Goal: Task Accomplishment & Management: Use online tool/utility

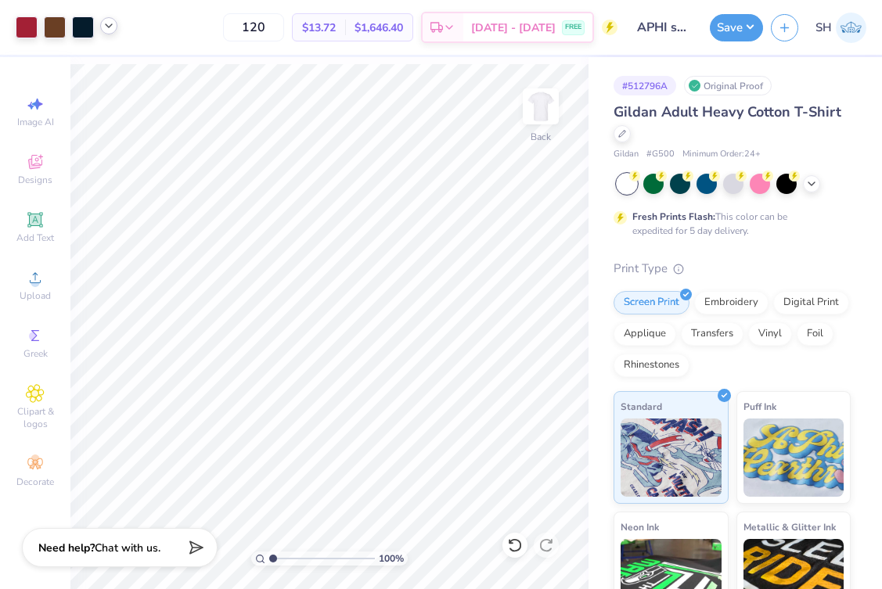
click at [108, 31] on icon at bounding box center [108, 26] width 13 height 13
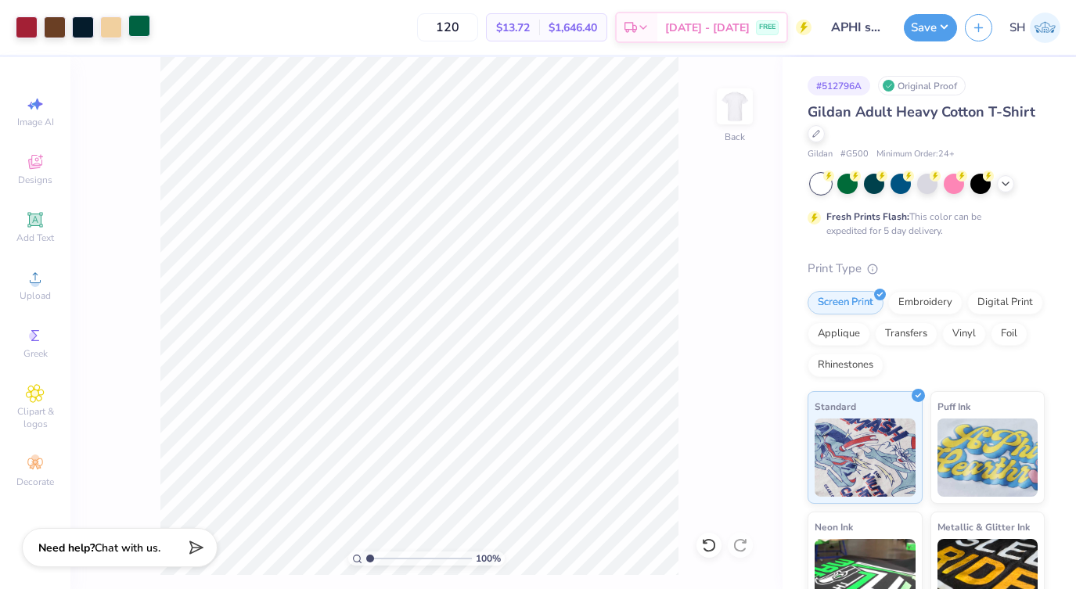
click at [143, 31] on div at bounding box center [139, 26] width 22 height 22
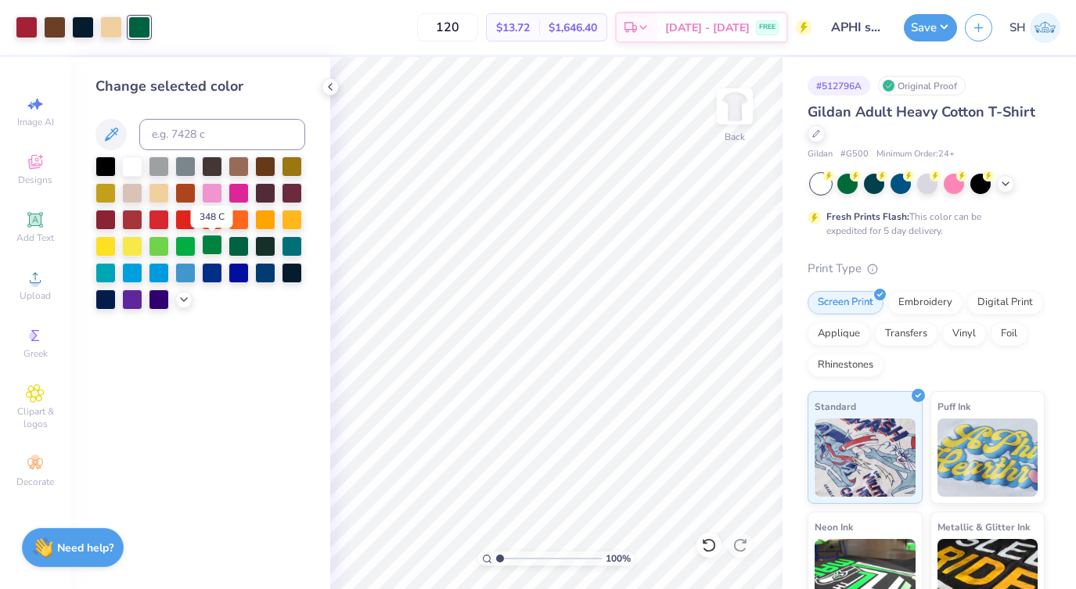
click at [222, 247] on div at bounding box center [212, 245] width 20 height 20
click at [210, 249] on div at bounding box center [212, 245] width 20 height 20
click at [113, 28] on div at bounding box center [111, 26] width 22 height 22
click at [138, 192] on div at bounding box center [132, 191] width 20 height 20
click at [186, 300] on icon at bounding box center [184, 298] width 13 height 13
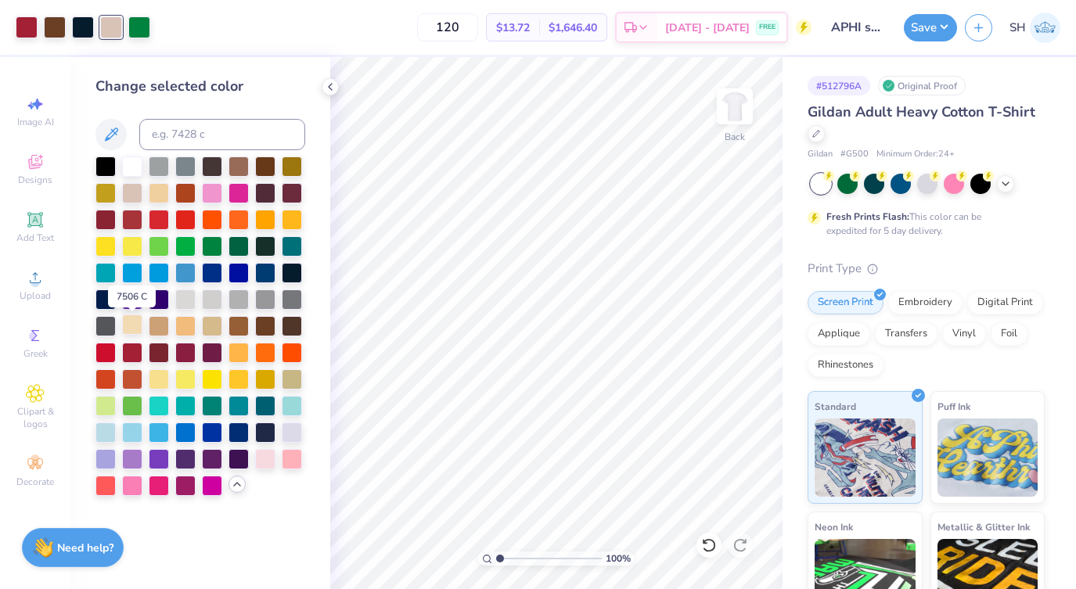
click at [133, 331] on div at bounding box center [132, 324] width 20 height 20
click at [141, 22] on div at bounding box center [139, 26] width 22 height 22
click at [134, 405] on div at bounding box center [132, 404] width 20 height 20
click at [208, 246] on div at bounding box center [212, 245] width 20 height 20
click at [117, 26] on div at bounding box center [111, 26] width 22 height 22
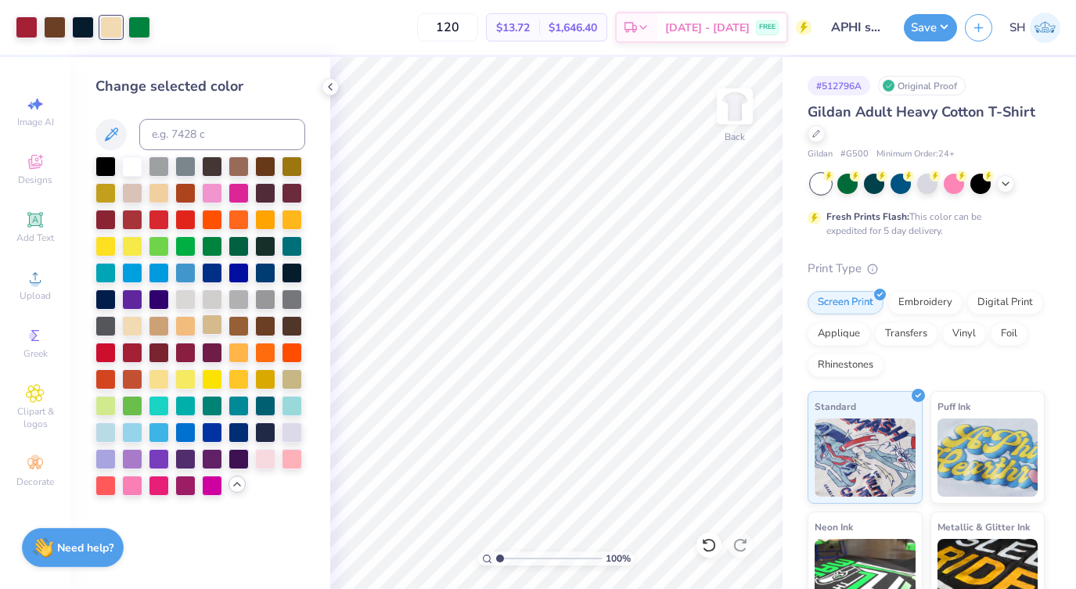
click at [214, 325] on div at bounding box center [212, 324] width 20 height 20
click at [160, 326] on div at bounding box center [159, 324] width 20 height 20
click at [238, 170] on div at bounding box center [238, 165] width 20 height 20
click at [210, 326] on div at bounding box center [212, 324] width 20 height 20
click at [59, 23] on div at bounding box center [55, 26] width 22 height 22
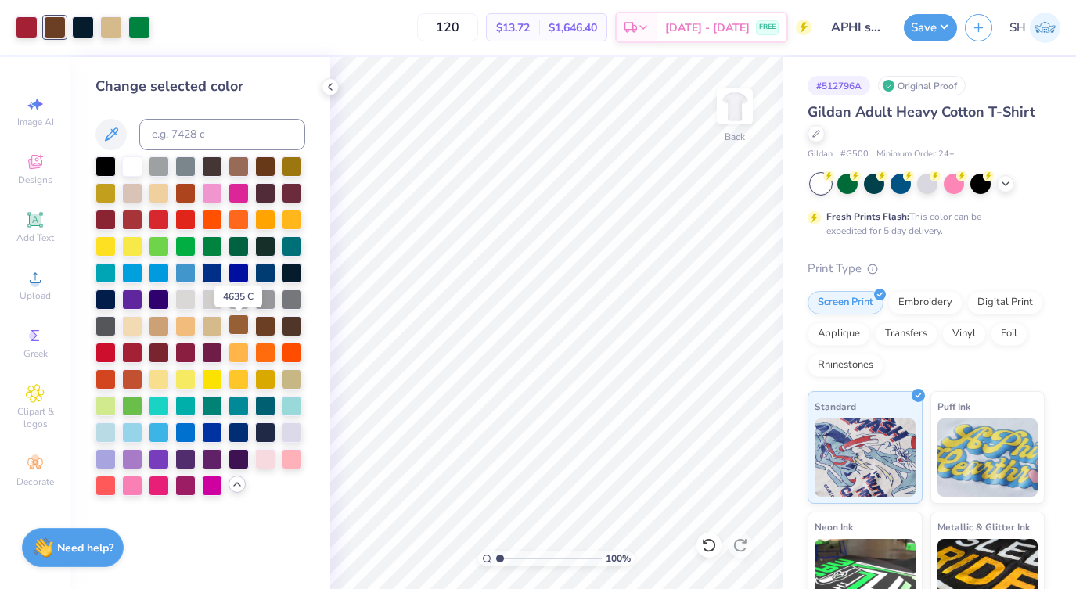
click at [235, 331] on div at bounding box center [238, 324] width 20 height 20
click at [31, 30] on div at bounding box center [27, 26] width 22 height 22
click at [126, 222] on div at bounding box center [132, 218] width 20 height 20
click at [181, 354] on div at bounding box center [185, 351] width 20 height 20
click at [166, 354] on div at bounding box center [159, 351] width 20 height 20
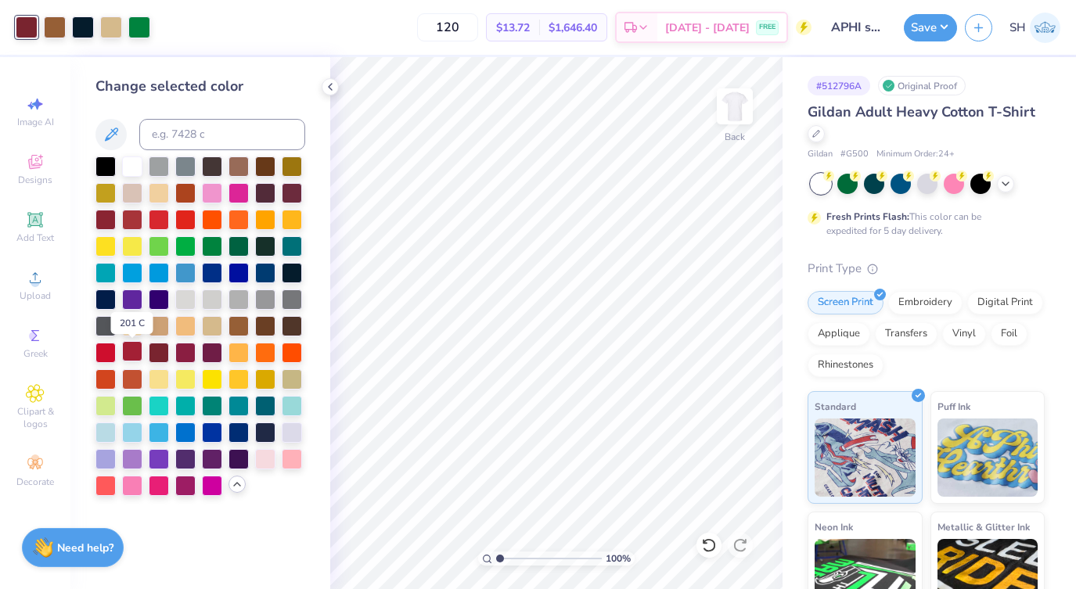
click at [133, 357] on div at bounding box center [132, 351] width 20 height 20
click at [914, 31] on button "Save" at bounding box center [930, 25] width 53 height 27
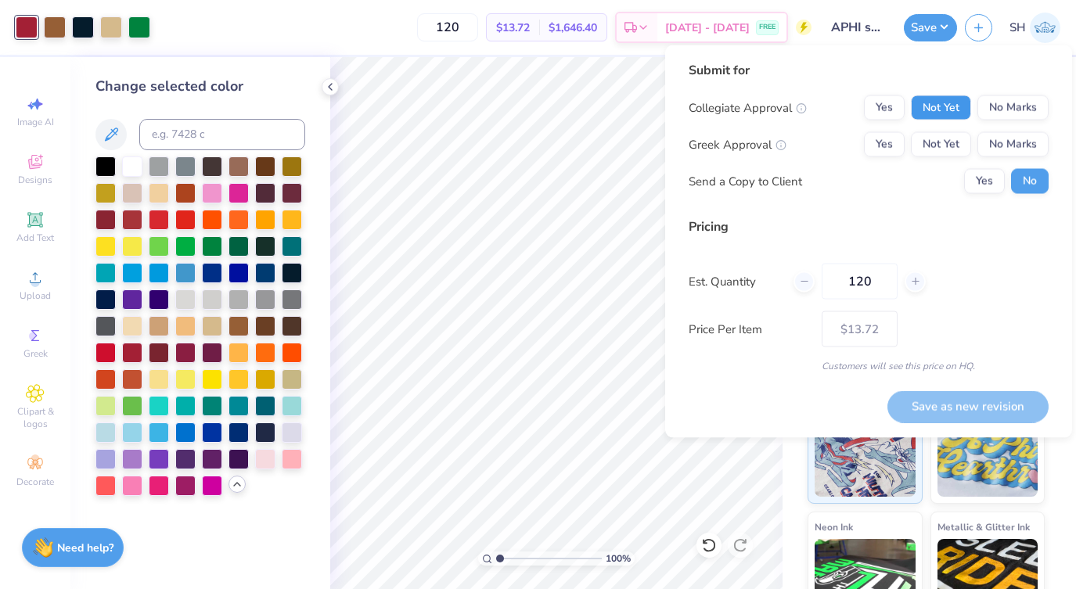
click at [944, 104] on button "Not Yet" at bounding box center [941, 107] width 60 height 25
click at [940, 137] on button "Not Yet" at bounding box center [941, 144] width 60 height 25
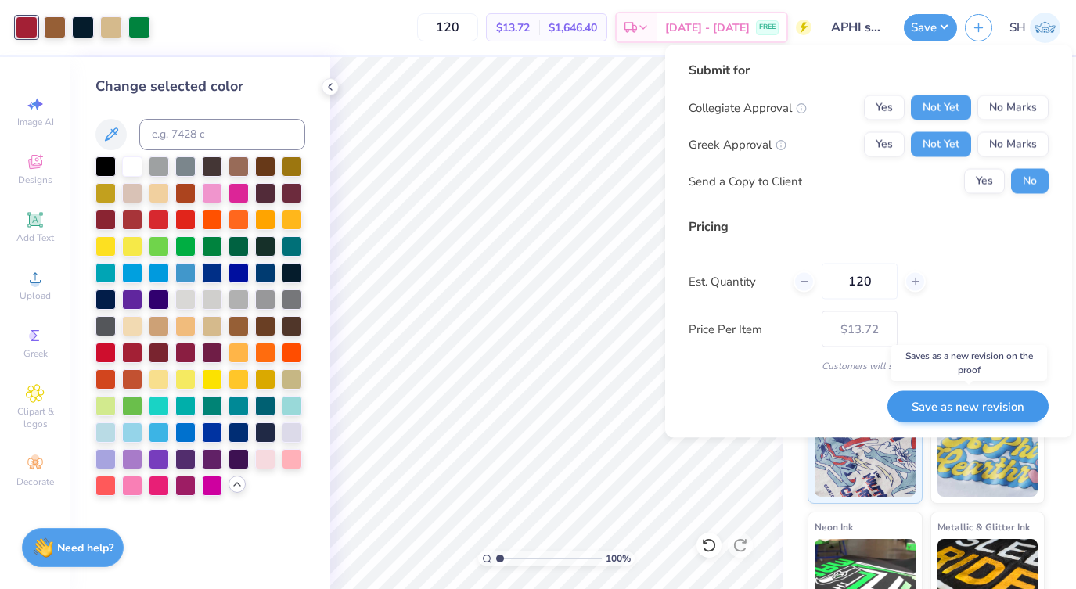
click at [941, 404] on button "Save as new revision" at bounding box center [967, 406] width 161 height 32
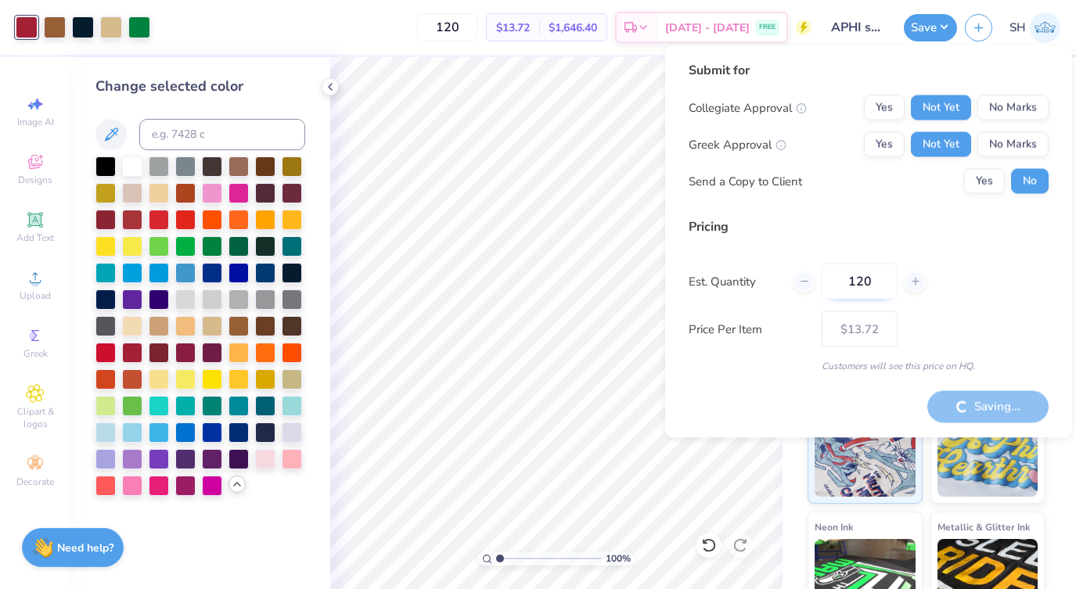
type input "– –"
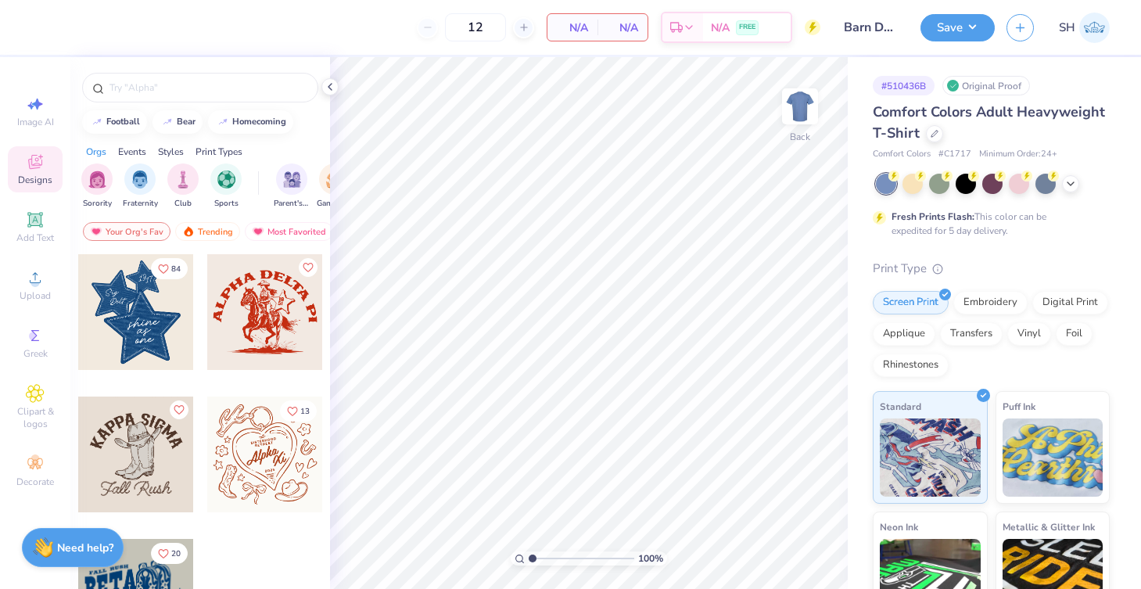
click at [915, 88] on div "# 510436B" at bounding box center [904, 86] width 62 height 20
click at [932, 134] on icon at bounding box center [935, 132] width 8 height 8
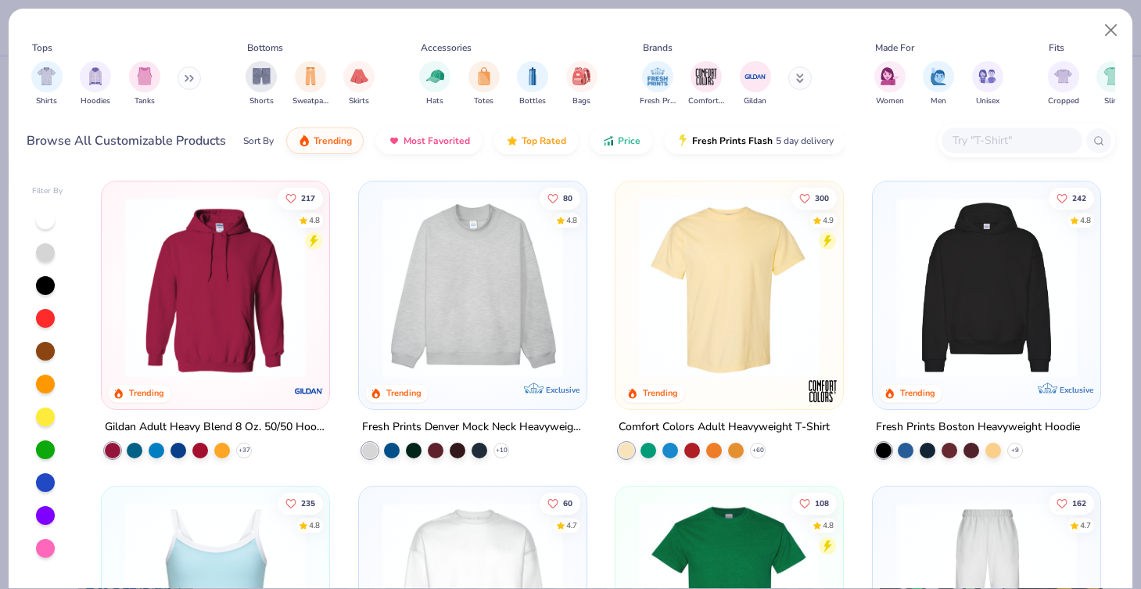
click at [997, 136] on input "text" at bounding box center [1011, 140] width 120 height 18
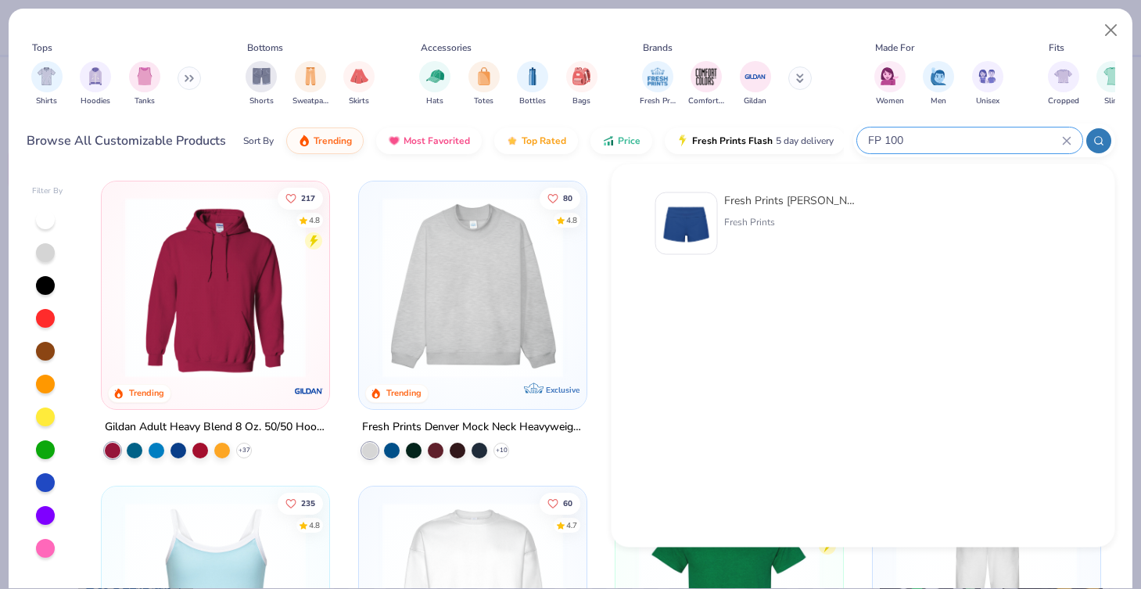
type input "FP 100"
click at [766, 210] on div "Fresh Prints Lindsey Fold-over Lounge Shorts Fresh Prints" at bounding box center [789, 223] width 131 height 63
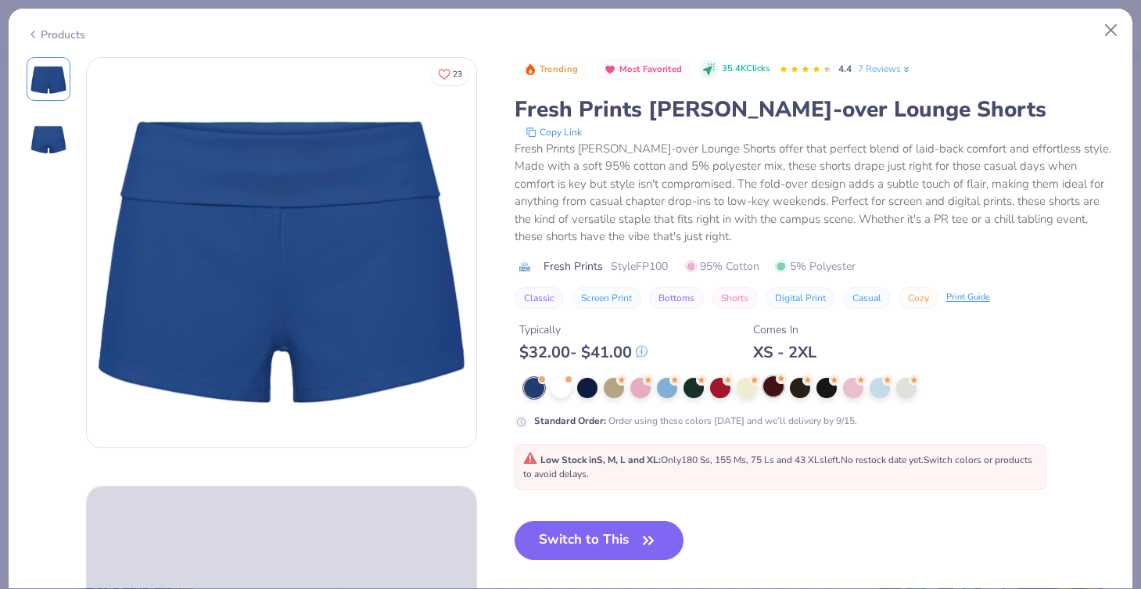
click at [775, 392] on div at bounding box center [774, 386] width 20 height 20
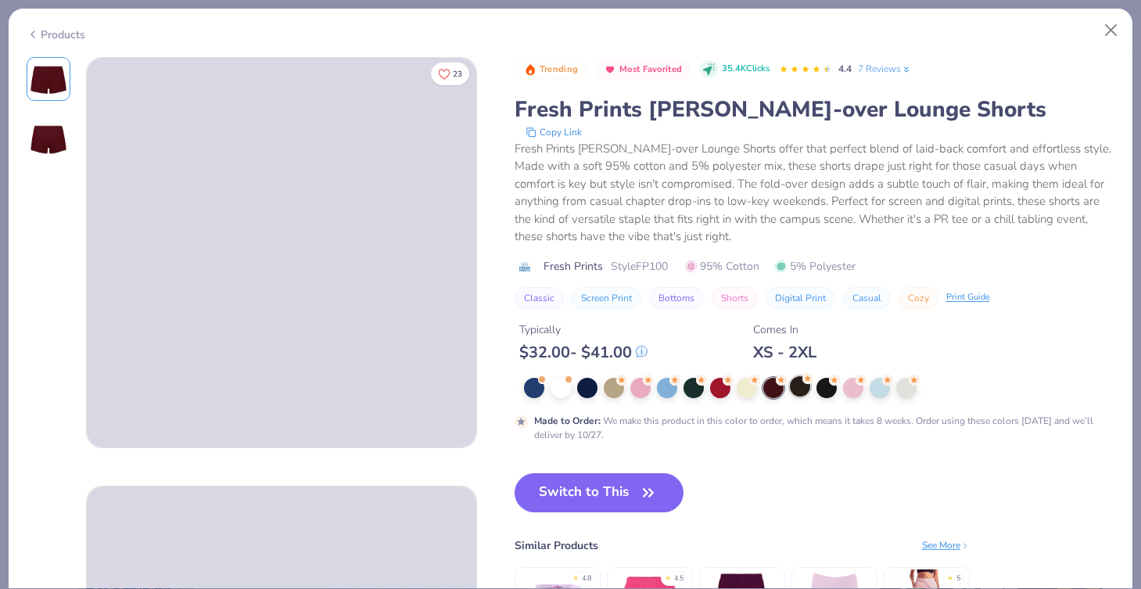
click at [797, 393] on div at bounding box center [800, 386] width 20 height 20
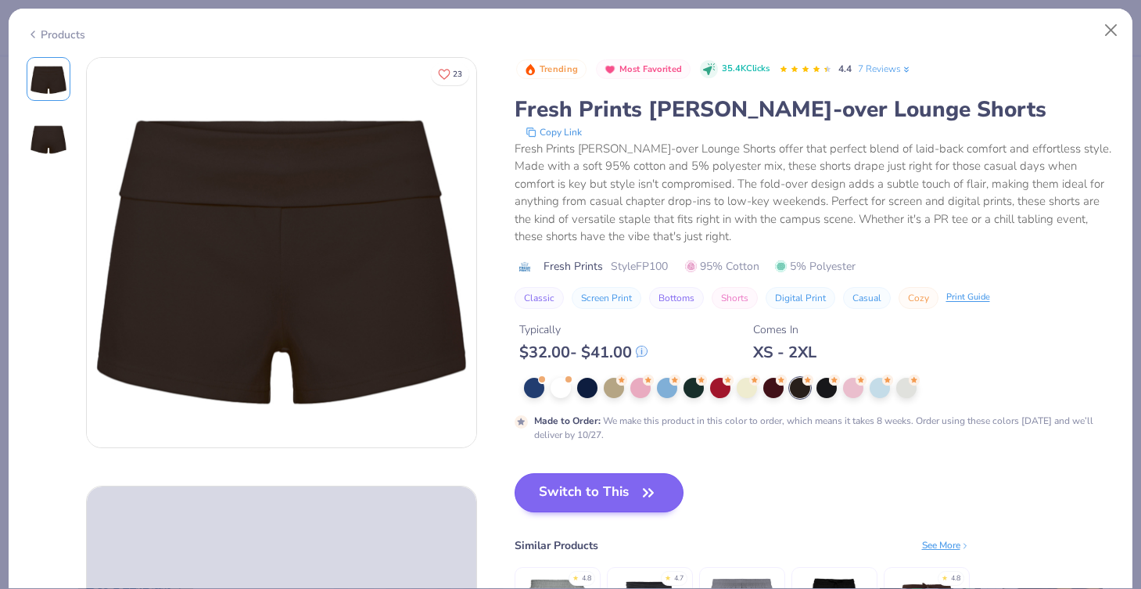
click at [614, 488] on button "Switch to This" at bounding box center [600, 492] width 170 height 39
type input "50"
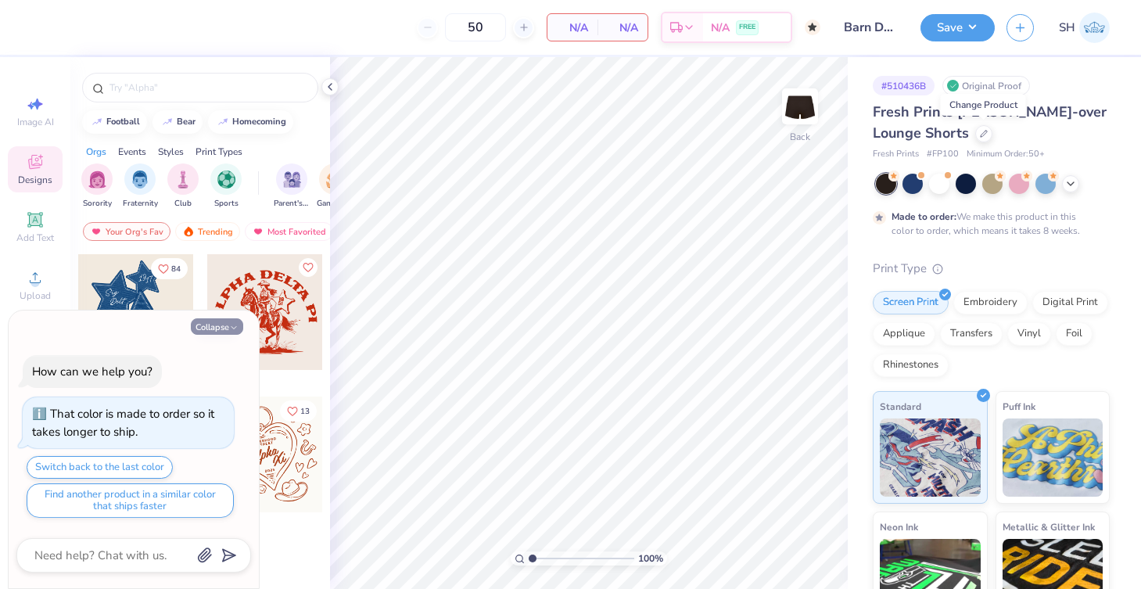
click at [225, 325] on button "Collapse" at bounding box center [217, 326] width 52 height 16
type textarea "x"
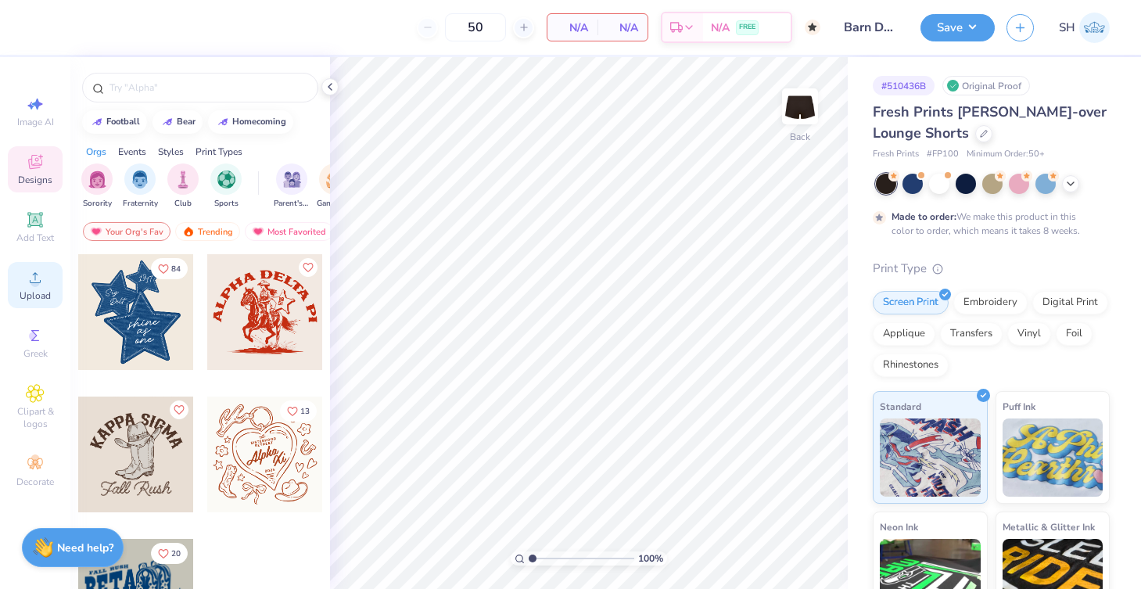
click at [27, 292] on span "Upload" at bounding box center [35, 295] width 31 height 13
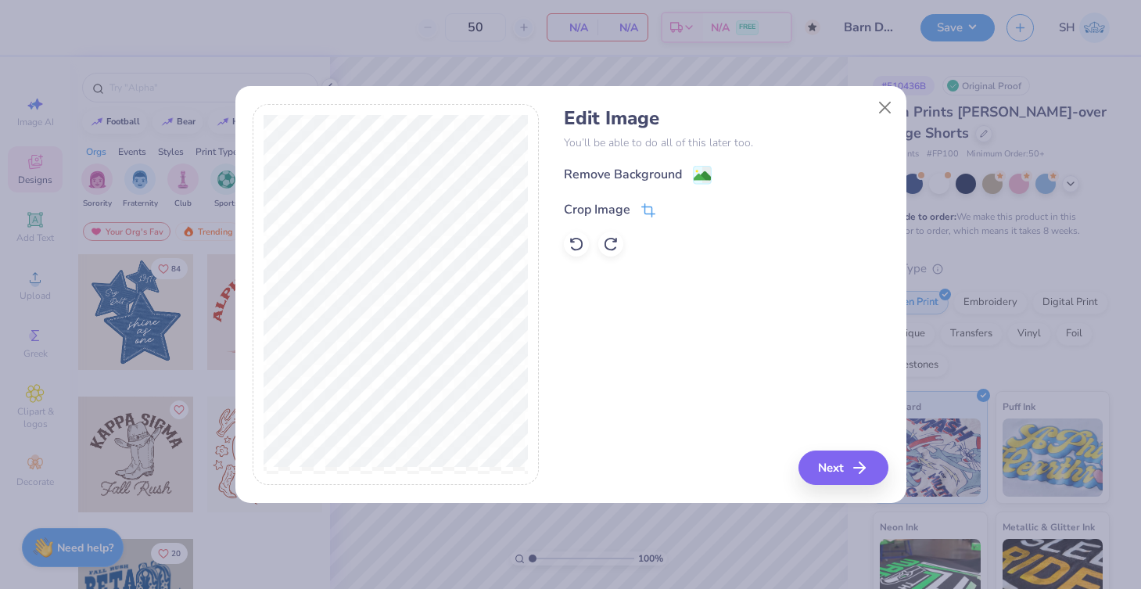
click at [617, 210] on div "Crop Image" at bounding box center [597, 209] width 66 height 19
click at [400, 137] on div at bounding box center [396, 295] width 286 height 382
click at [747, 281] on div "Edit Image You’ll be able to do all of this later too. Remove Background Crop I…" at bounding box center [726, 295] width 325 height 382
click at [674, 209] on icon at bounding box center [674, 207] width 9 height 9
click at [575, 236] on icon at bounding box center [577, 244] width 16 height 16
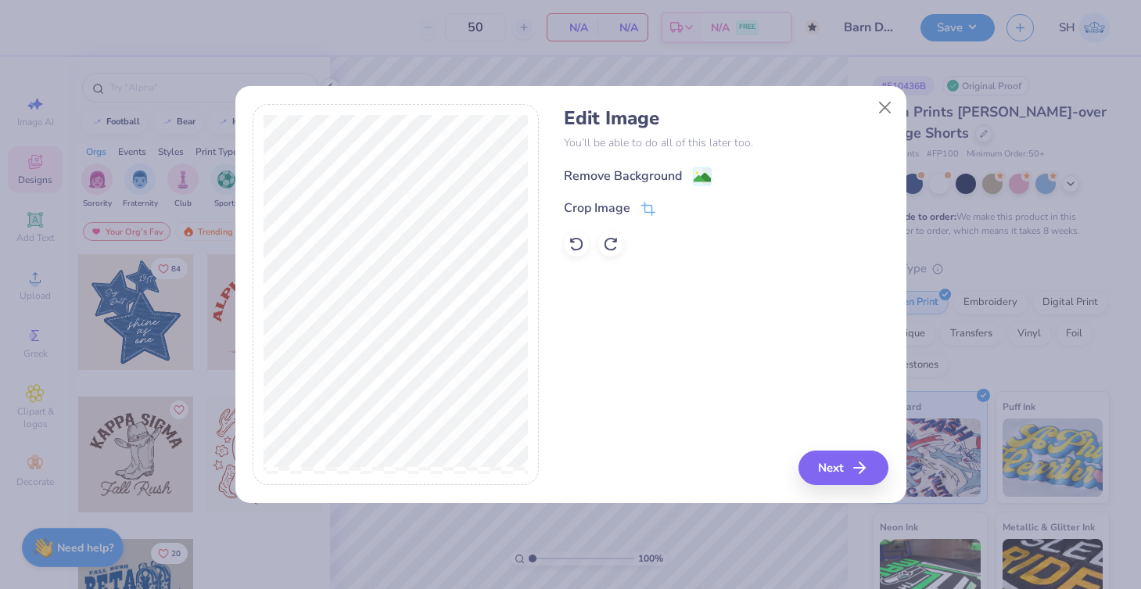
click at [699, 172] on image at bounding box center [702, 177] width 17 height 17
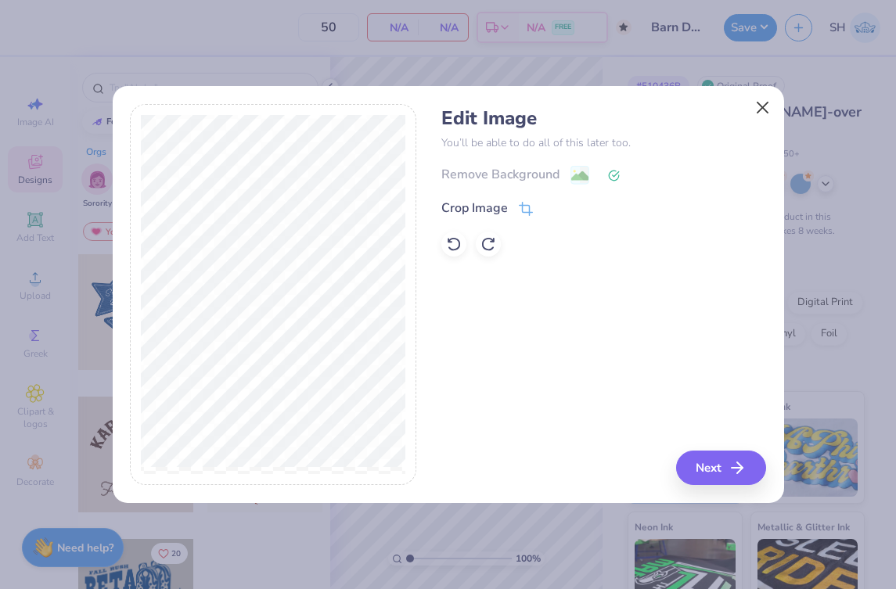
click at [764, 105] on button "Close" at bounding box center [762, 108] width 30 height 30
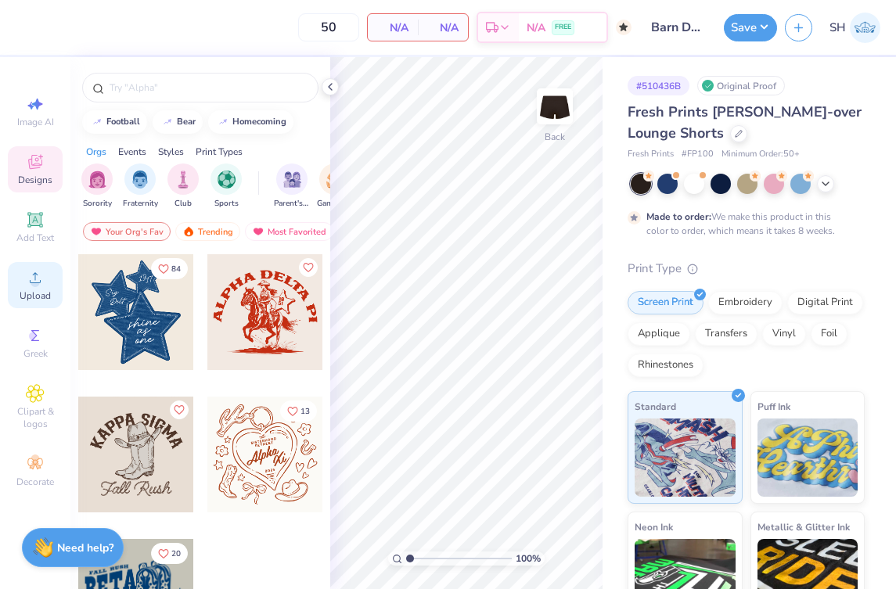
click at [38, 286] on icon at bounding box center [35, 277] width 19 height 19
click at [38, 297] on span "Upload" at bounding box center [35, 295] width 31 height 13
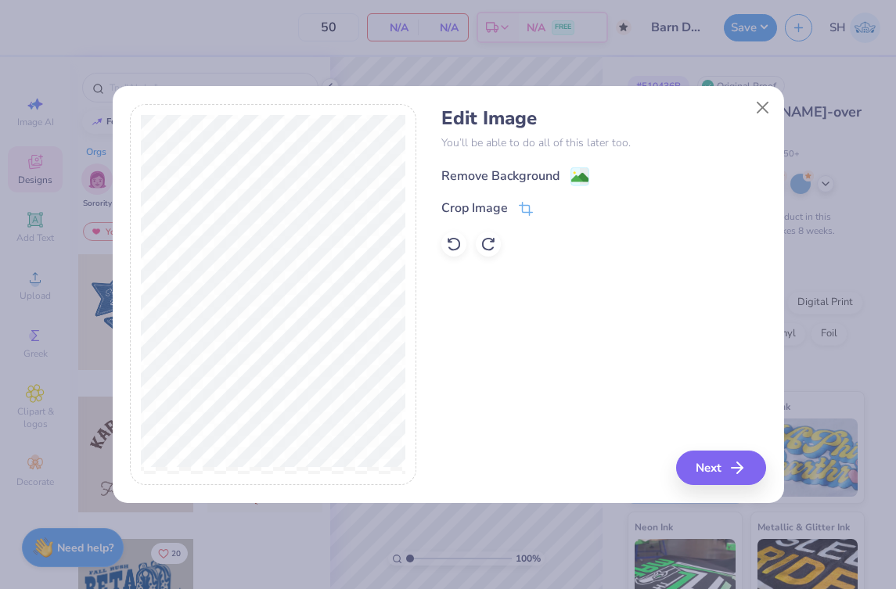
click at [536, 176] on div "Remove Background" at bounding box center [500, 176] width 118 height 19
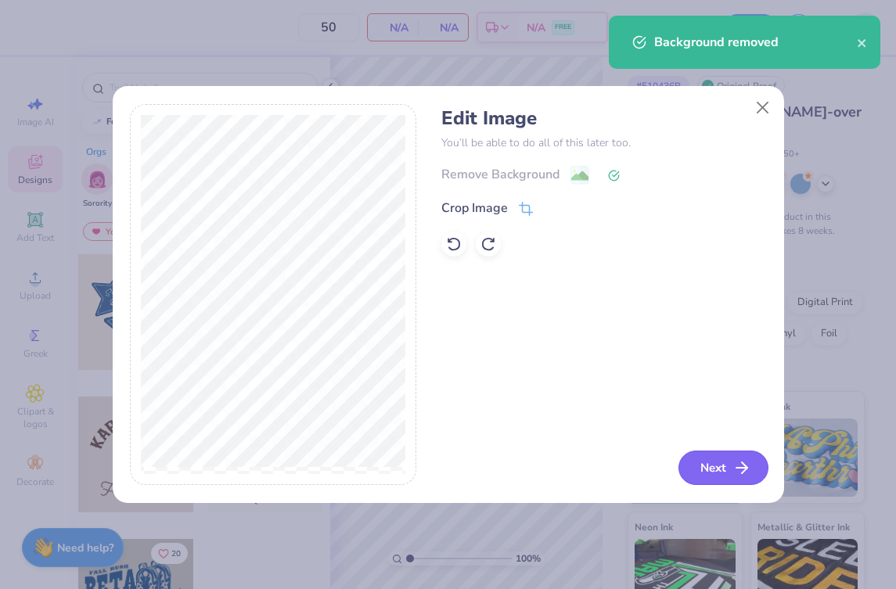
click at [706, 469] on button "Next" at bounding box center [723, 468] width 90 height 34
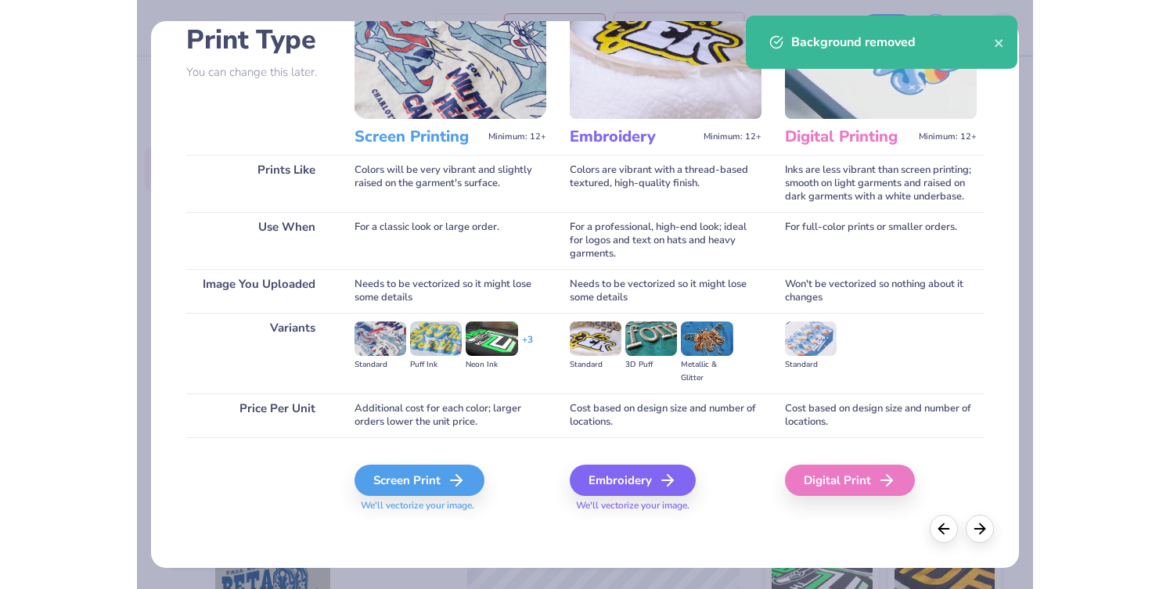
scroll to position [113, 0]
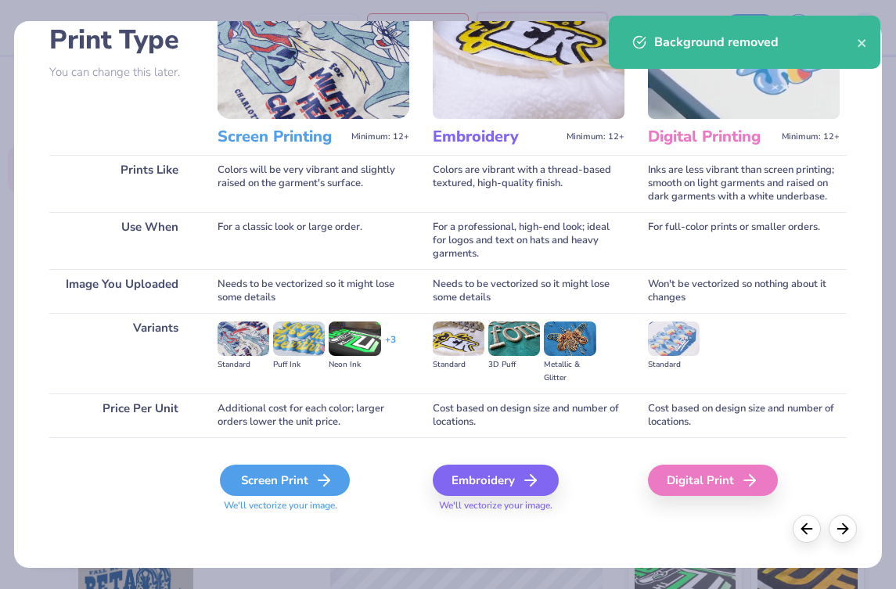
click at [287, 488] on div "Screen Print" at bounding box center [285, 480] width 130 height 31
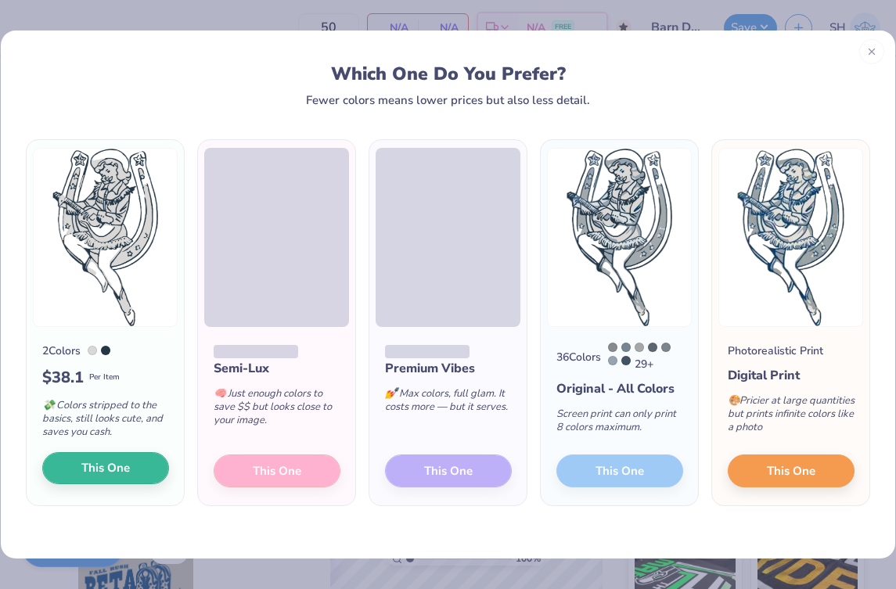
click at [113, 465] on span "This One" at bounding box center [105, 468] width 49 height 18
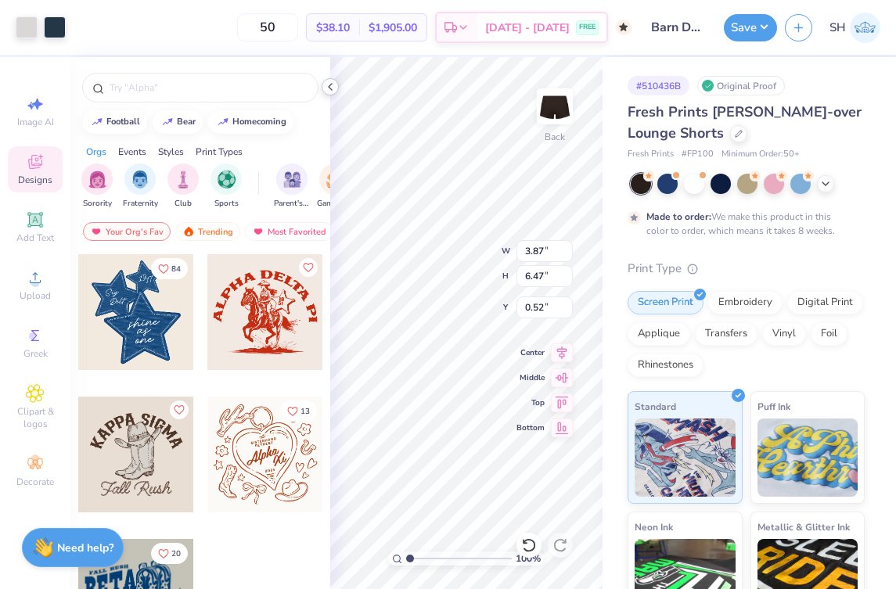
click at [330, 85] on polyline at bounding box center [330, 87] width 3 height 6
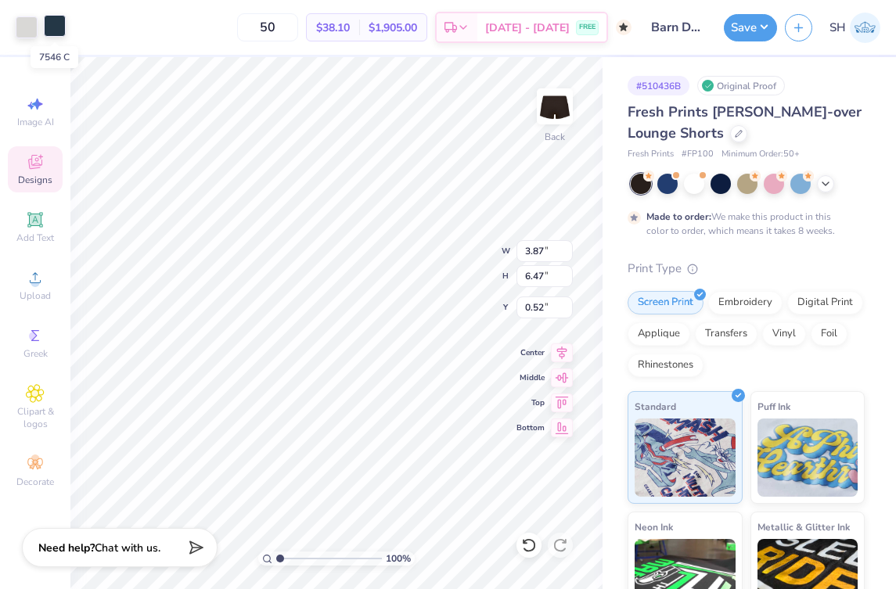
click at [49, 30] on div at bounding box center [55, 26] width 22 height 22
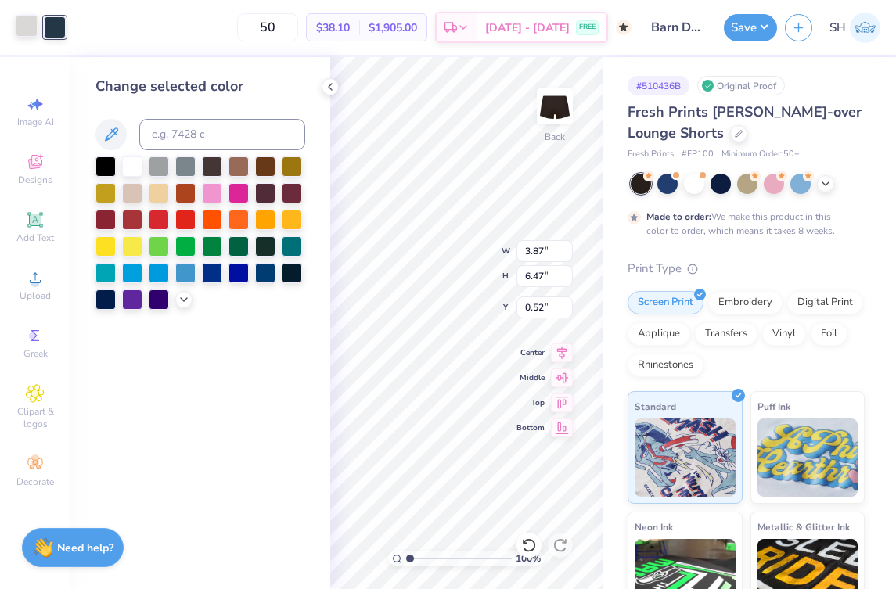
click at [25, 25] on div at bounding box center [27, 26] width 22 height 22
click at [55, 31] on div at bounding box center [55, 26] width 22 height 22
click at [126, 163] on div at bounding box center [132, 165] width 20 height 20
click at [121, 132] on button at bounding box center [110, 134] width 31 height 31
click at [103, 171] on div at bounding box center [105, 165] width 20 height 20
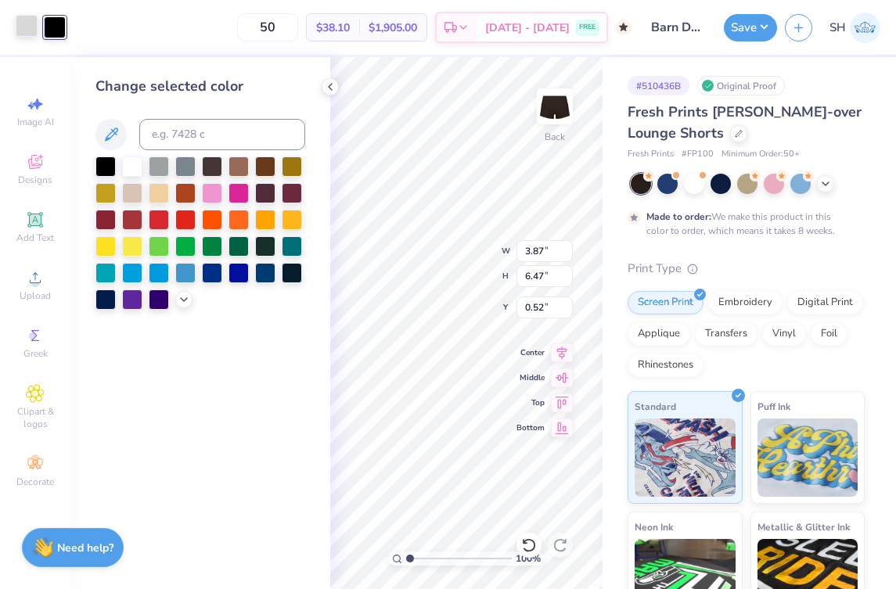
click at [30, 33] on div at bounding box center [27, 26] width 22 height 22
click at [137, 173] on div at bounding box center [132, 165] width 20 height 20
type input "1.38"
type input "2.31"
type input "4.67"
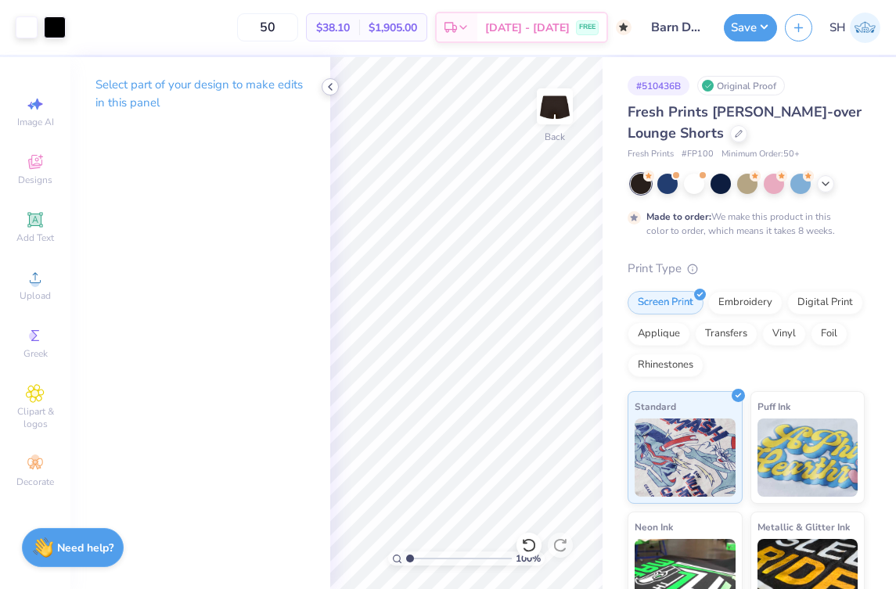
click at [333, 84] on icon at bounding box center [330, 87] width 13 height 13
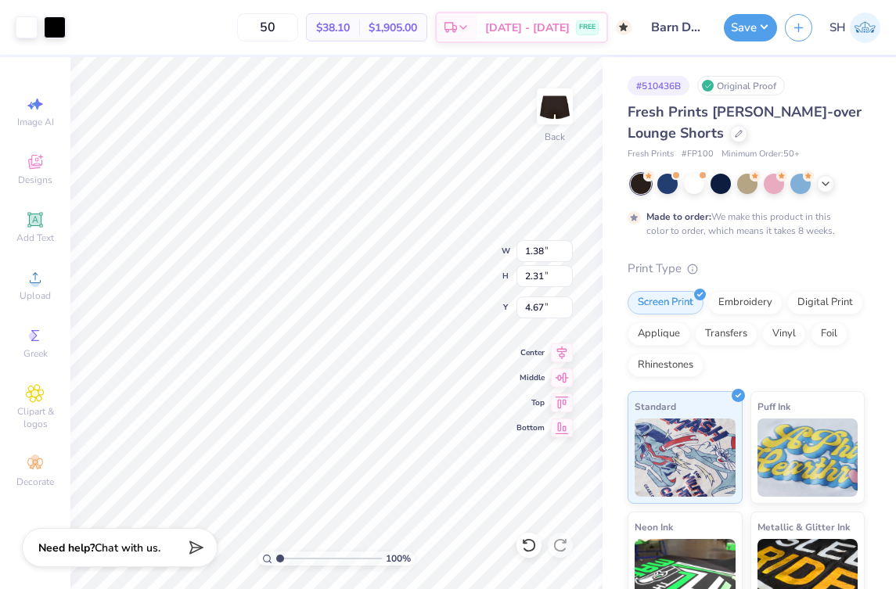
type input "2.60"
type input "4.35"
type input "2.65"
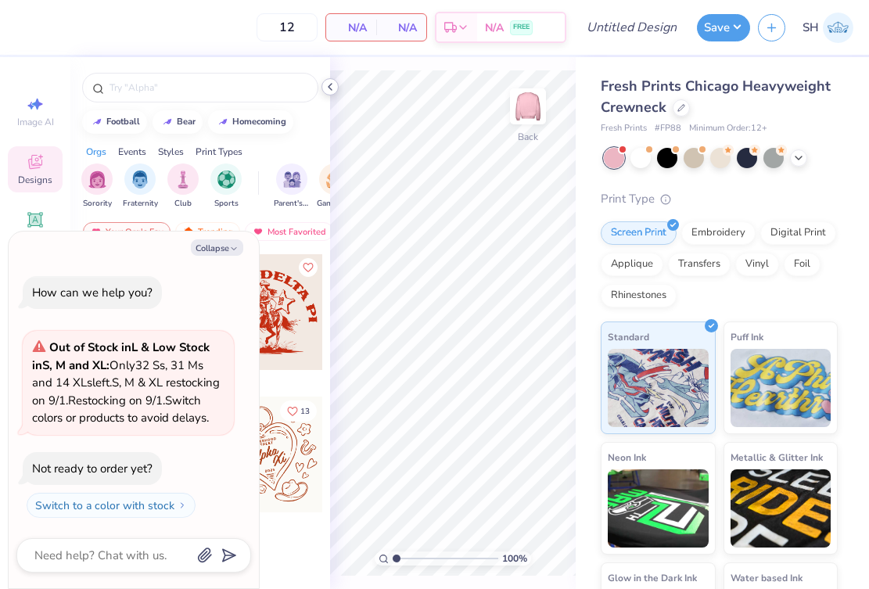
click at [331, 85] on icon at bounding box center [330, 87] width 13 height 13
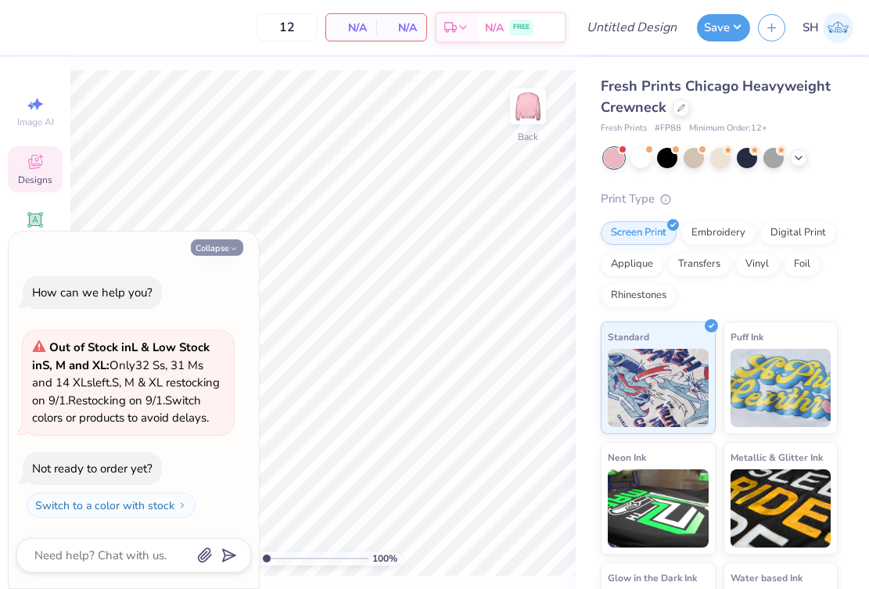
click at [225, 239] on button "Collapse" at bounding box center [217, 247] width 52 height 16
type textarea "x"
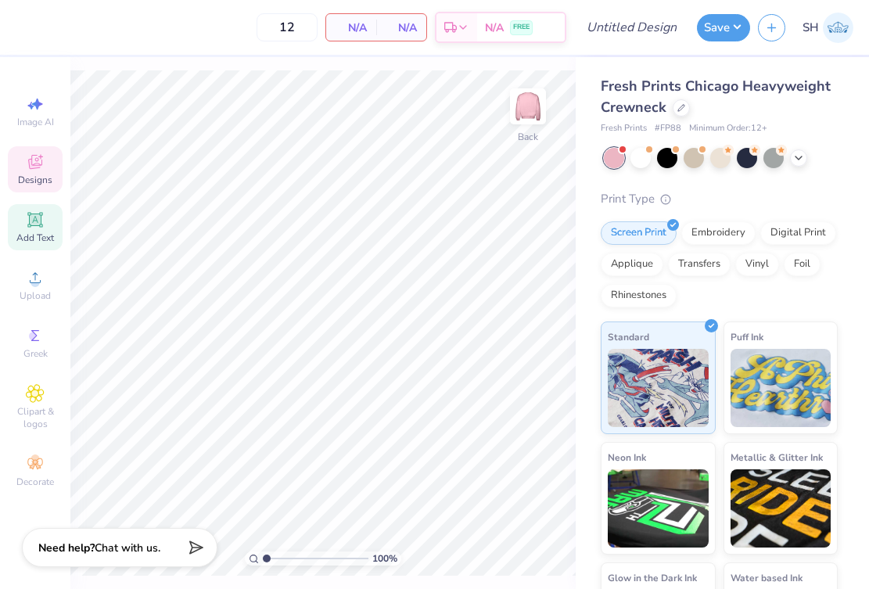
click at [41, 237] on span "Add Text" at bounding box center [35, 238] width 38 height 13
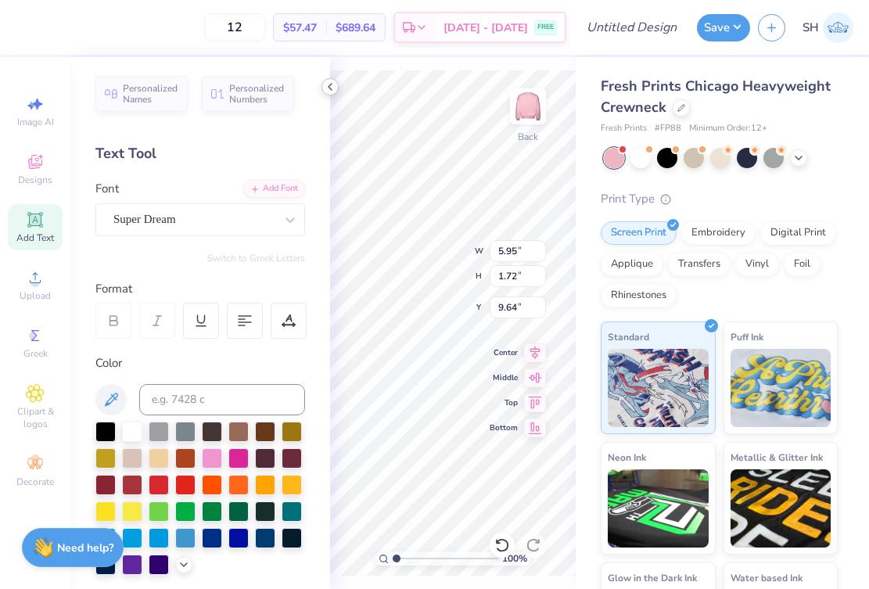
click at [326, 85] on icon at bounding box center [330, 87] width 13 height 13
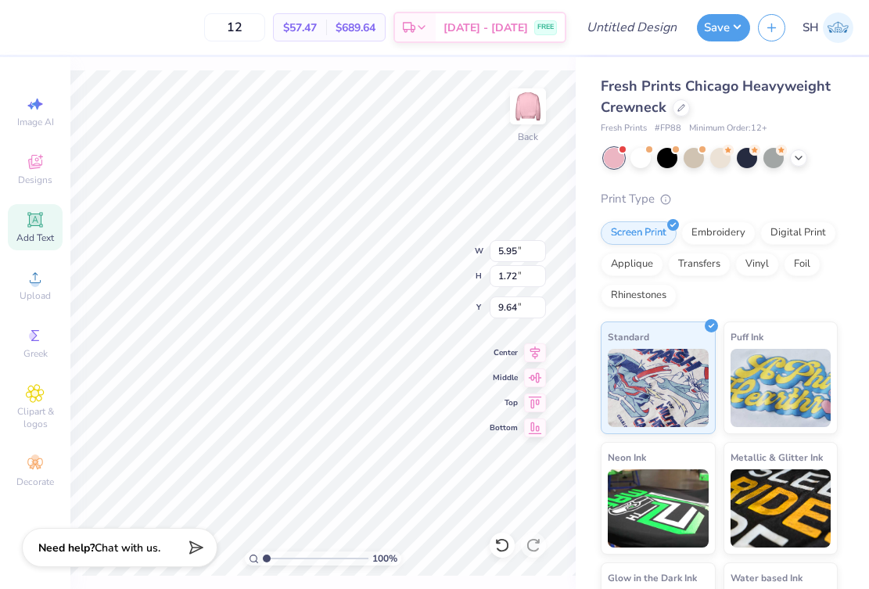
type textarea "Women"
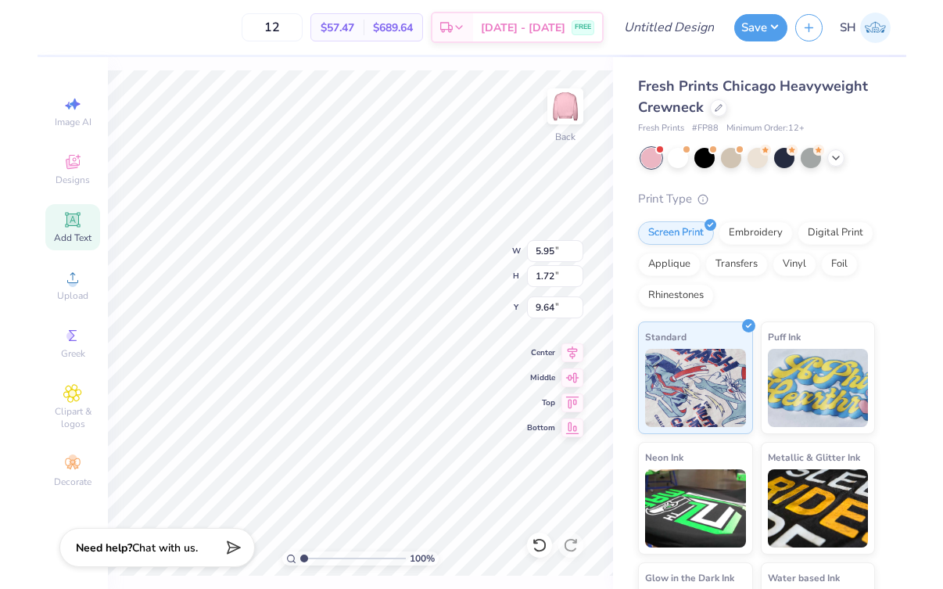
scroll to position [0, 2]
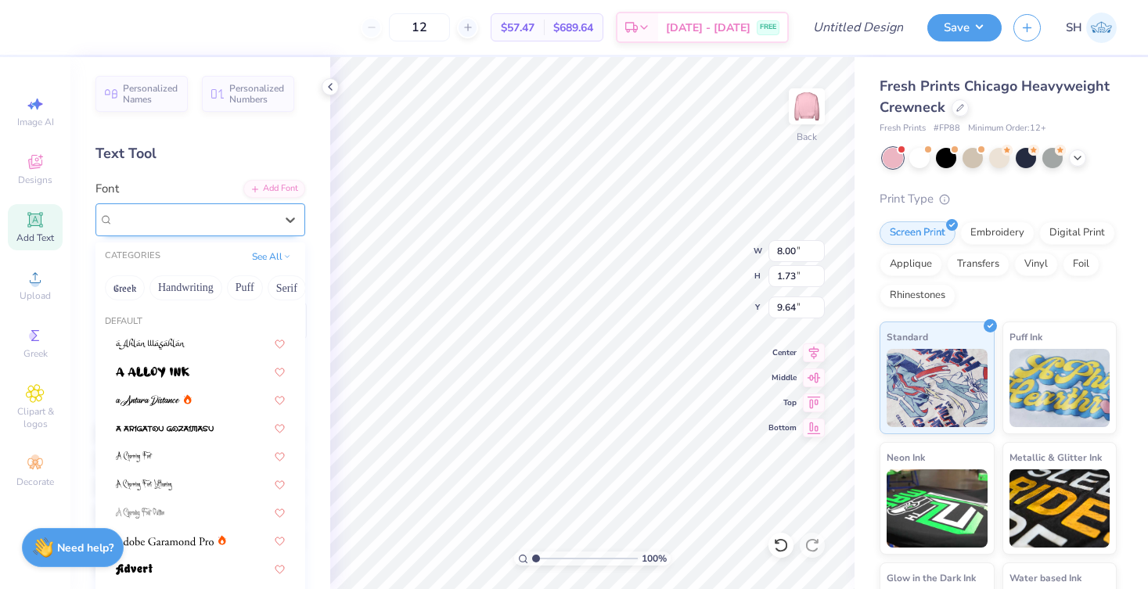
click at [164, 227] on span "Super Dream" at bounding box center [144, 219] width 63 height 18
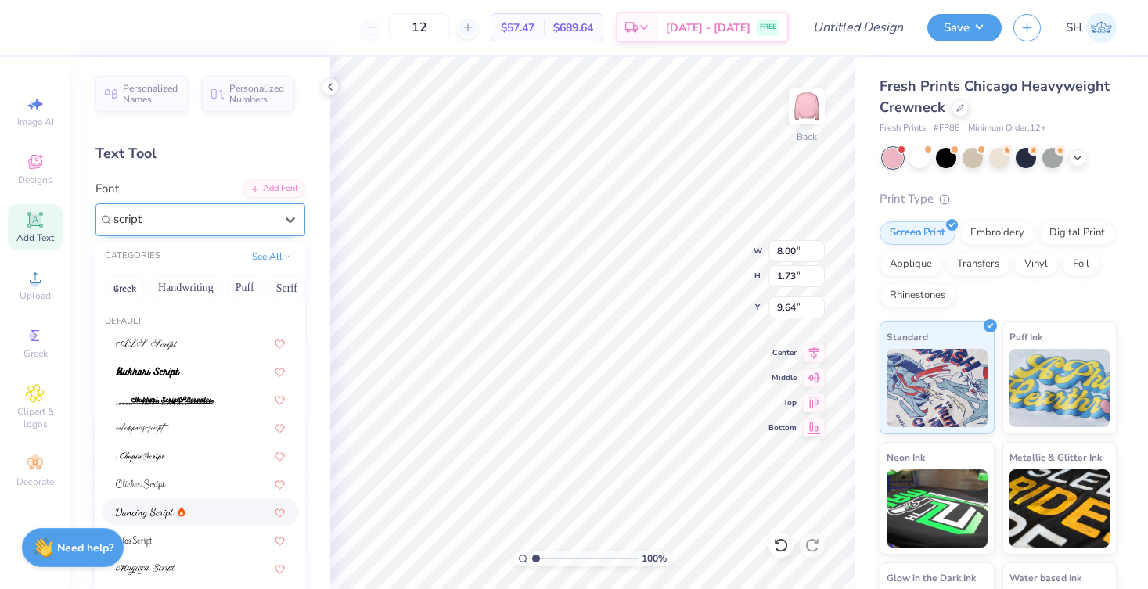
click at [155, 512] on img at bounding box center [145, 513] width 58 height 11
type input "script"
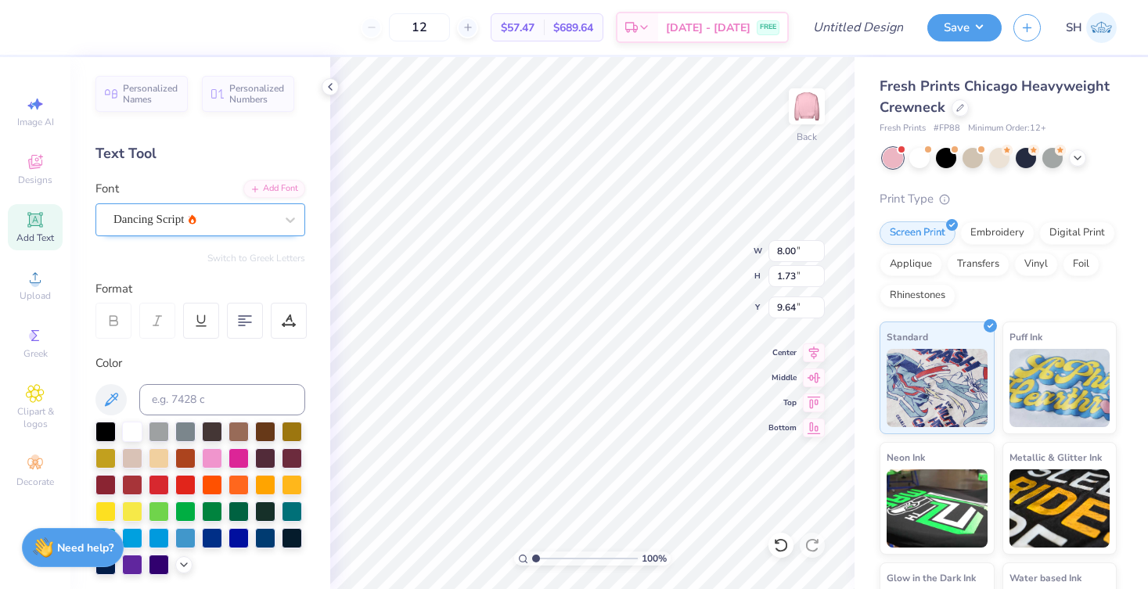
type input "6.62"
type input "1.98"
type input "9.51"
click at [110, 486] on div at bounding box center [105, 483] width 20 height 20
type input "4.75"
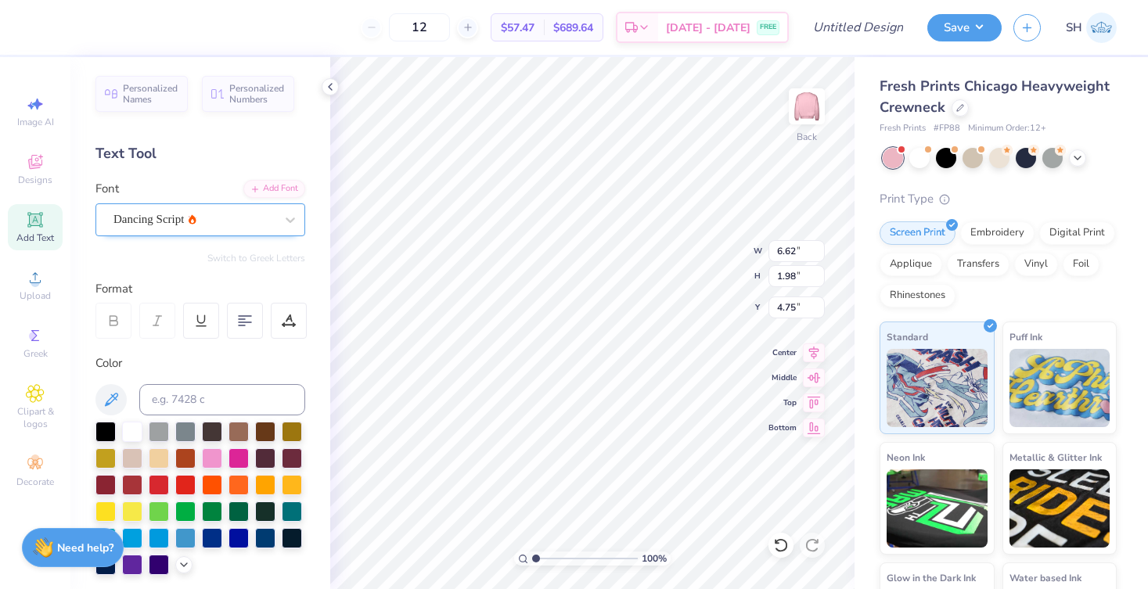
type input "4.60"
type input "1.38"
type input "5.36"
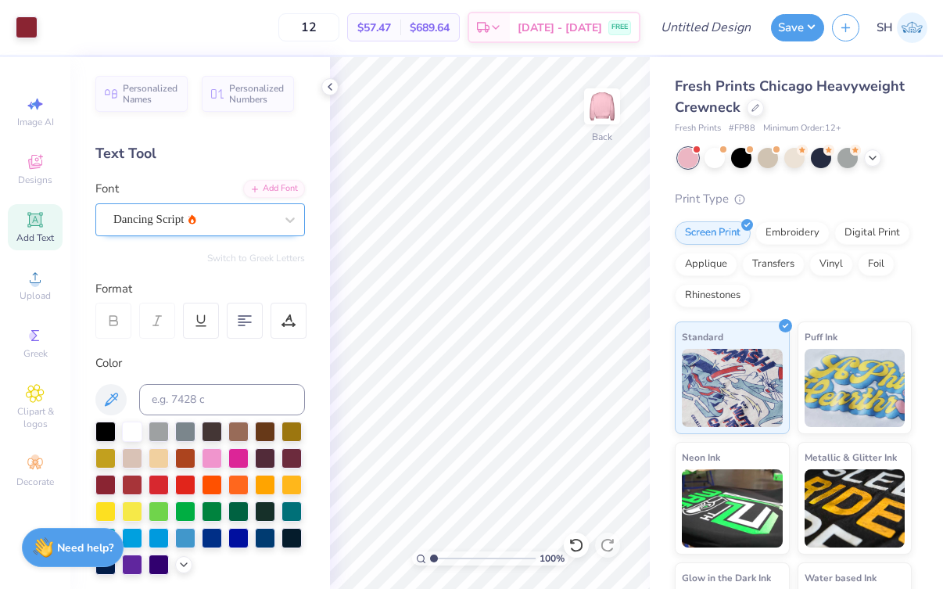
click at [41, 227] on icon at bounding box center [34, 219] width 15 height 15
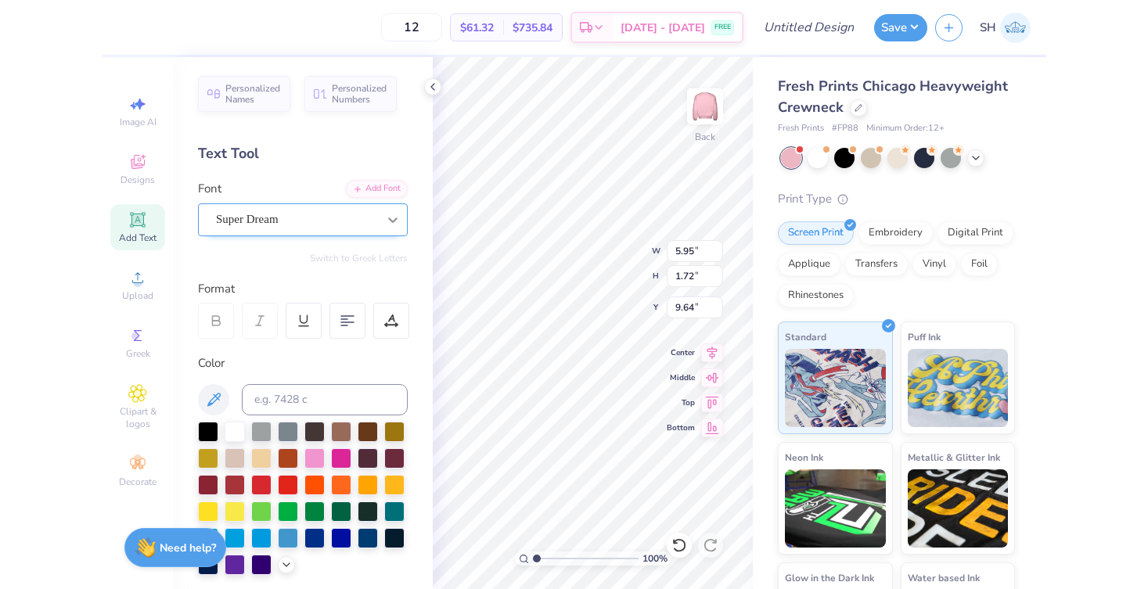
scroll to position [0, 5]
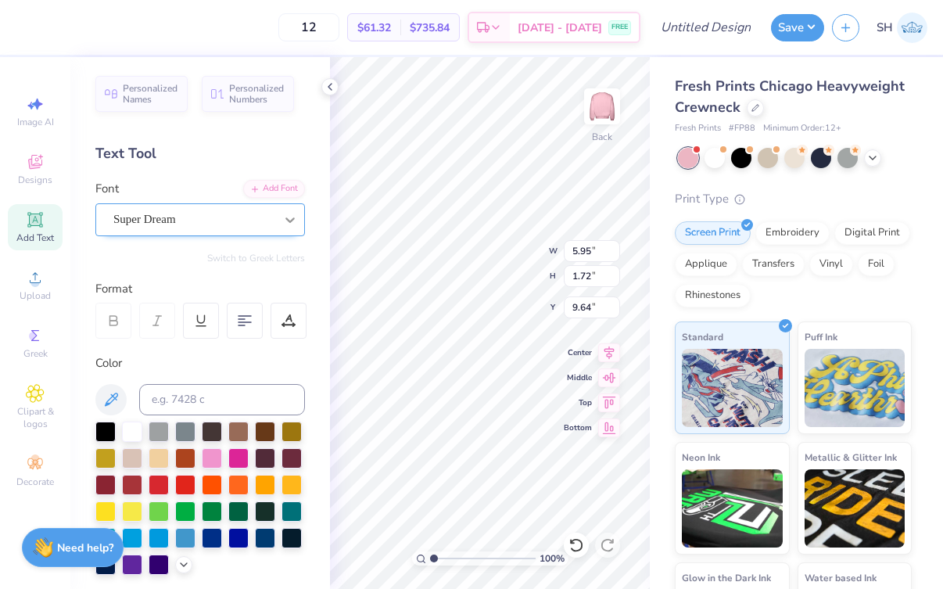
type textarea "Belong in Business."
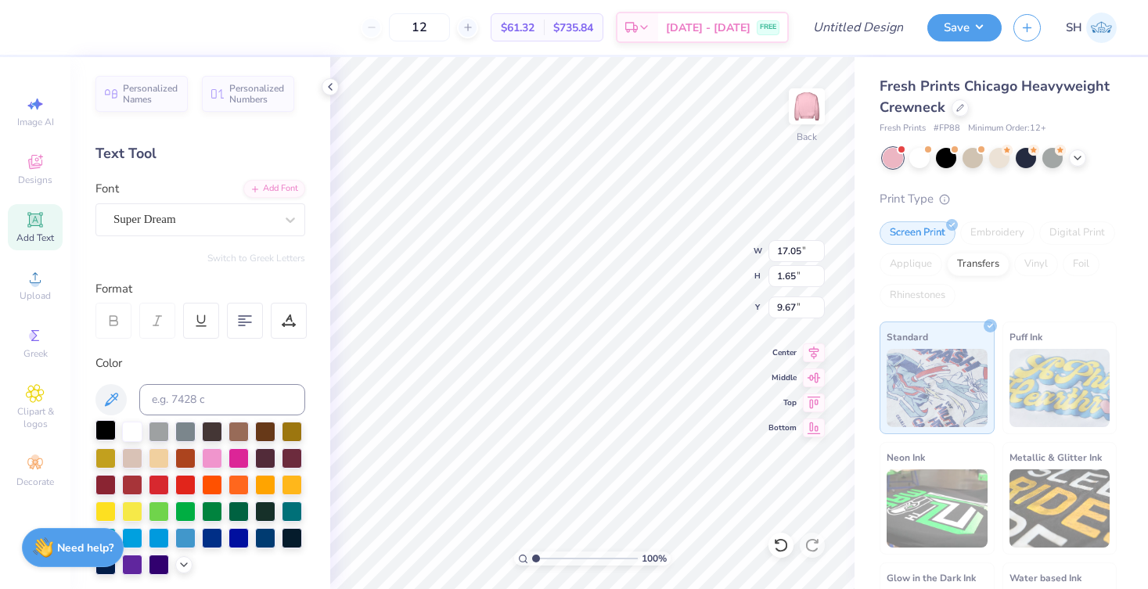
click at [110, 431] on div at bounding box center [105, 430] width 20 height 20
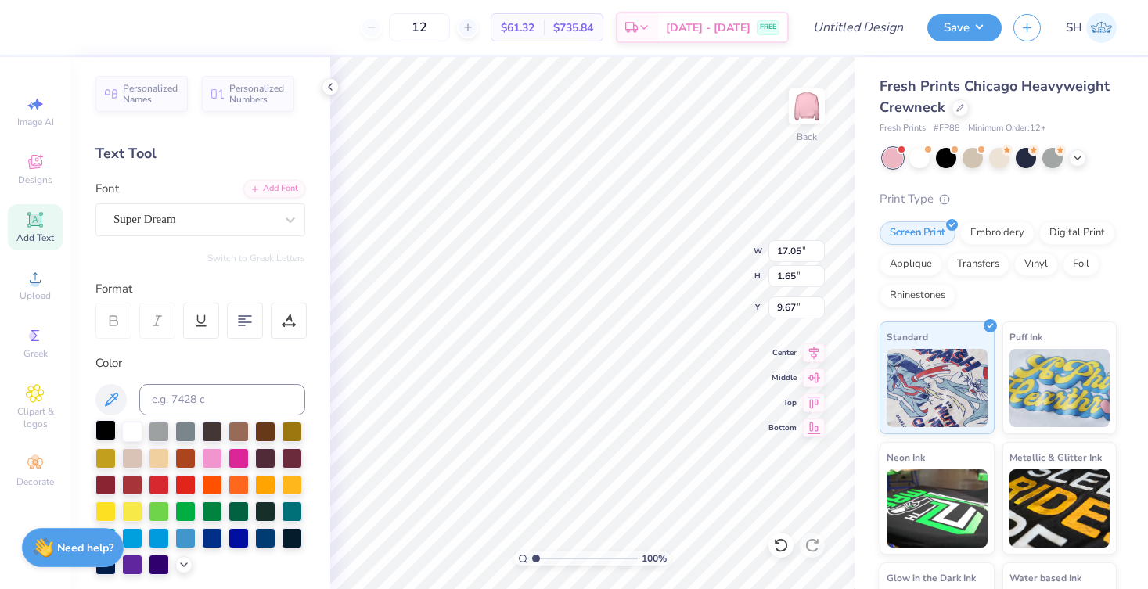
type input "10.31"
type input "1.00"
type input "5.74"
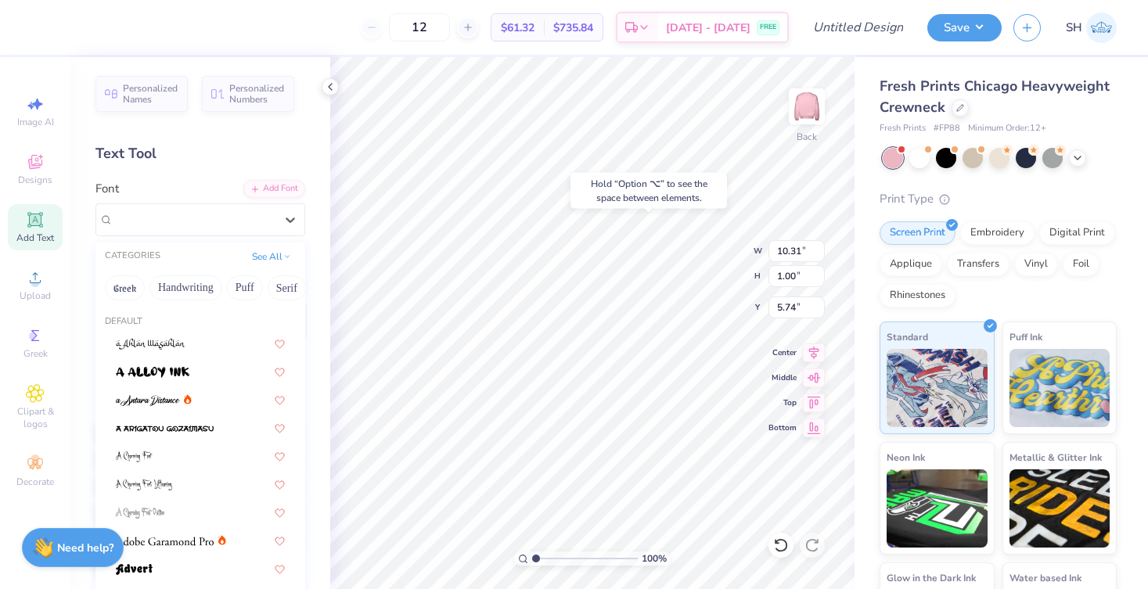
click at [163, 222] on span "Super Dream" at bounding box center [144, 219] width 63 height 18
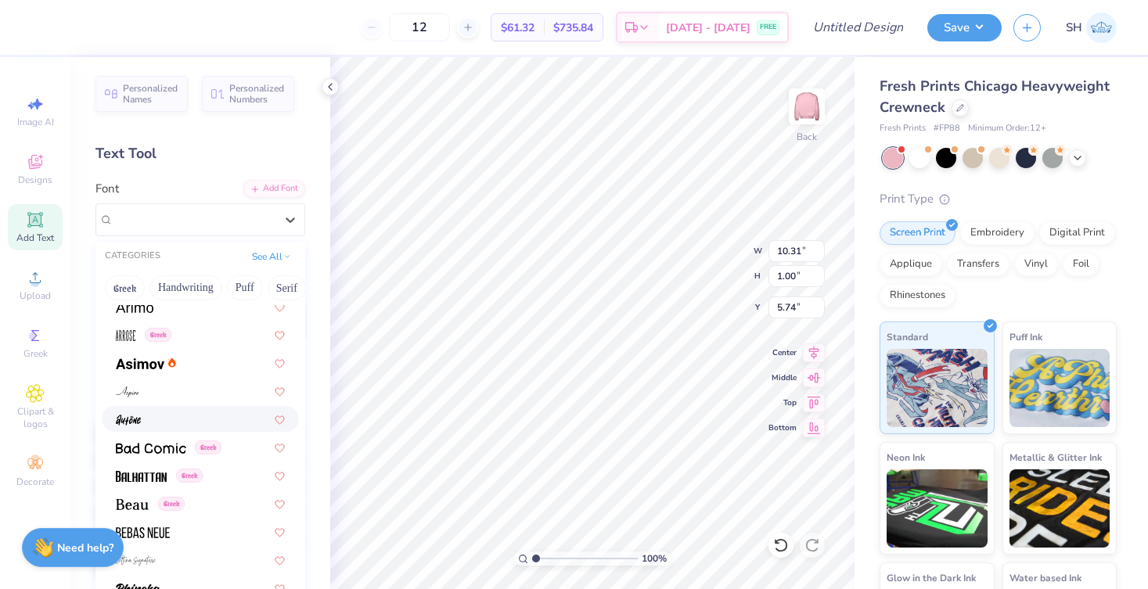
scroll to position [572, 0]
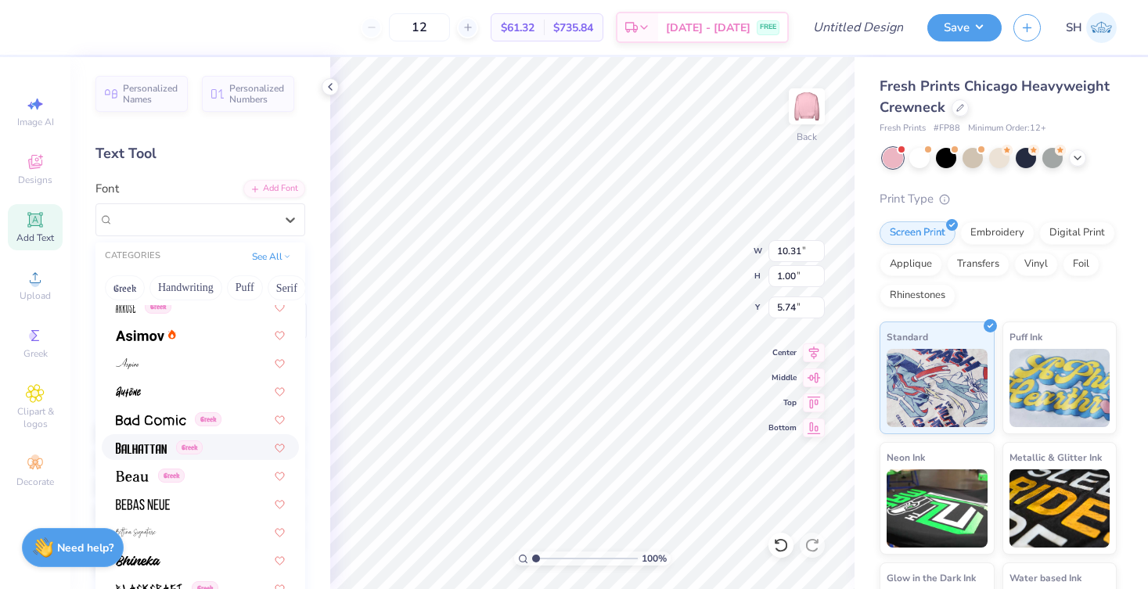
click at [144, 452] on img at bounding box center [141, 448] width 51 height 11
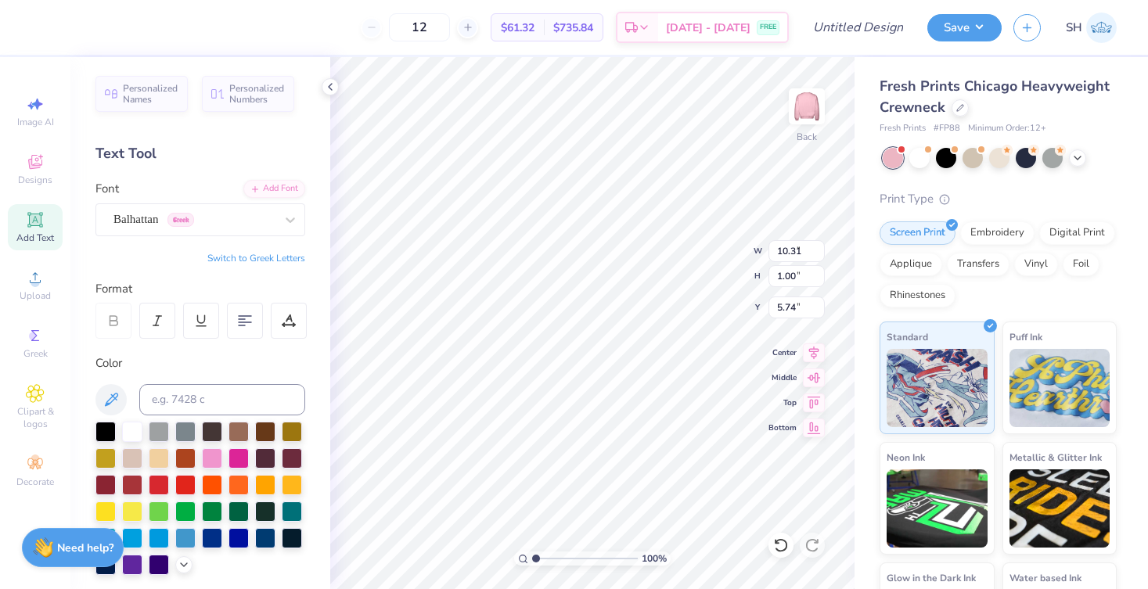
type input "8.10"
type input "0.93"
type input "5.80"
type input "9.81"
type input "1.13"
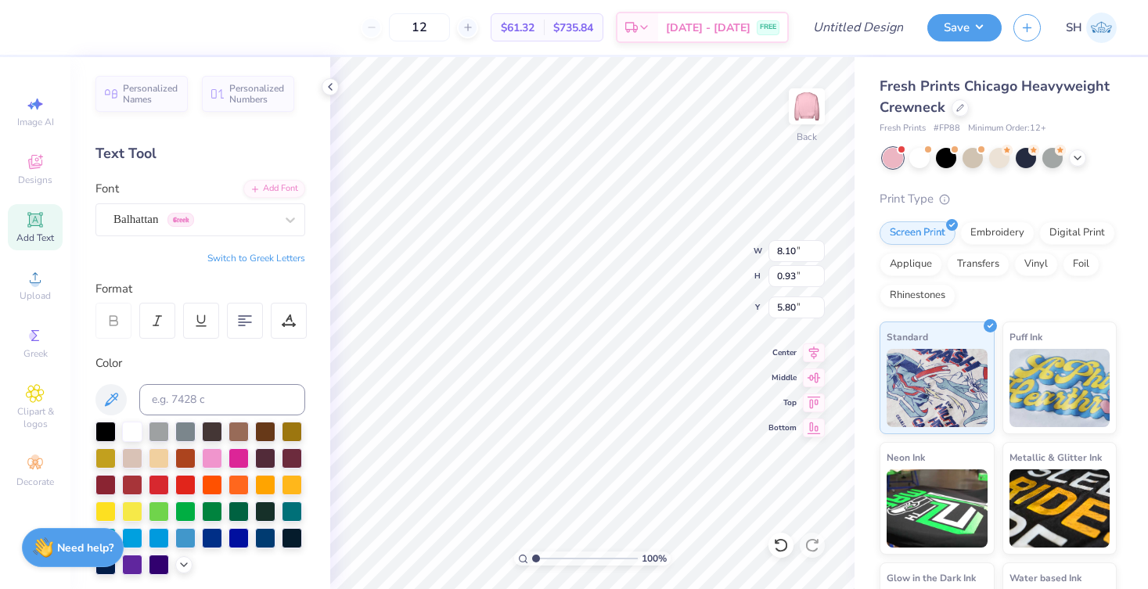
type input "5.60"
type input "4.60"
type input "1.38"
type input "5.60"
type input "5.73"
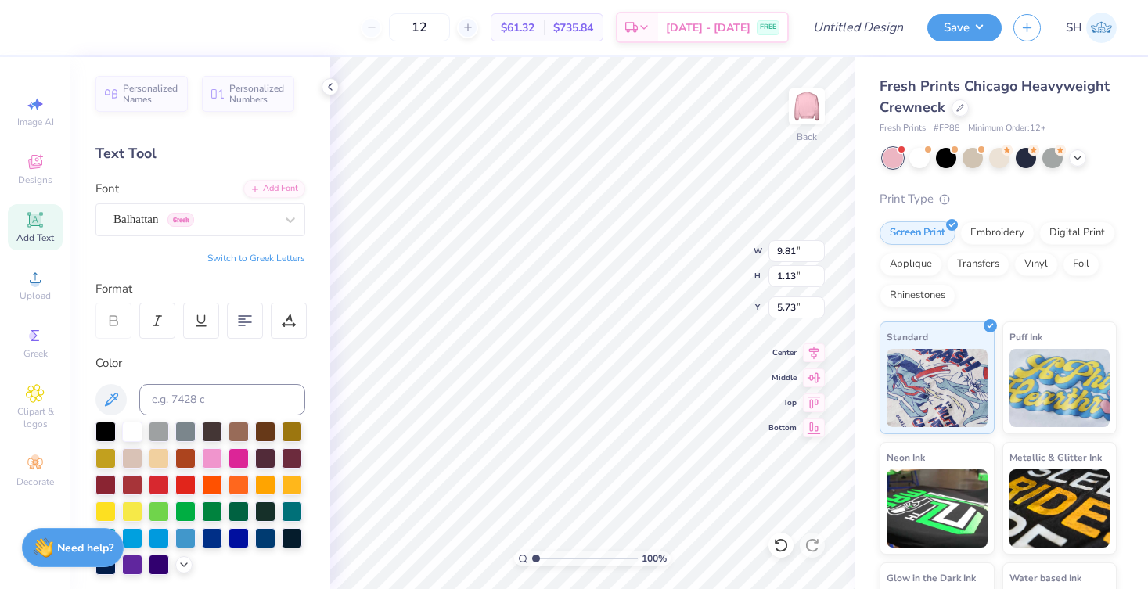
scroll to position [0, 4]
type textarea "belong in business."
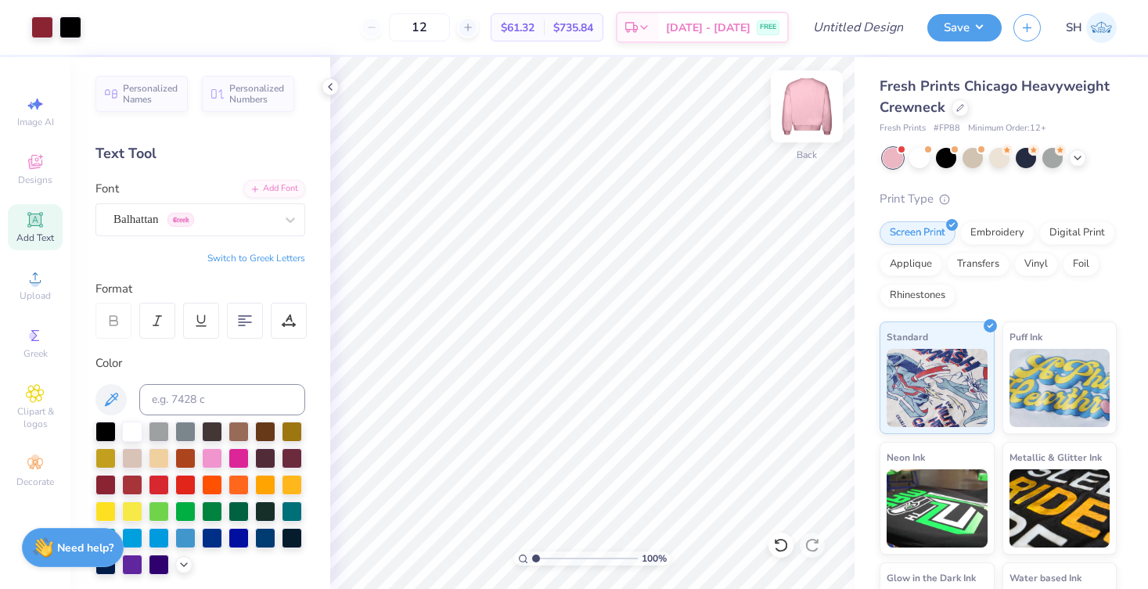
click at [807, 110] on img at bounding box center [806, 106] width 63 height 63
click at [46, 227] on div "Add Text" at bounding box center [35, 227] width 55 height 46
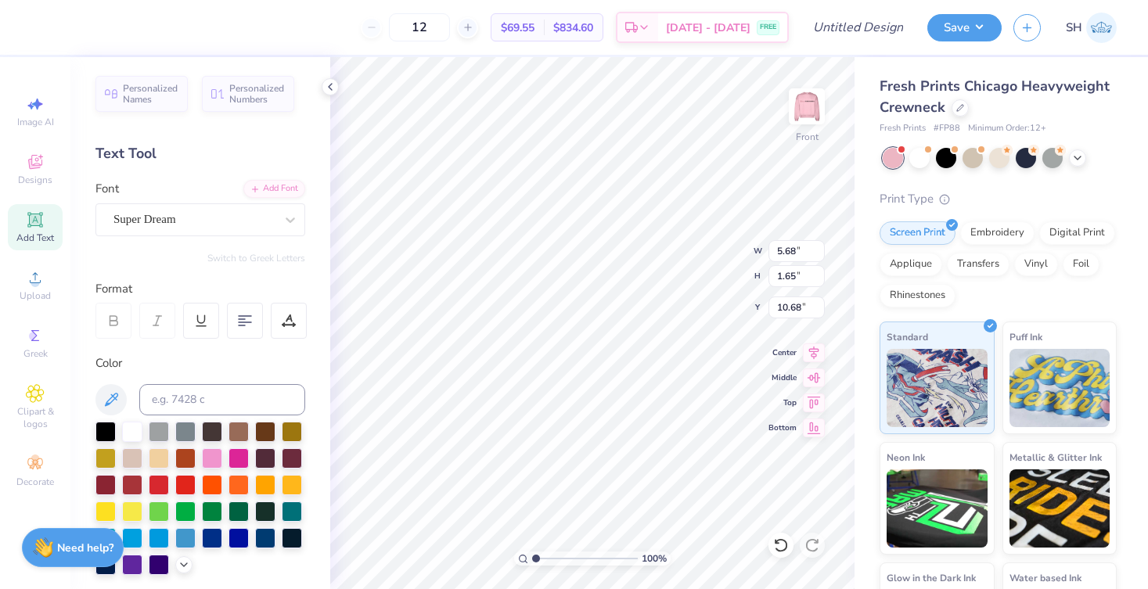
scroll to position [0, 5]
type textarea "Women in Business"
click at [196, 227] on div "Super Dream" at bounding box center [194, 219] width 164 height 24
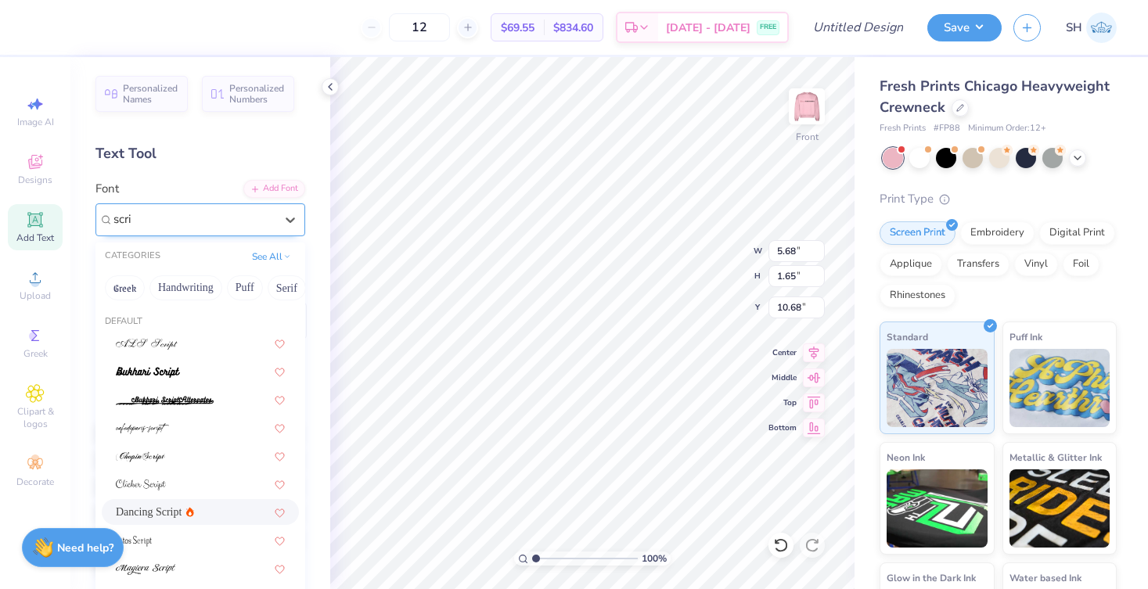
click at [152, 510] on span "Dancing Script" at bounding box center [149, 512] width 66 height 16
type input "scri"
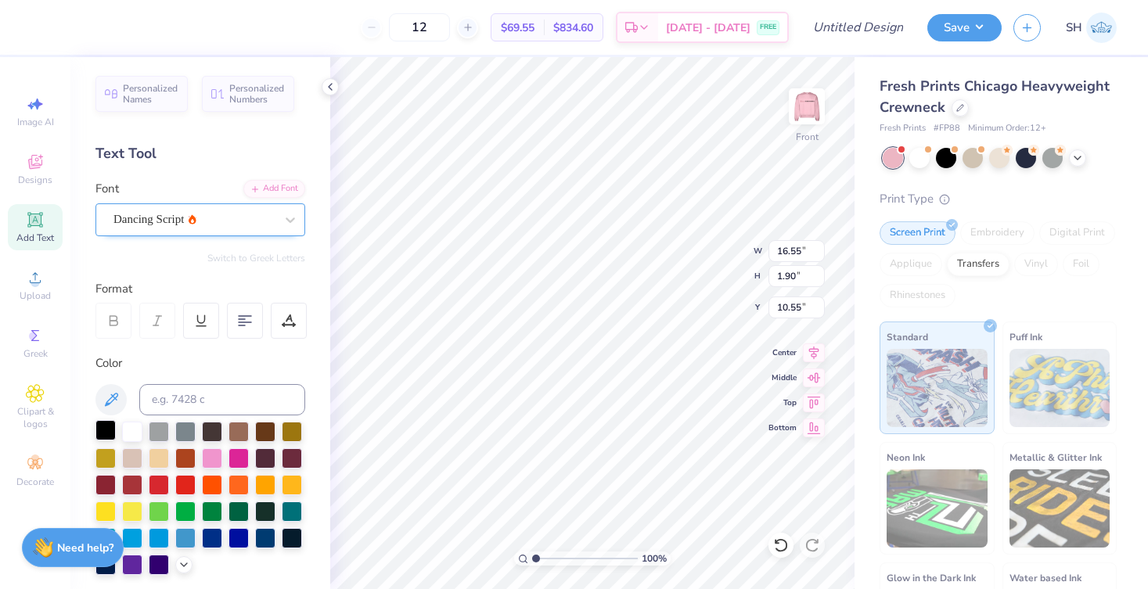
click at [106, 431] on div at bounding box center [105, 430] width 20 height 20
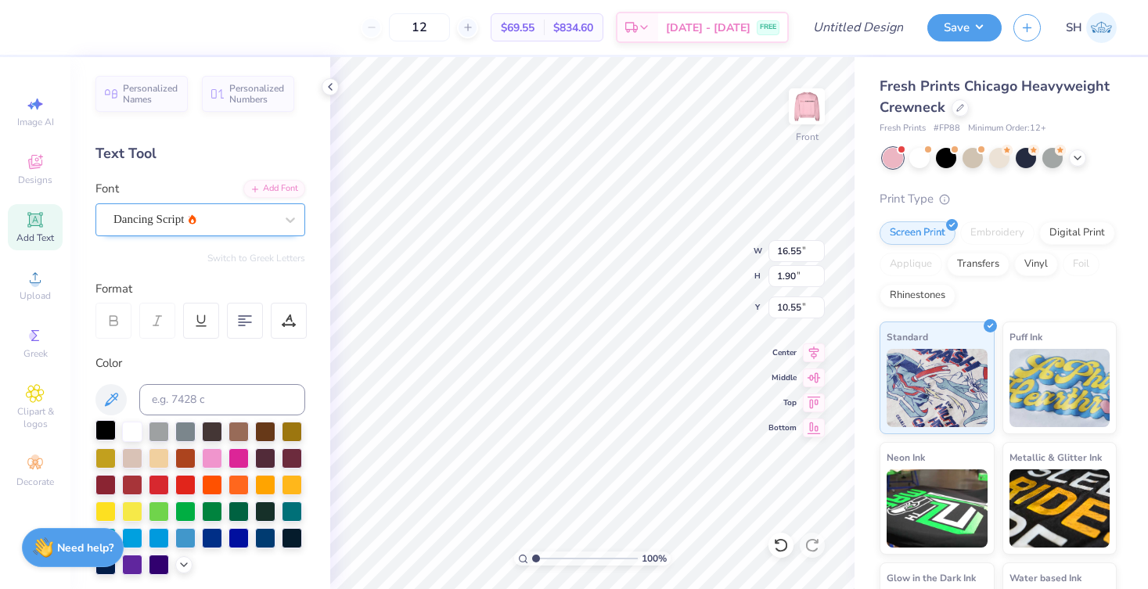
type input "13.52"
type input "1.55"
type input "6.17"
click at [46, 228] on div "Add Text" at bounding box center [35, 227] width 55 height 46
type input "5.68"
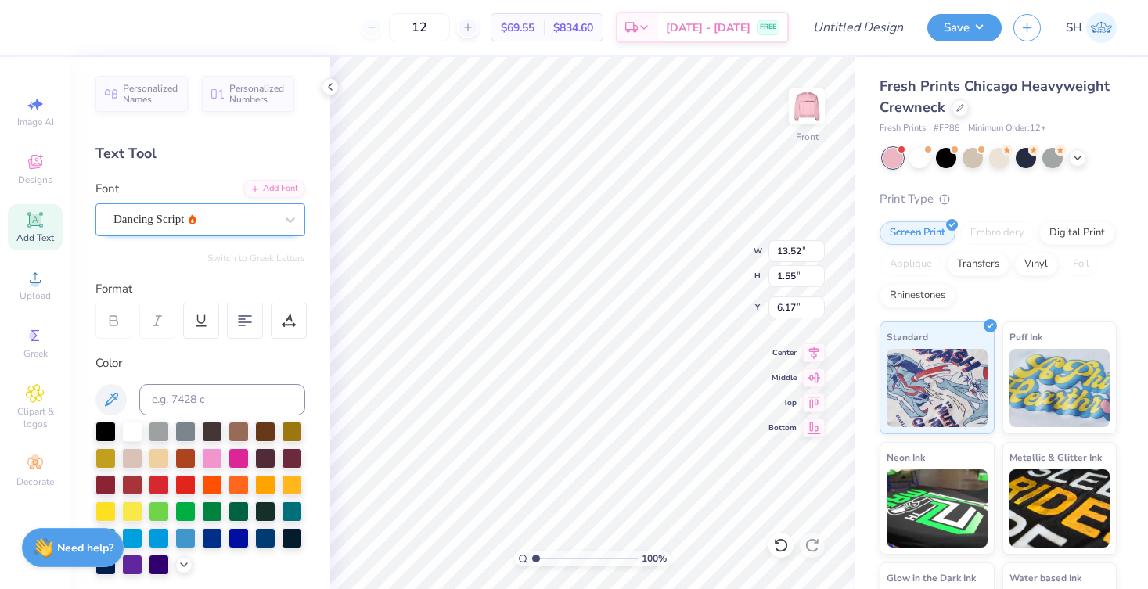
type input "1.65"
type input "10.68"
type textarea "EST. 2005"
click at [807, 103] on img at bounding box center [806, 106] width 63 height 63
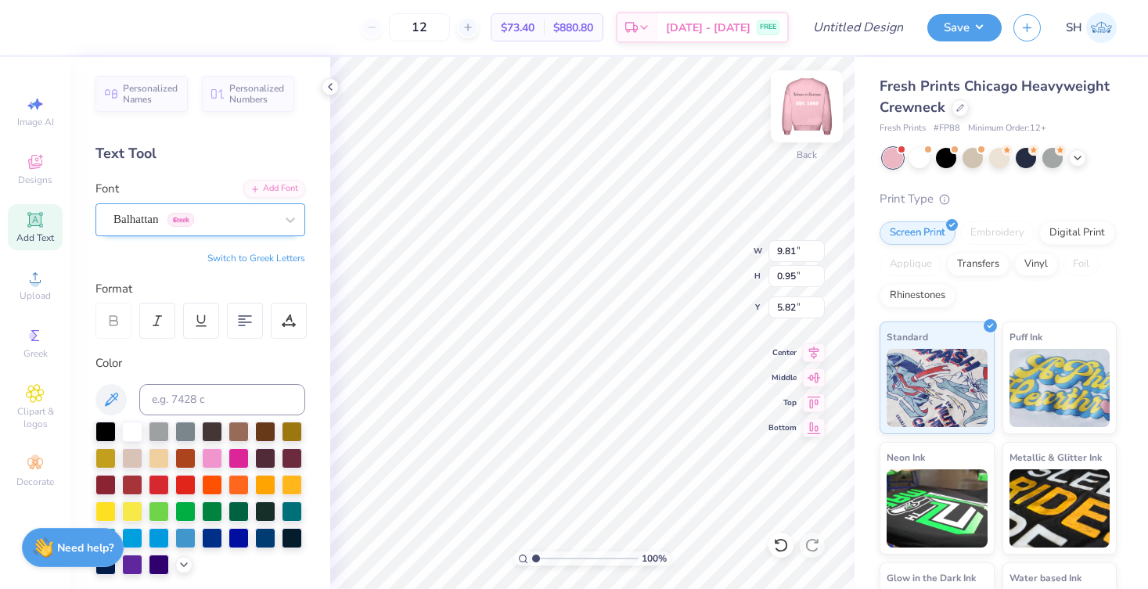
click at [821, 106] on img at bounding box center [806, 106] width 63 height 63
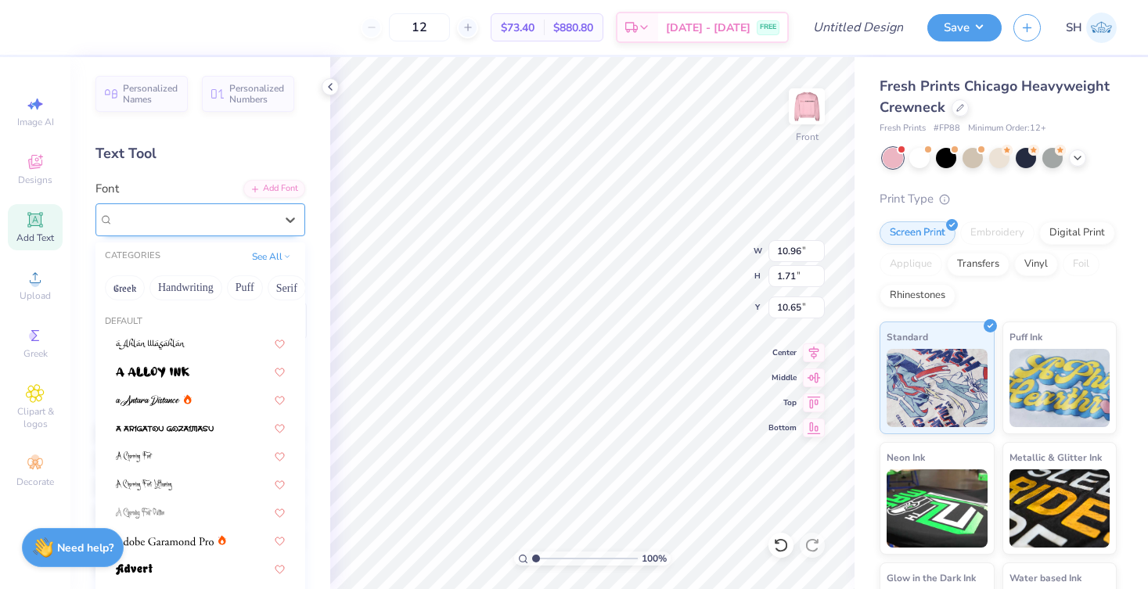
click at [248, 214] on div "Super Dream" at bounding box center [194, 219] width 164 height 24
type input "V"
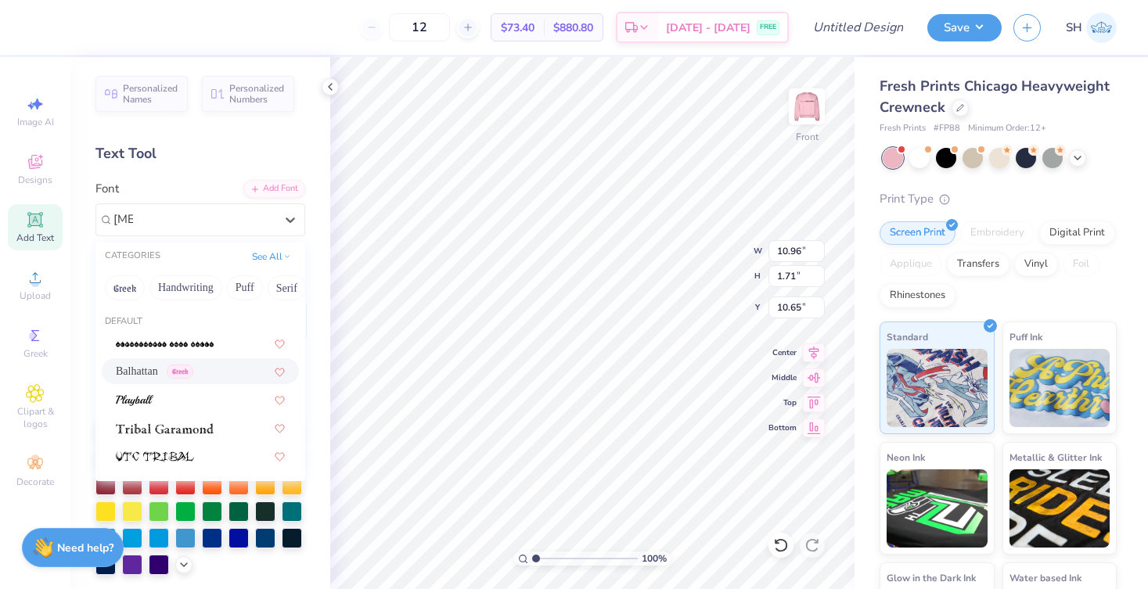
type input "bal"
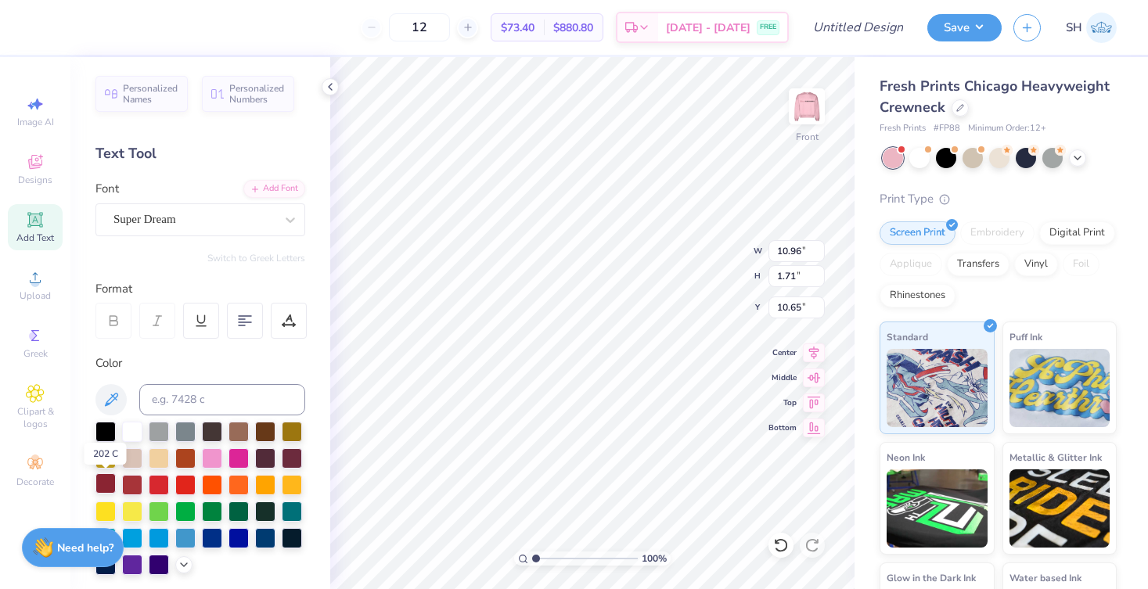
click at [105, 488] on div at bounding box center [105, 483] width 20 height 20
click at [220, 217] on div "Super Dream" at bounding box center [194, 219] width 164 height 24
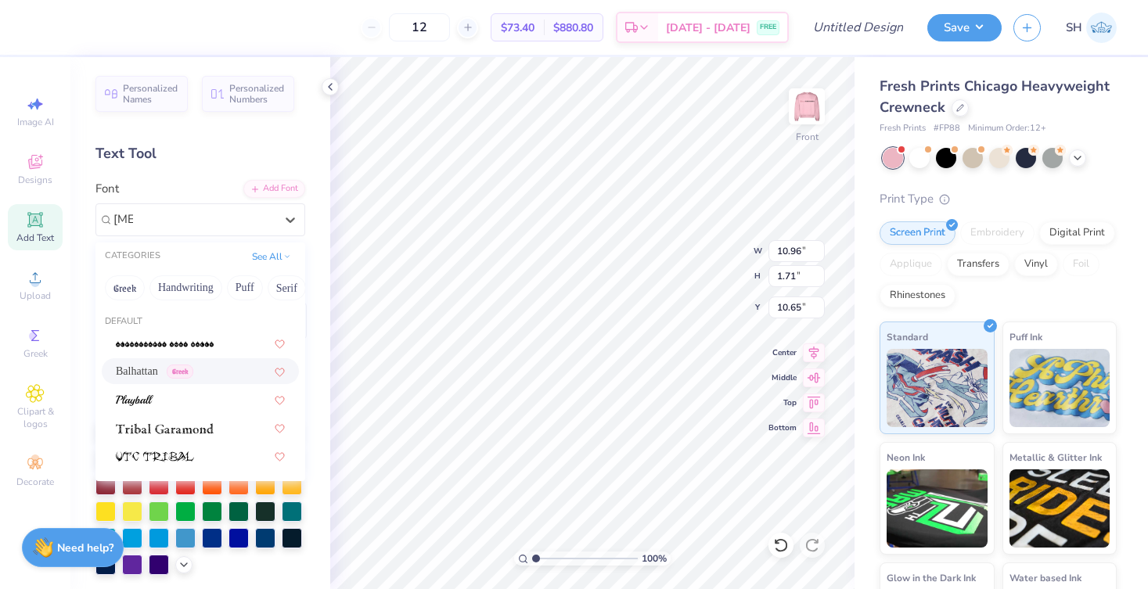
click at [160, 382] on div "Balhattan Greek" at bounding box center [200, 371] width 197 height 26
type input "bal"
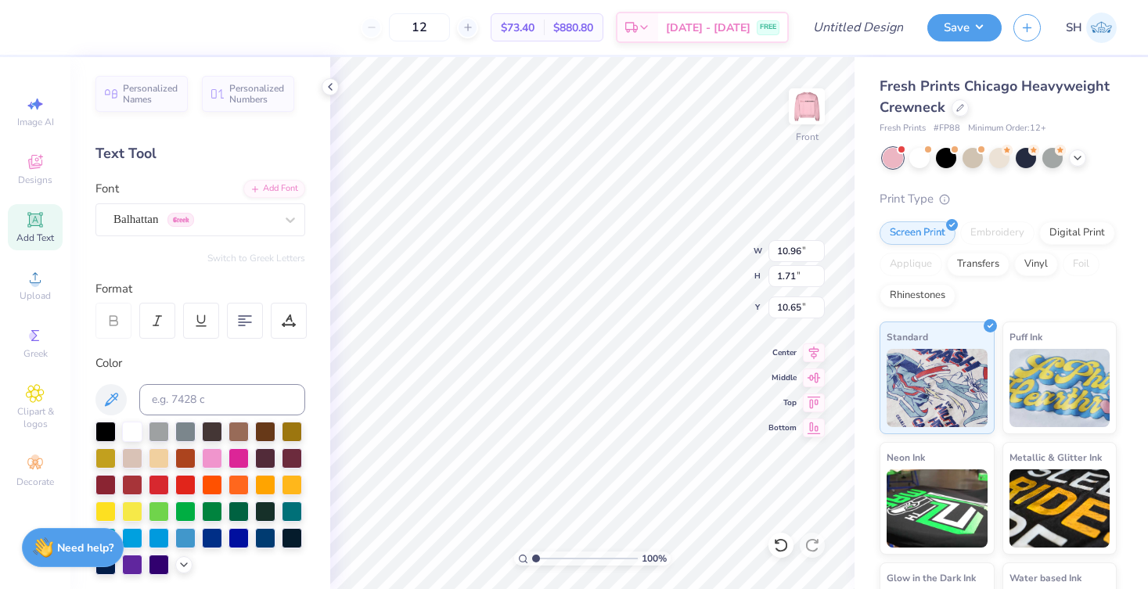
type input "8.07"
type input "1.91"
type input "10.55"
type input "3.91"
type input "0.92"
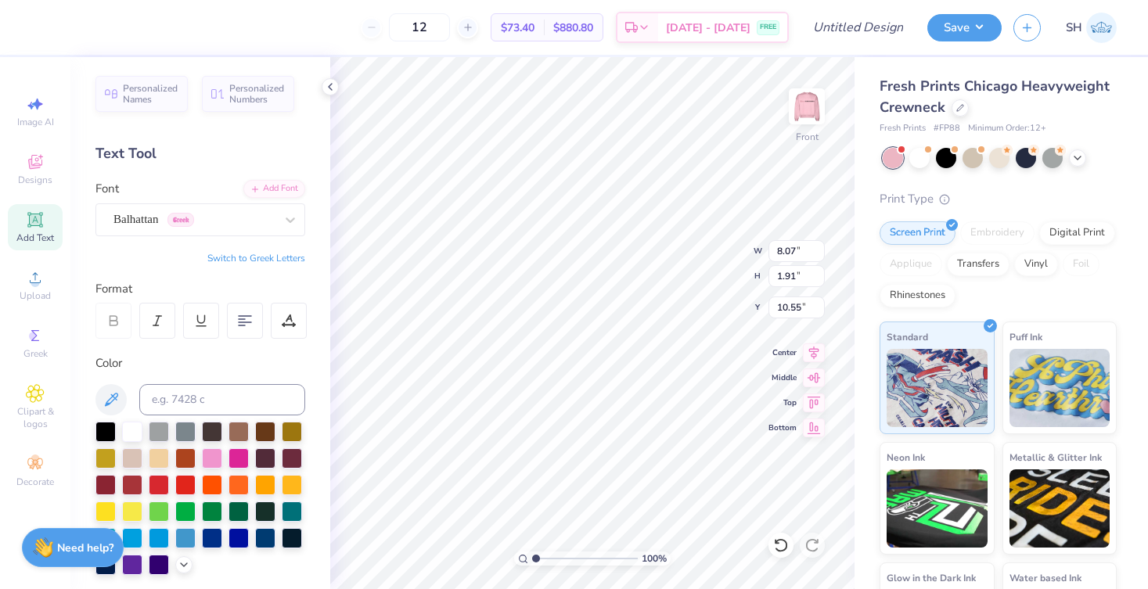
type input "11.53"
type input "13.52"
type input "1.55"
type input "7.81"
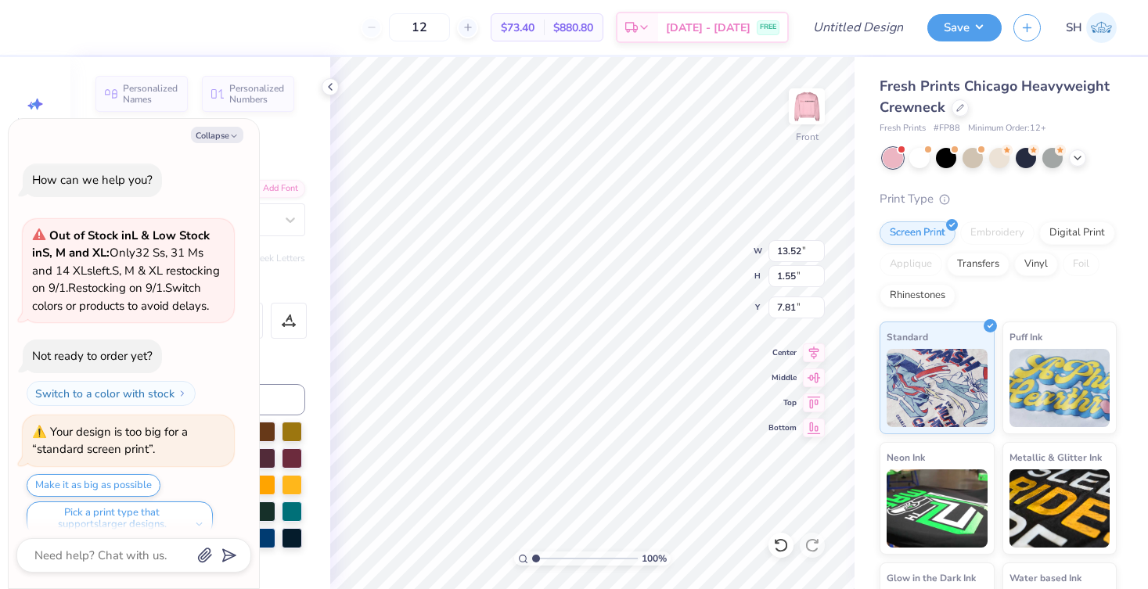
scroll to position [31, 0]
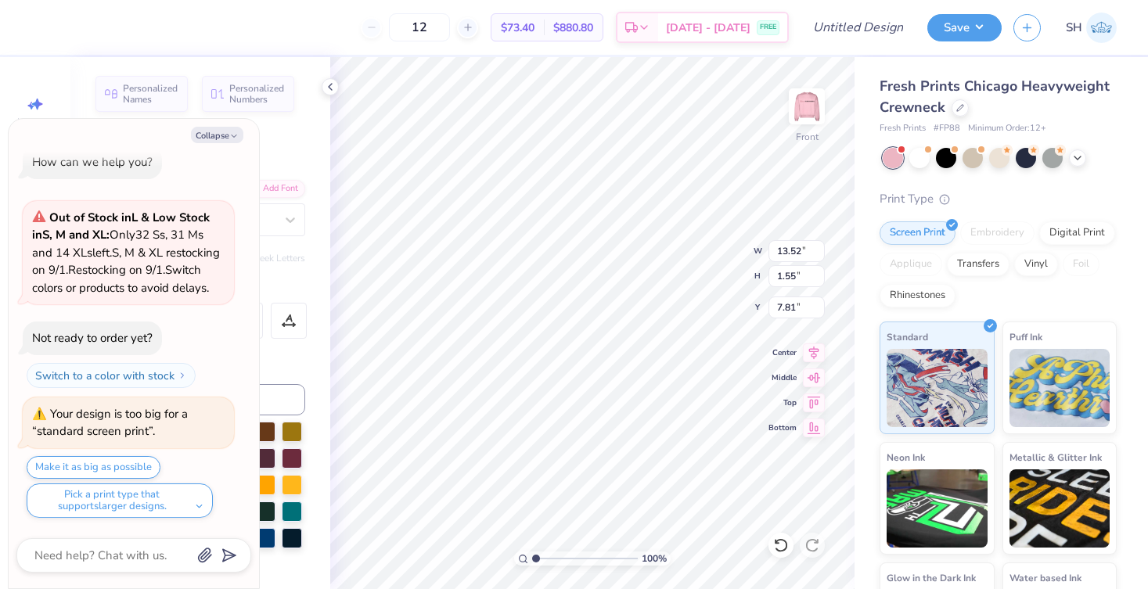
type textarea "x"
type input "14.68"
type input "1.68"
type input "7.68"
type textarea "x"
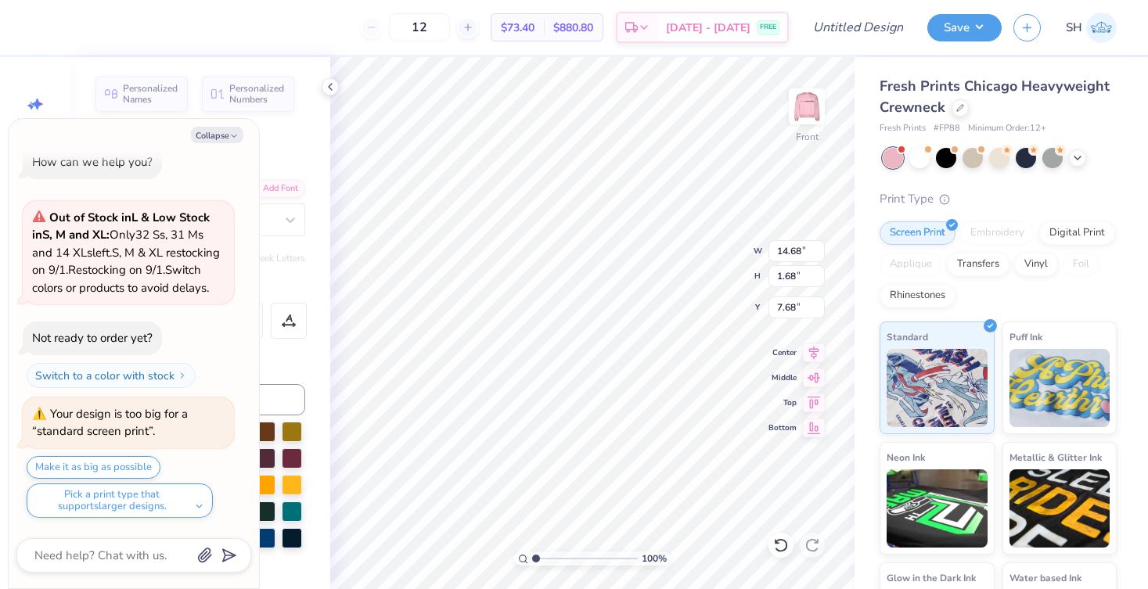
type input "3.91"
type input "0.92"
type input "11.53"
type textarea "x"
type input "10.58"
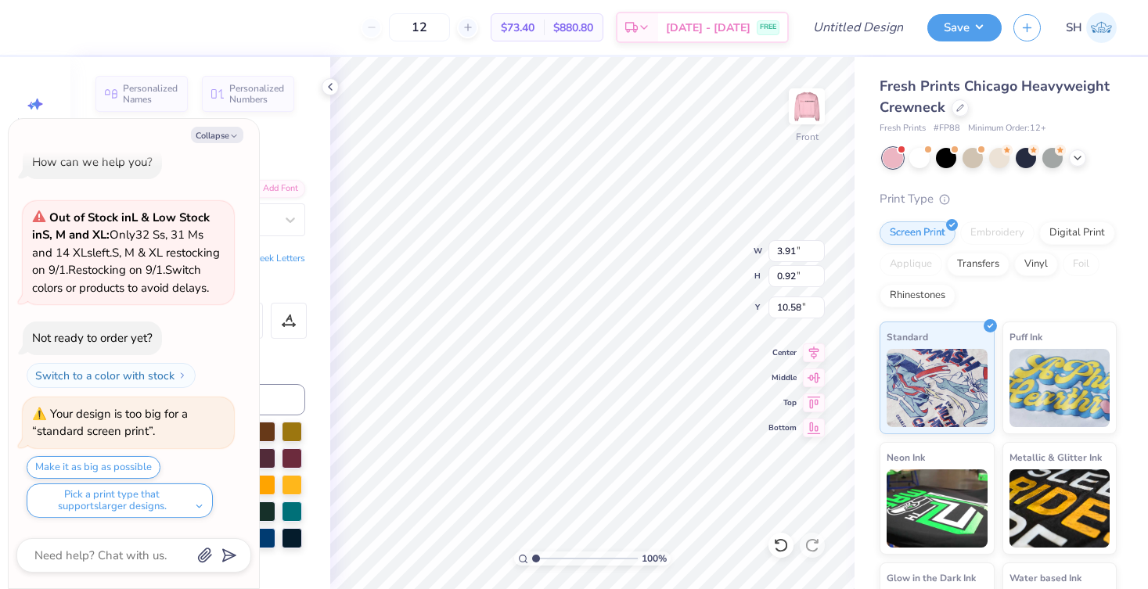
type textarea "x"
type input "5.26"
type textarea "x"
type textarea "I"
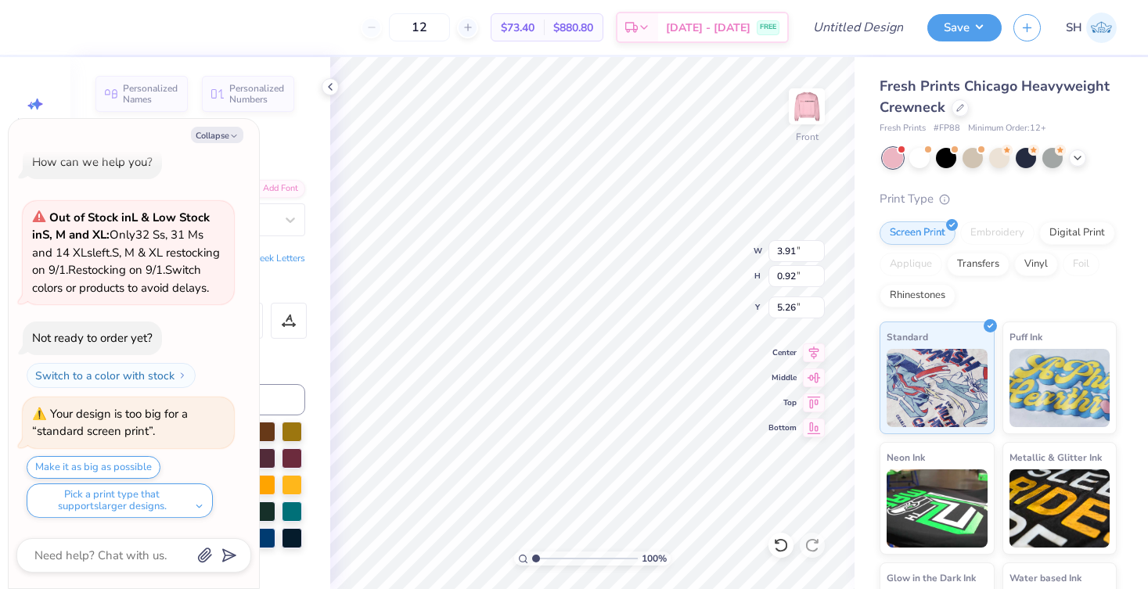
scroll to position [0, 0]
type textarea "x"
type textarea "IU"
type textarea "x"
type textarea "IU"
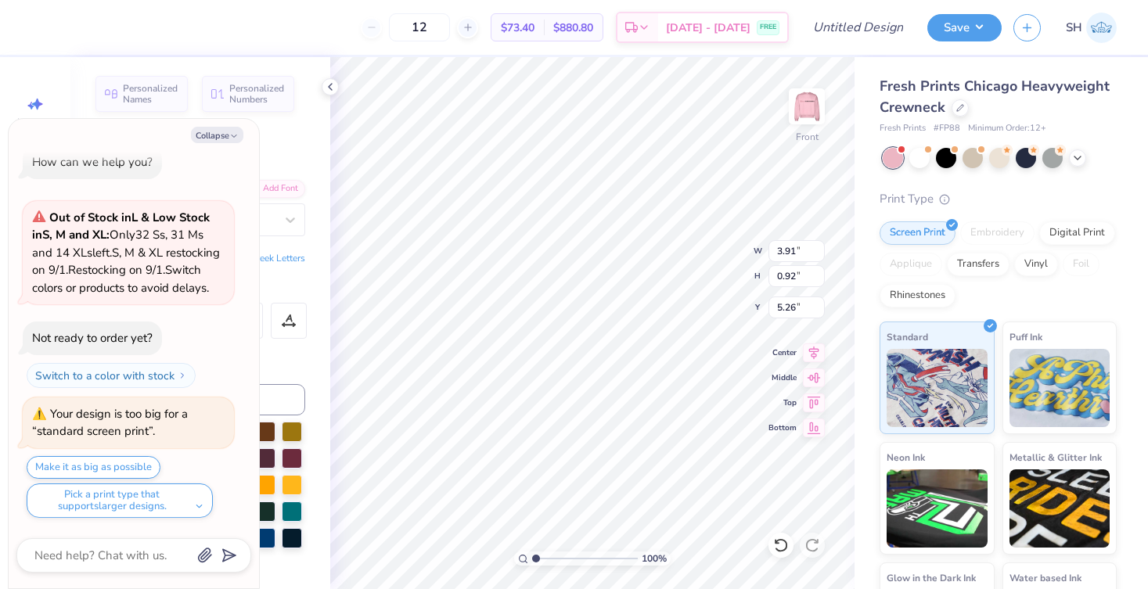
type textarea "x"
type textarea "IU K"
type textarea "x"
type textarea "IU Ke"
type textarea "x"
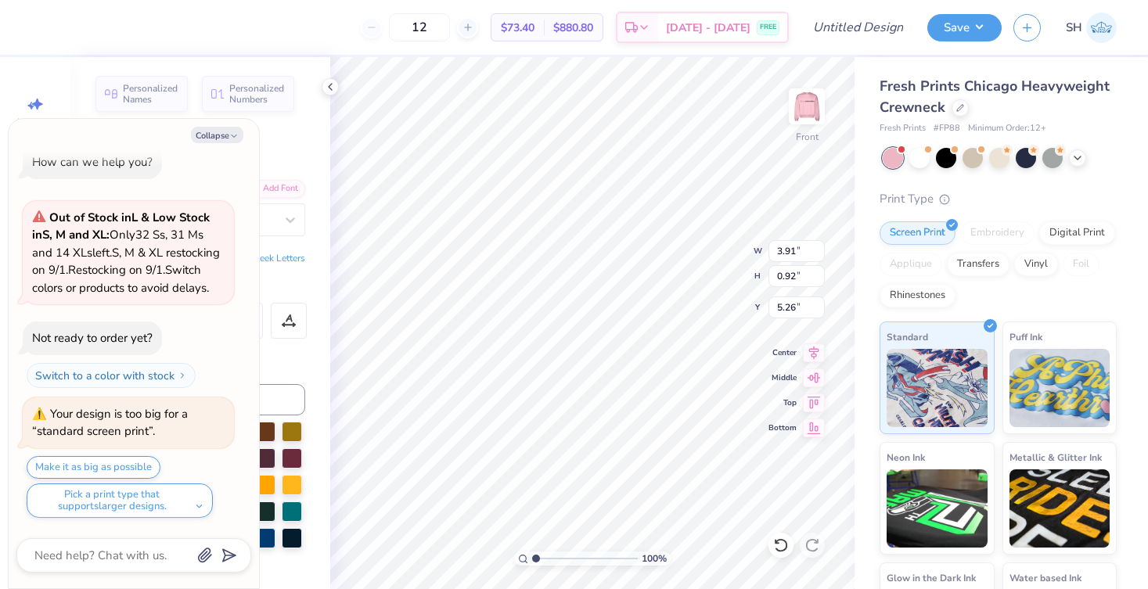
type textarea "IU Kel"
type textarea "x"
type textarea "IU Kell"
type textarea "x"
type textarea "IU Kelle"
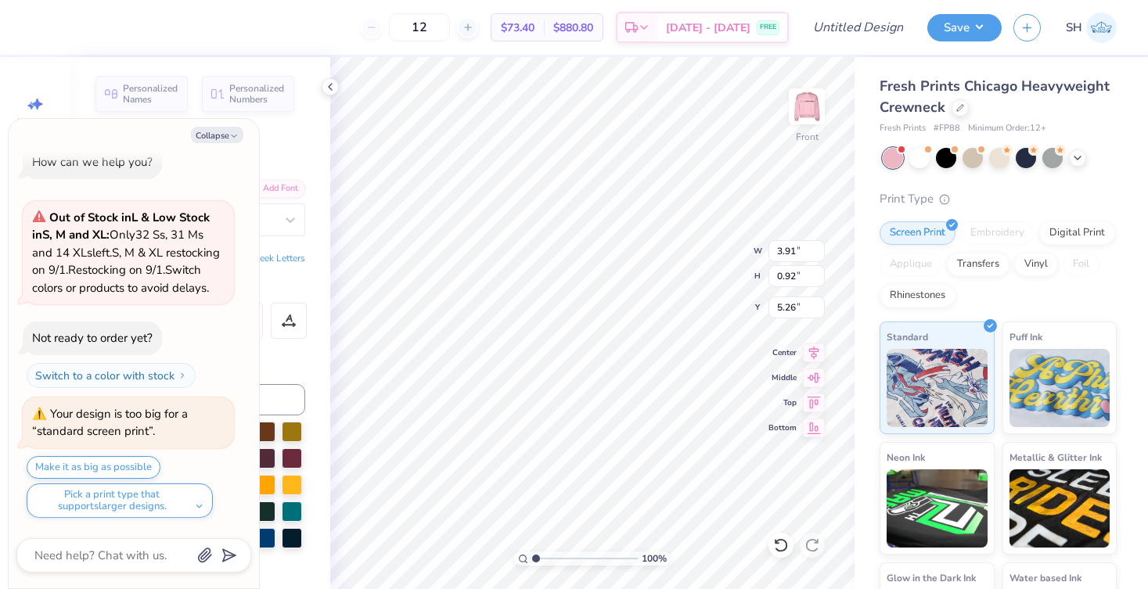
scroll to position [0, 2]
type textarea "x"
type textarea "IU Kelley"
type textarea "x"
type textarea "IU Kelley"
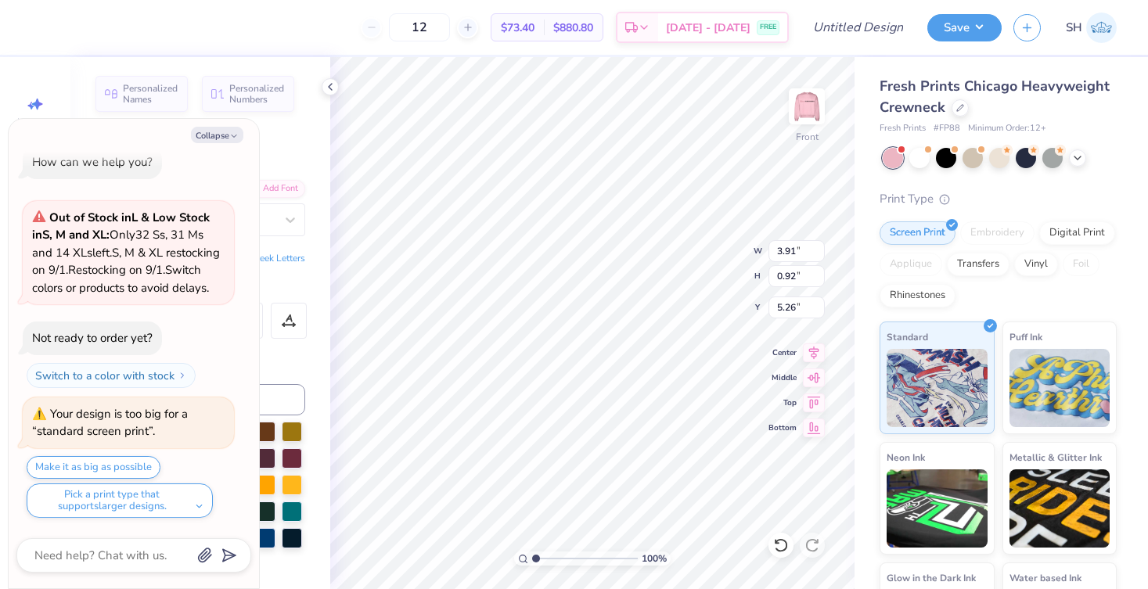
type textarea "x"
type textarea "IU Kelley K"
type textarea "x"
type textarea "IU Kelley"
type textarea "x"
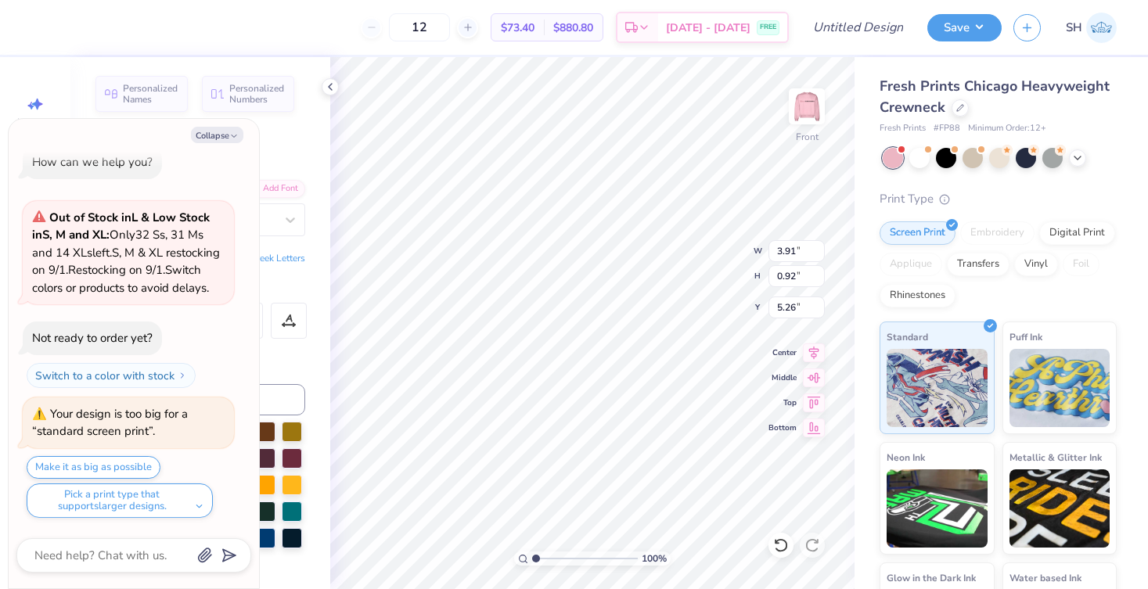
type textarea "IU Kelley I"
type textarea "x"
type textarea "IU Kelley In"
type textarea "x"
type textarea "IU Kelley Ind"
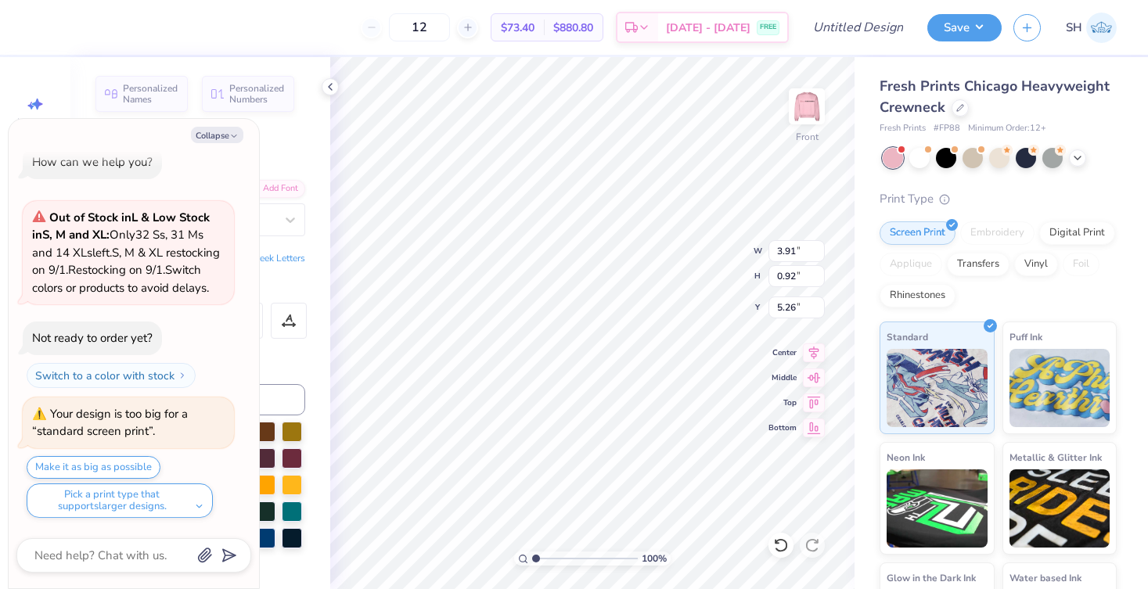
type textarea "x"
type textarea "IU Kelley Indi"
type textarea "x"
type textarea "IU Kelley India"
type textarea "x"
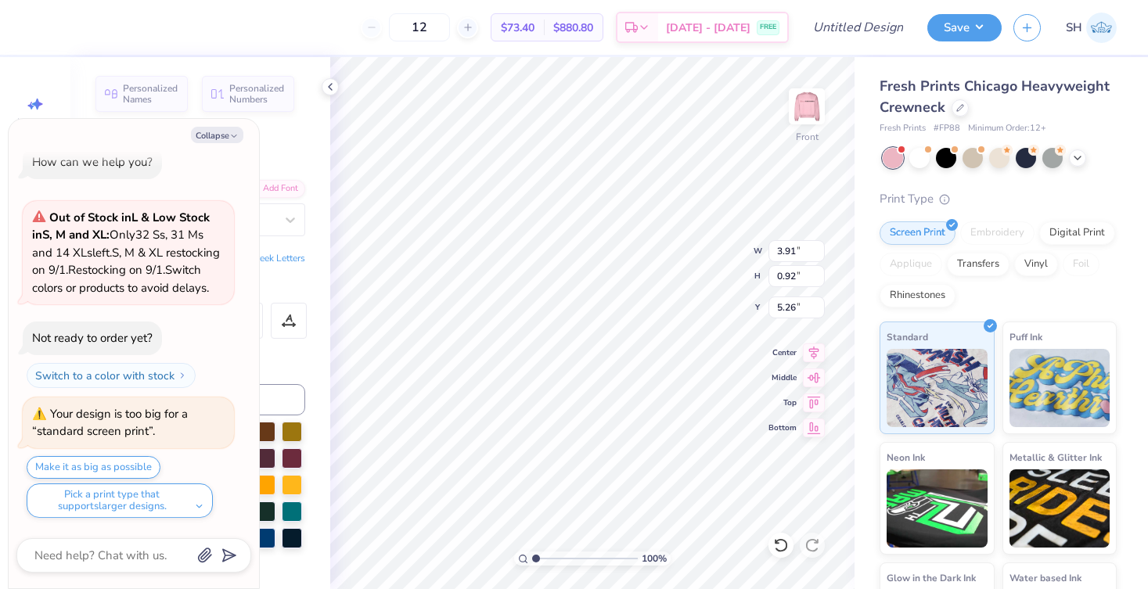
type textarea "IU Kelley Indian"
type textarea "x"
type textarea "IU Kelley Indiana"
type textarea "x"
type textarea "IU Kelley Indianap"
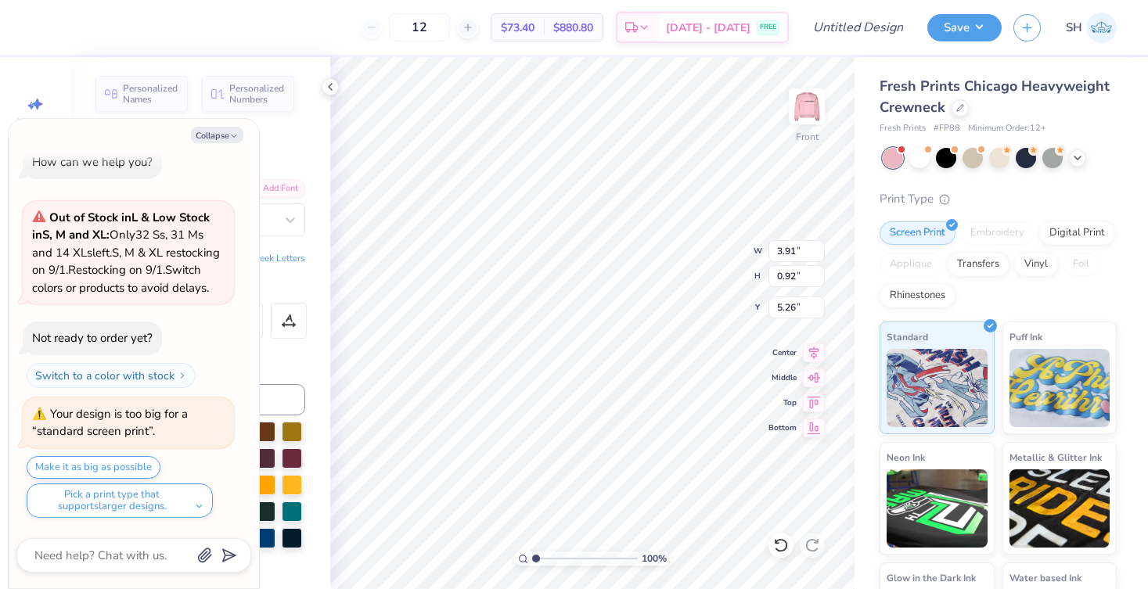
type textarea "x"
type textarea "IU Kelley Indianapo"
type textarea "x"
type textarea "IU Kelley Indianapol"
type textarea "x"
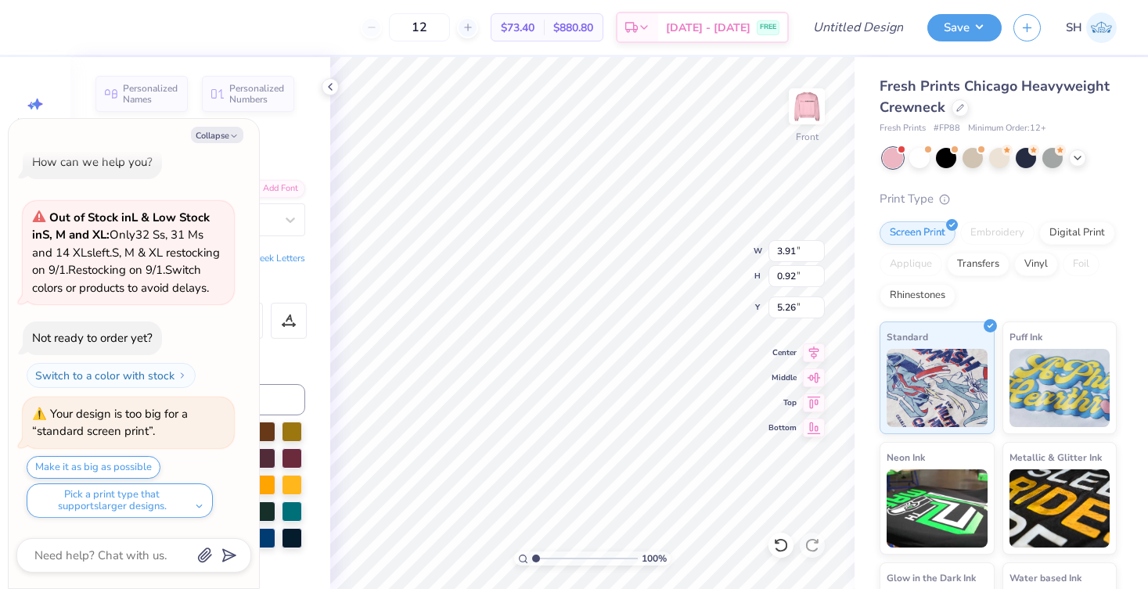
type textarea "IU Kelley Indianapoli"
type textarea "x"
type textarea "IU Kelley Indianapolis"
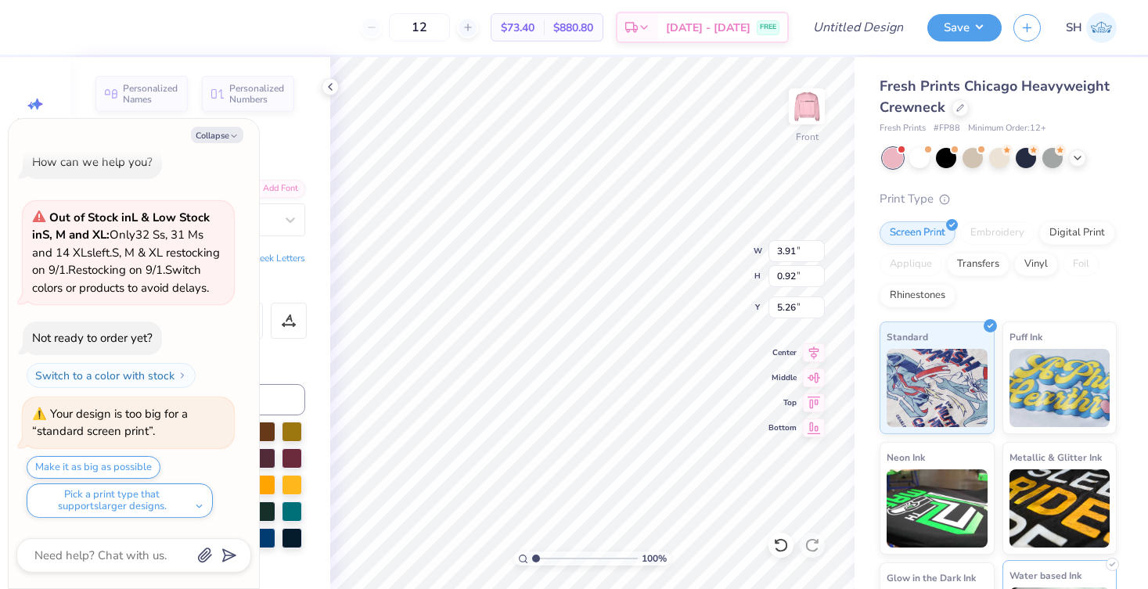
type textarea "x"
type textarea "IU elley Indianapolis"
type textarea "x"
type textarea "IU kelley Indianapolis"
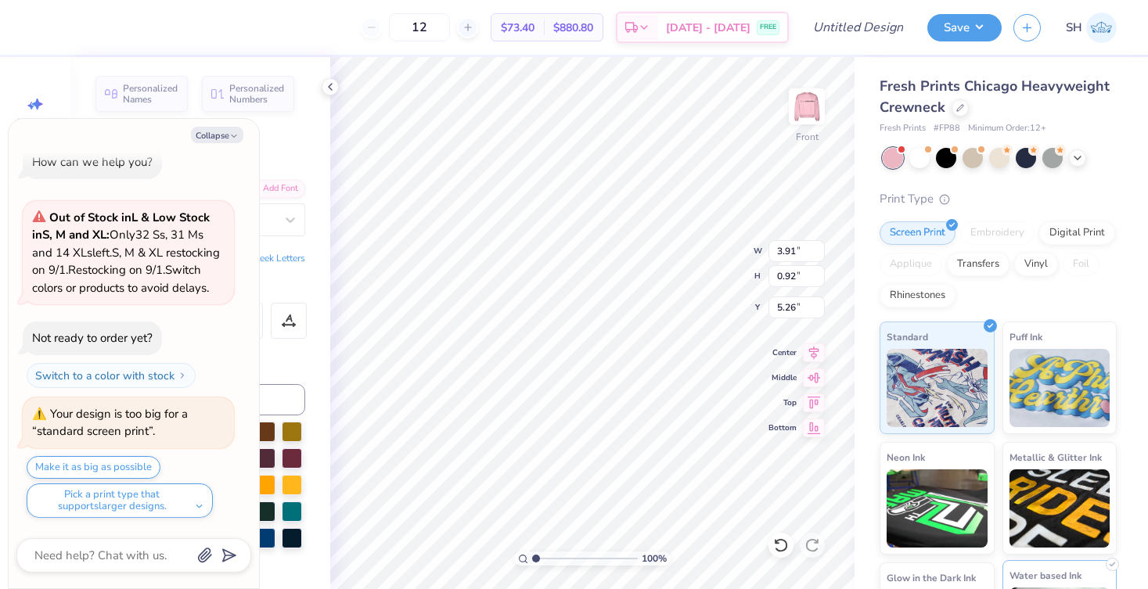
type textarea "x"
type textarea "IU kelley ndianapolis"
type textarea "x"
type textarea "IU kelley indianapolis"
type textarea "x"
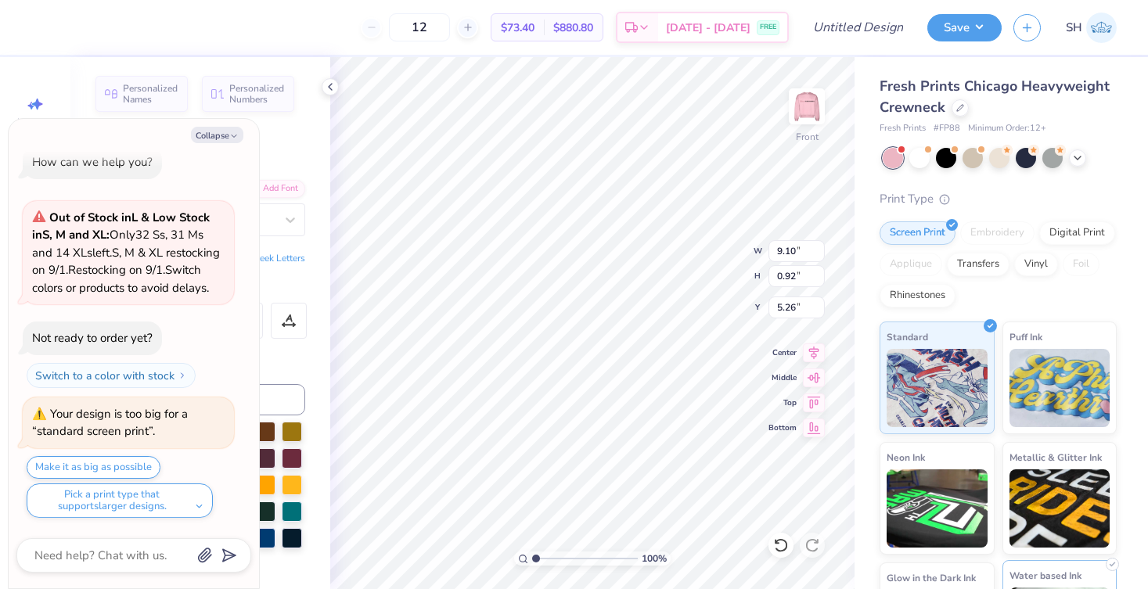
type input "10.76"
type input "1.09"
type input "5.09"
type textarea "x"
type input "5.73"
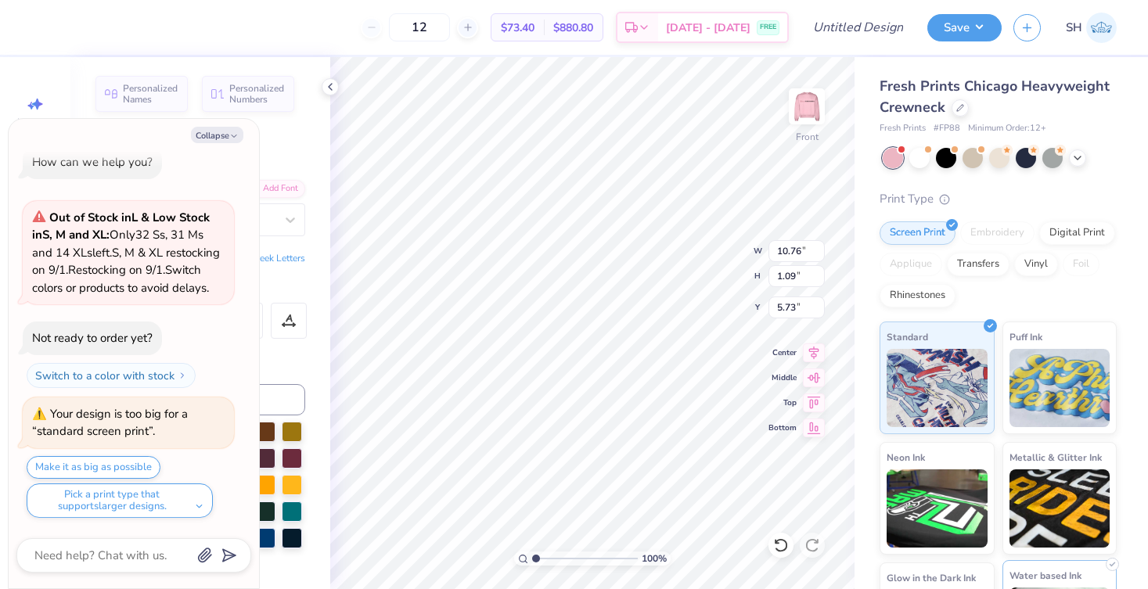
type textarea "x"
type input "9.65"
type input "0.98"
type input "5.84"
type textarea "x"
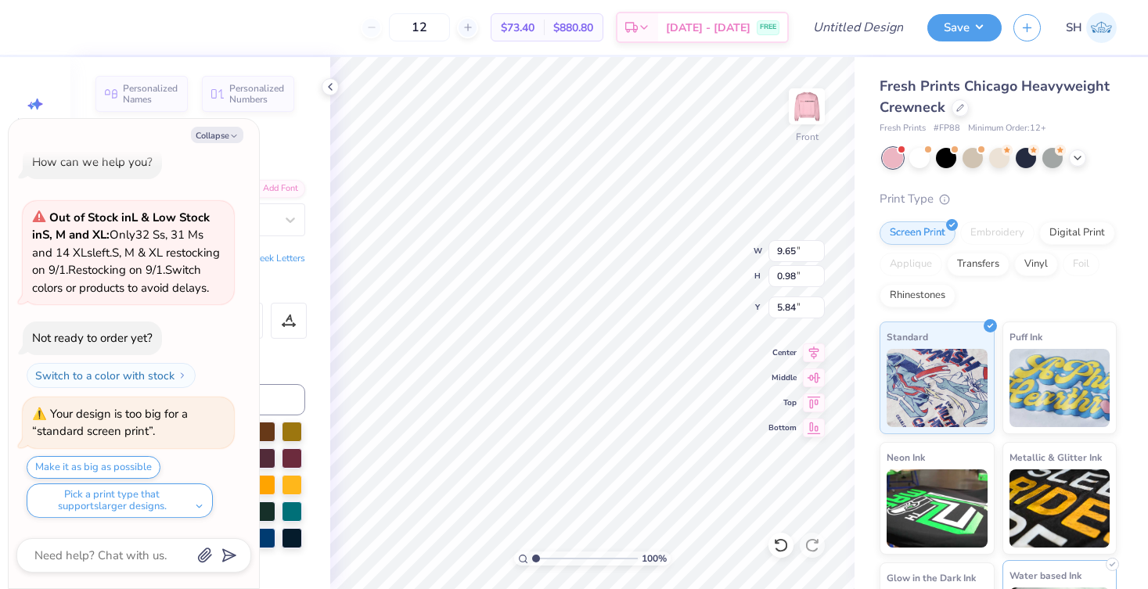
type input "14.68"
type input "1.68"
type input "7.68"
type textarea "x"
type input "7.18"
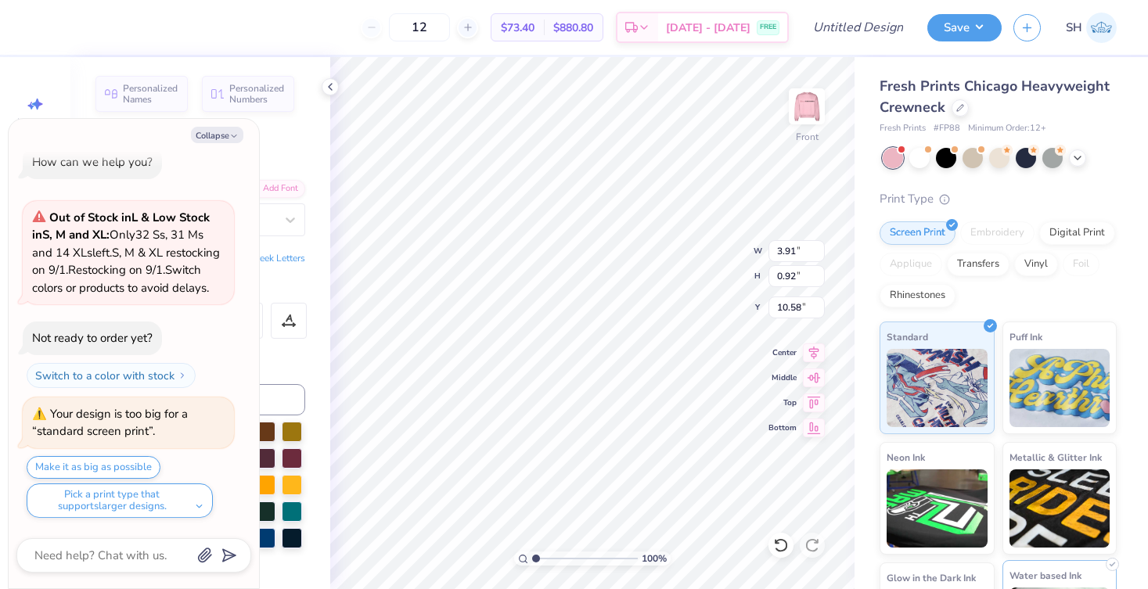
type textarea "x"
type input "9.62"
click at [224, 131] on button "Collapse" at bounding box center [217, 135] width 52 height 16
type textarea "x"
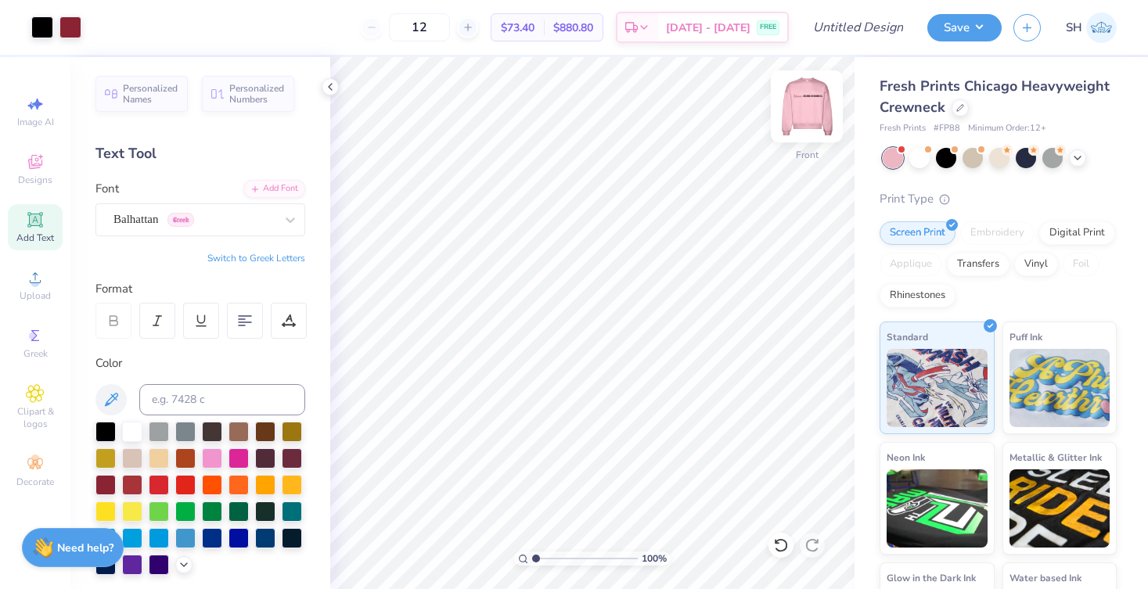
click at [802, 111] on img at bounding box center [806, 106] width 63 height 63
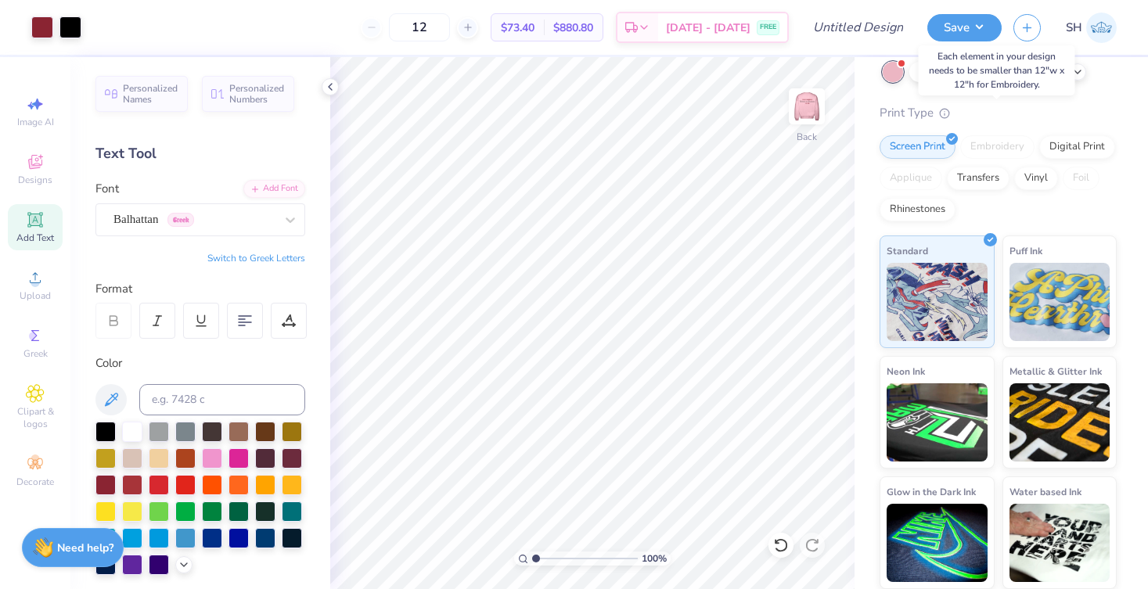
scroll to position [85, 0]
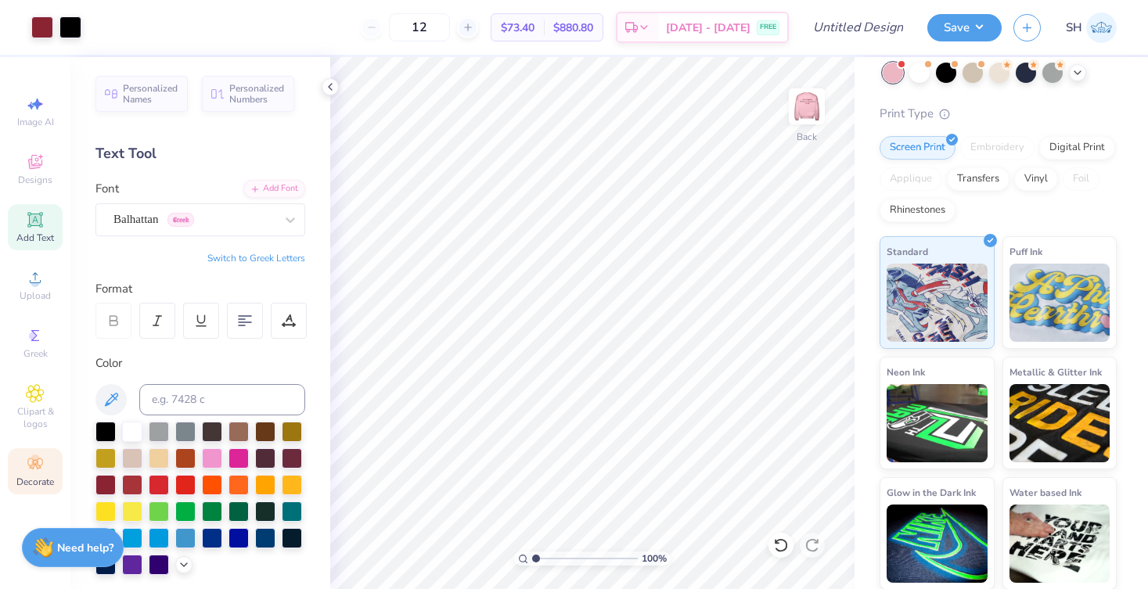
click at [29, 452] on div "Decorate" at bounding box center [35, 471] width 55 height 46
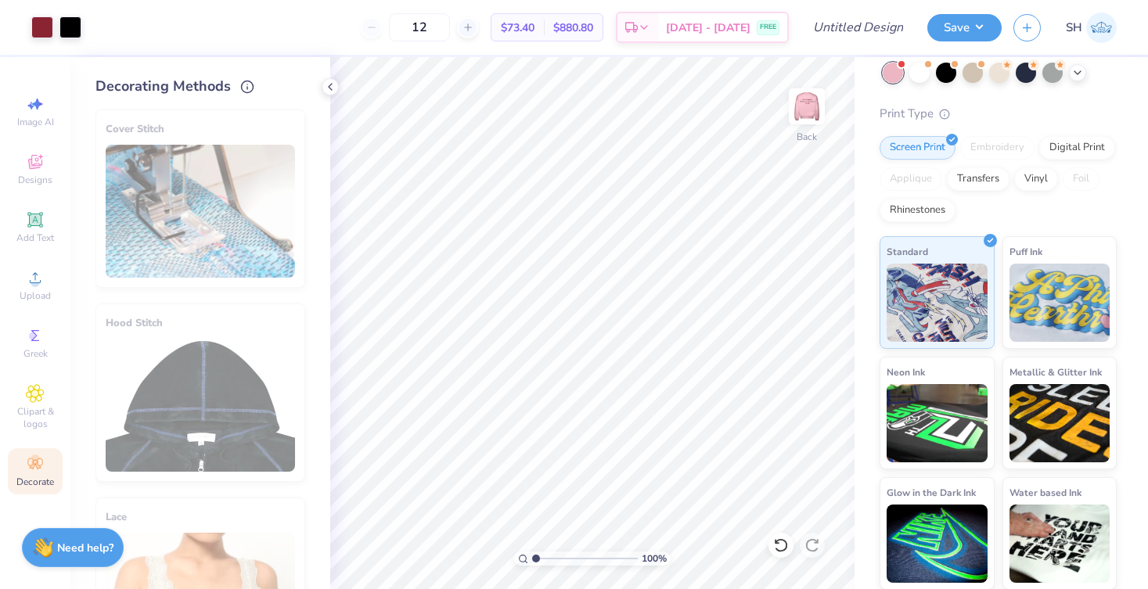
scroll to position [0, 0]
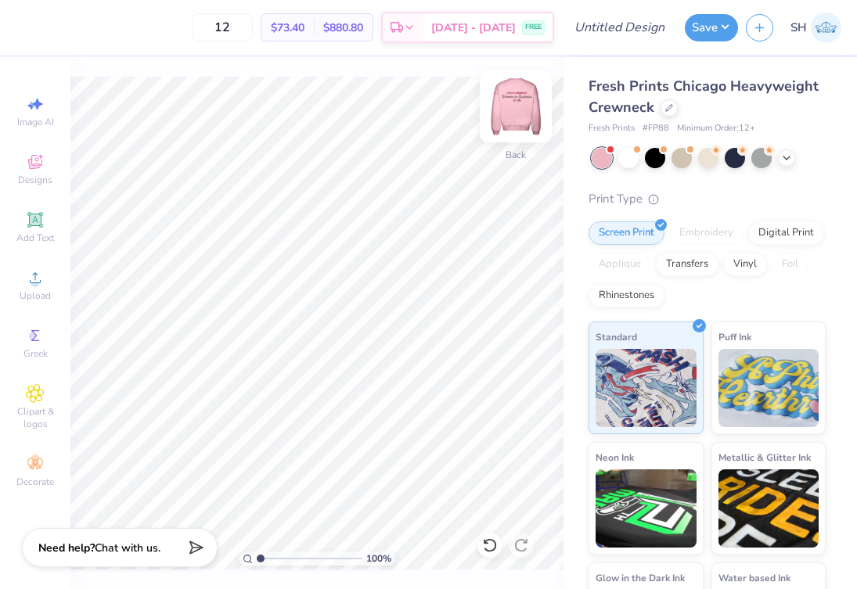
click at [516, 113] on img at bounding box center [515, 106] width 63 height 63
click at [526, 107] on img at bounding box center [515, 106] width 63 height 63
click at [526, 107] on img at bounding box center [515, 106] width 31 height 31
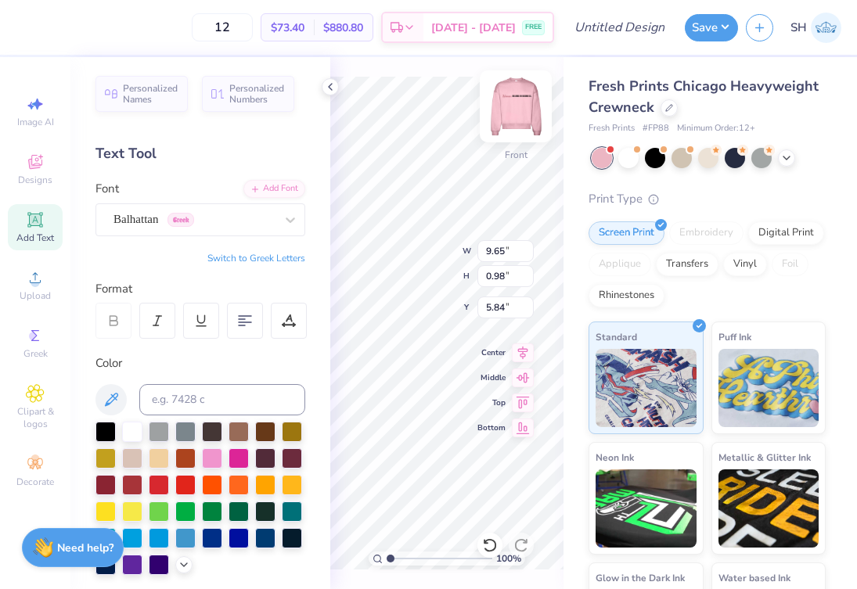
click at [527, 95] on img at bounding box center [515, 106] width 63 height 63
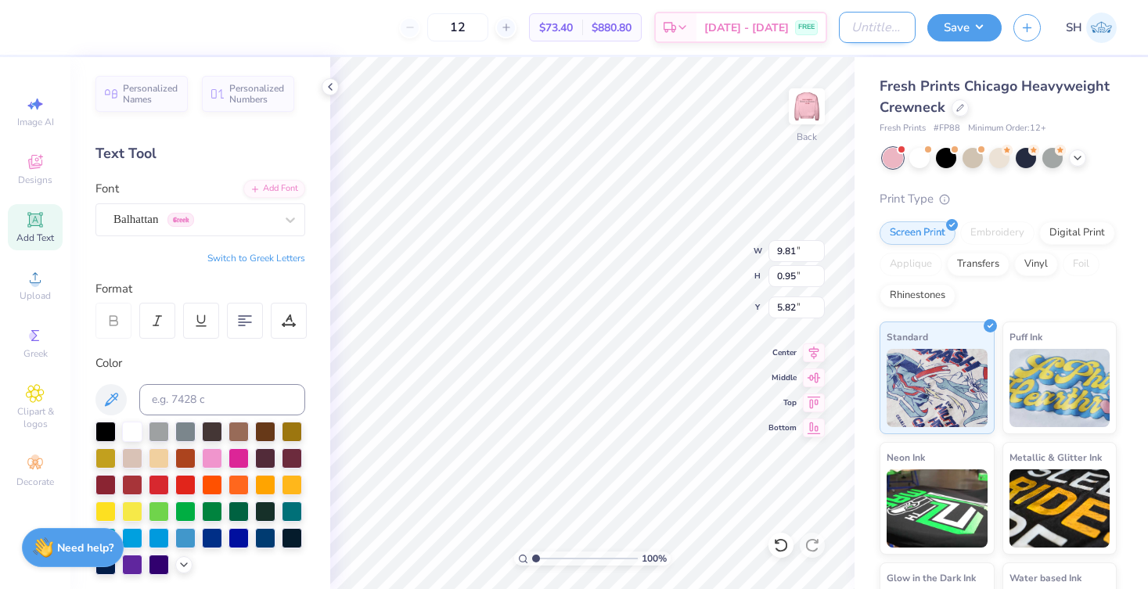
click at [868, 20] on input "Design Title" at bounding box center [877, 27] width 77 height 31
type input "member merch crew"
click at [868, 30] on button "Save" at bounding box center [964, 25] width 74 height 27
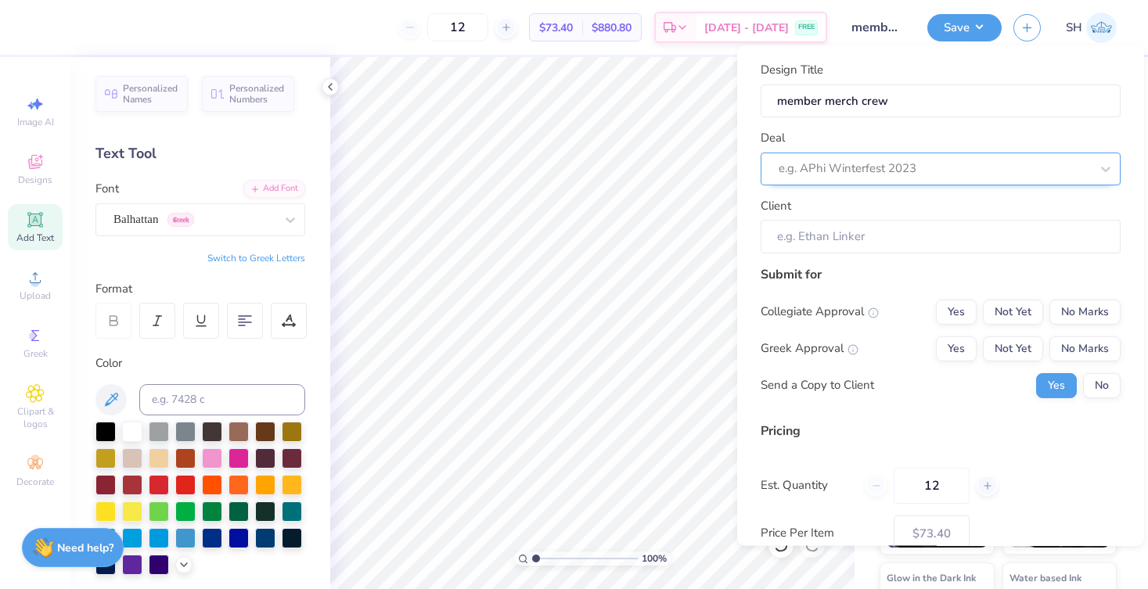
click at [868, 164] on div "e.g. APhi Winterfest 2023" at bounding box center [933, 169] width 311 height 18
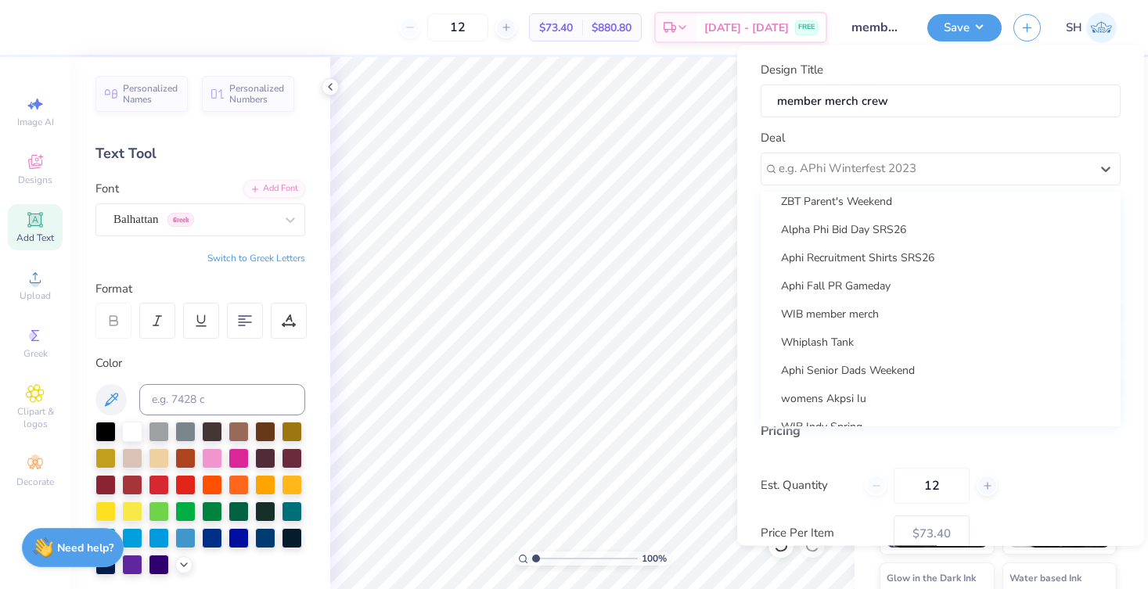
scroll to position [347, 0]
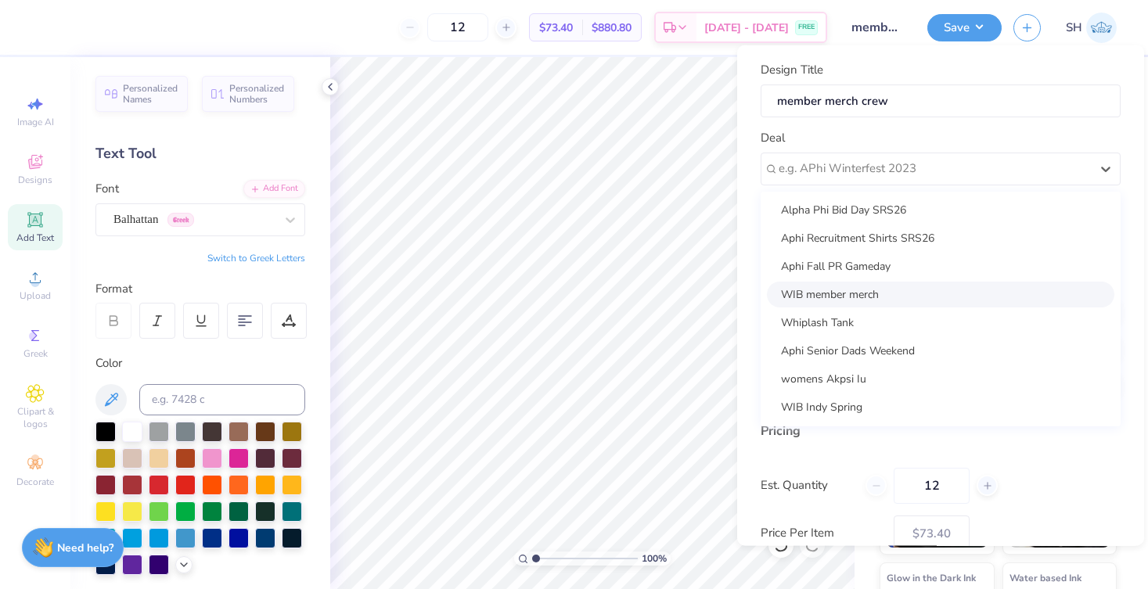
click at [857, 288] on div "WIB member merch" at bounding box center [940, 294] width 347 height 26
type input "Kimberly Hestermann"
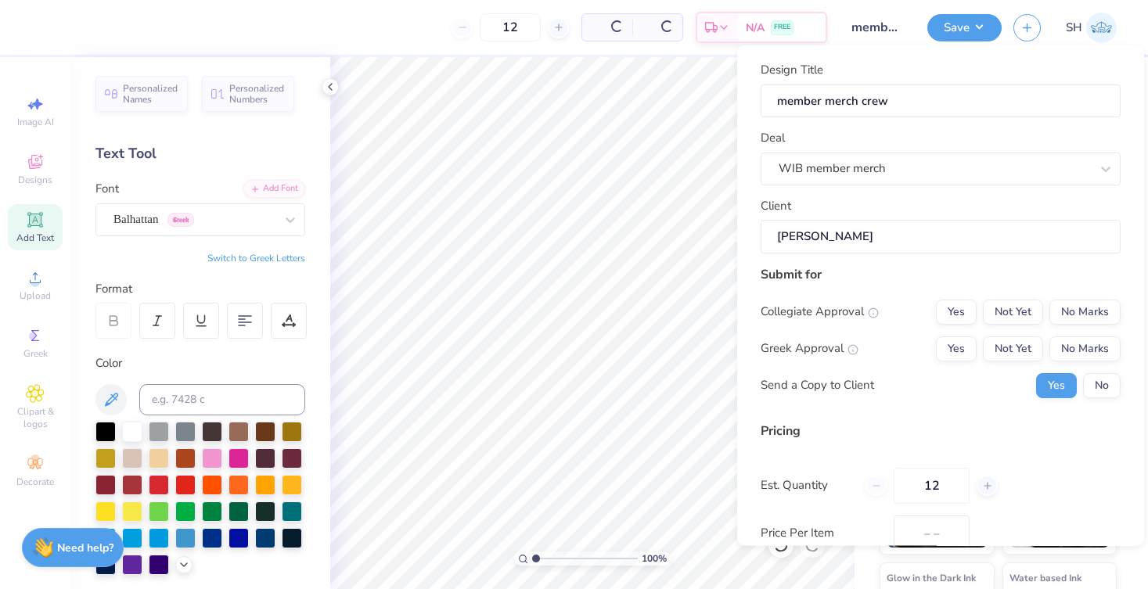
type input "$73.40"
click at [868, 307] on button "Not Yet" at bounding box center [1013, 311] width 60 height 25
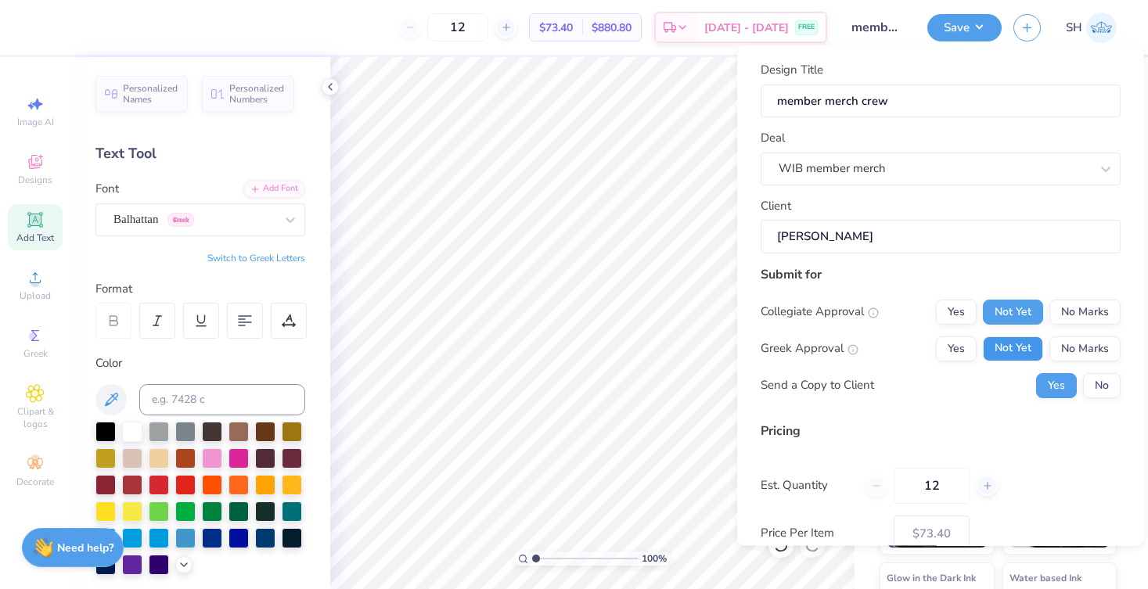
click at [868, 343] on button "Not Yet" at bounding box center [1013, 348] width 60 height 25
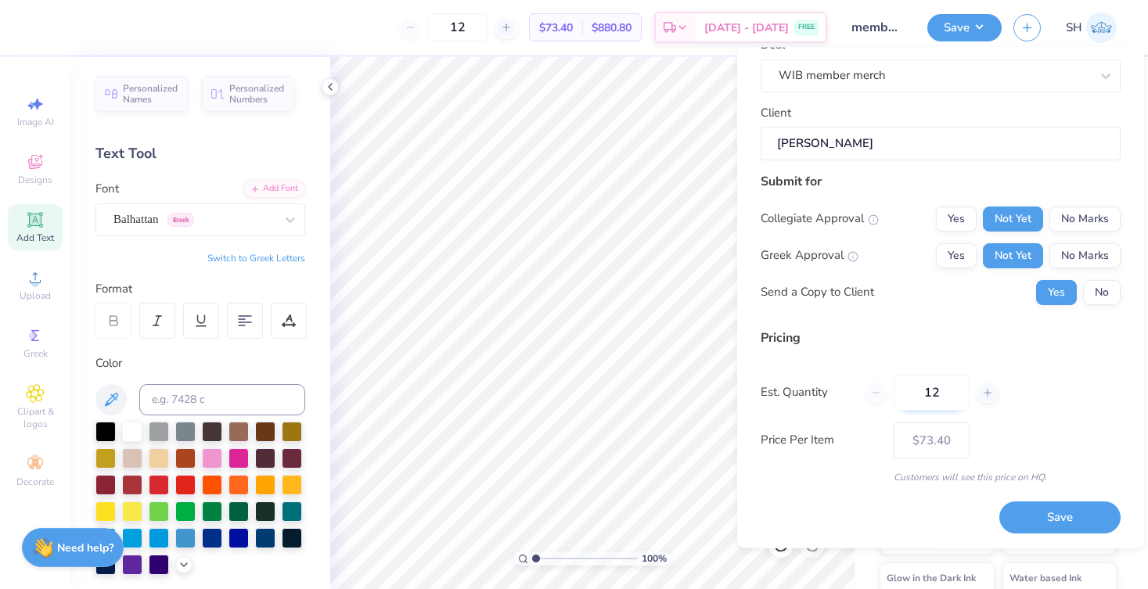
scroll to position [94, 0]
click at [868, 393] on input "12" at bounding box center [931, 393] width 76 height 36
type input "100"
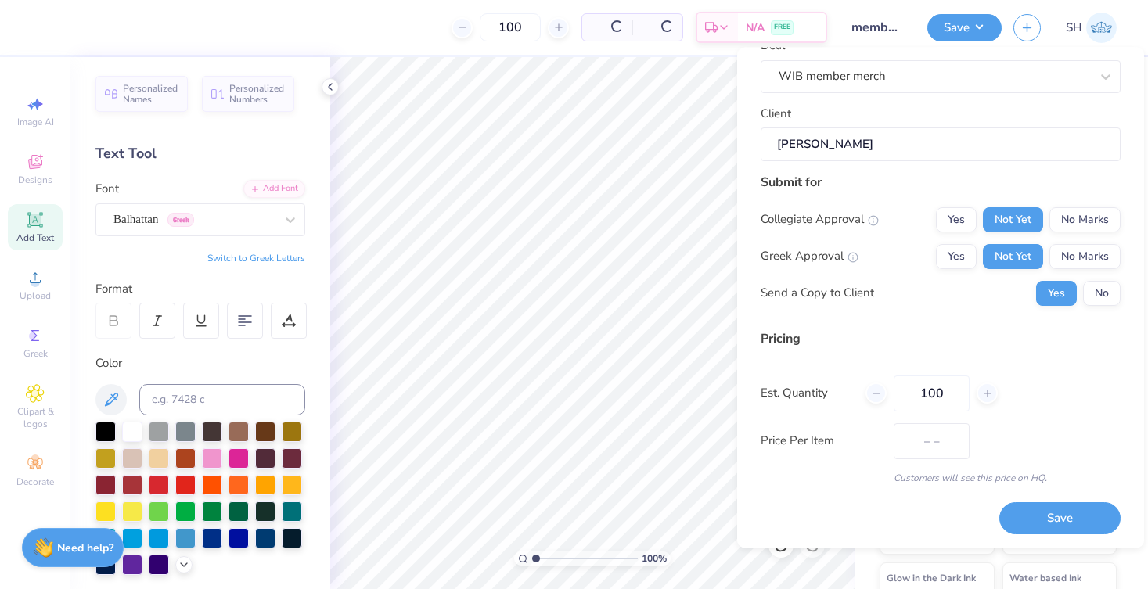
type input "$49.73"
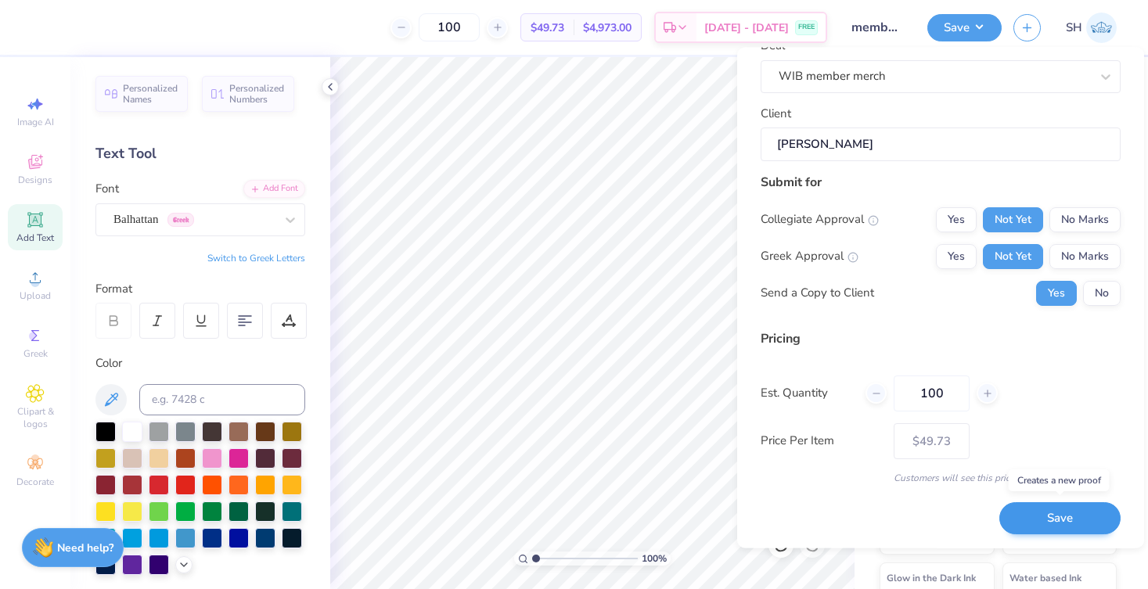
type input "100"
click at [868, 526] on button "Save" at bounding box center [1059, 519] width 121 height 32
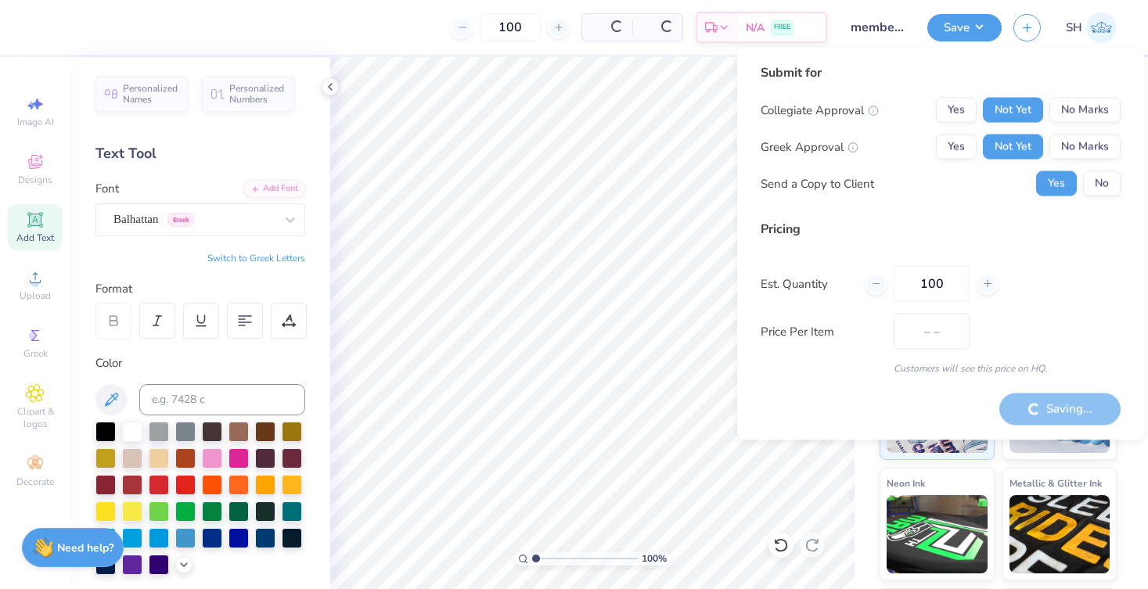
type input "$49.73"
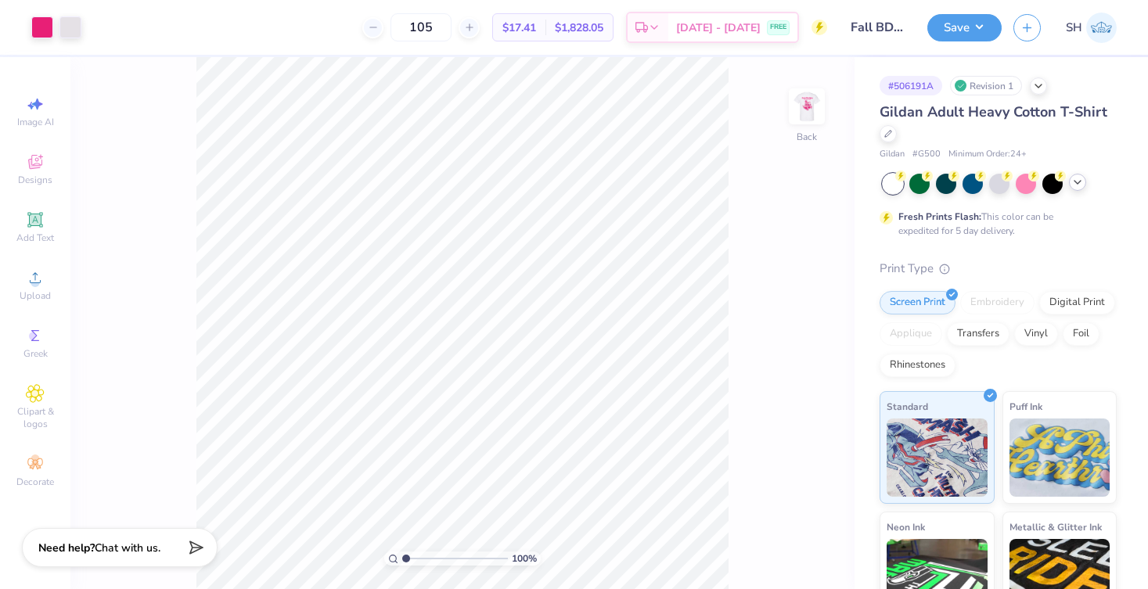
click at [1073, 181] on icon at bounding box center [1077, 182] width 13 height 13
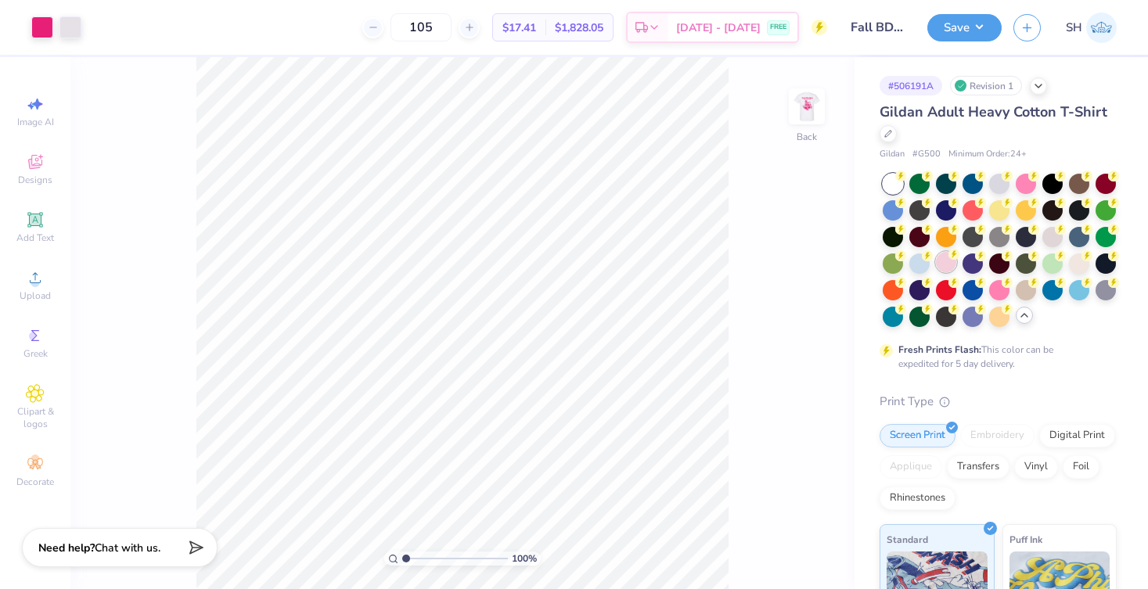
click at [947, 264] on div at bounding box center [946, 262] width 20 height 20
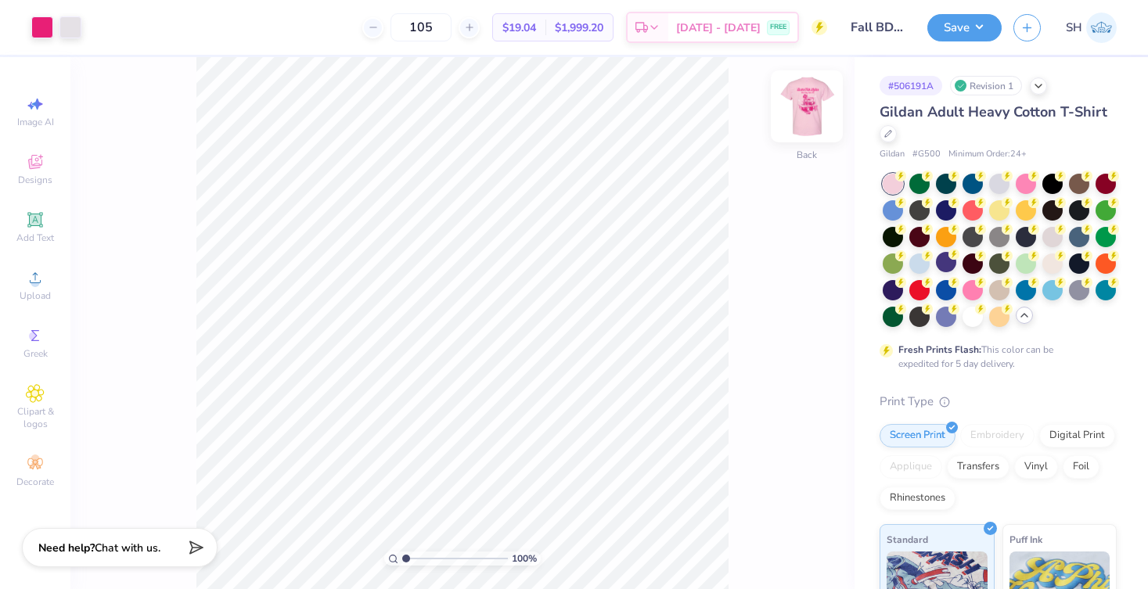
click at [810, 110] on img at bounding box center [806, 106] width 63 height 63
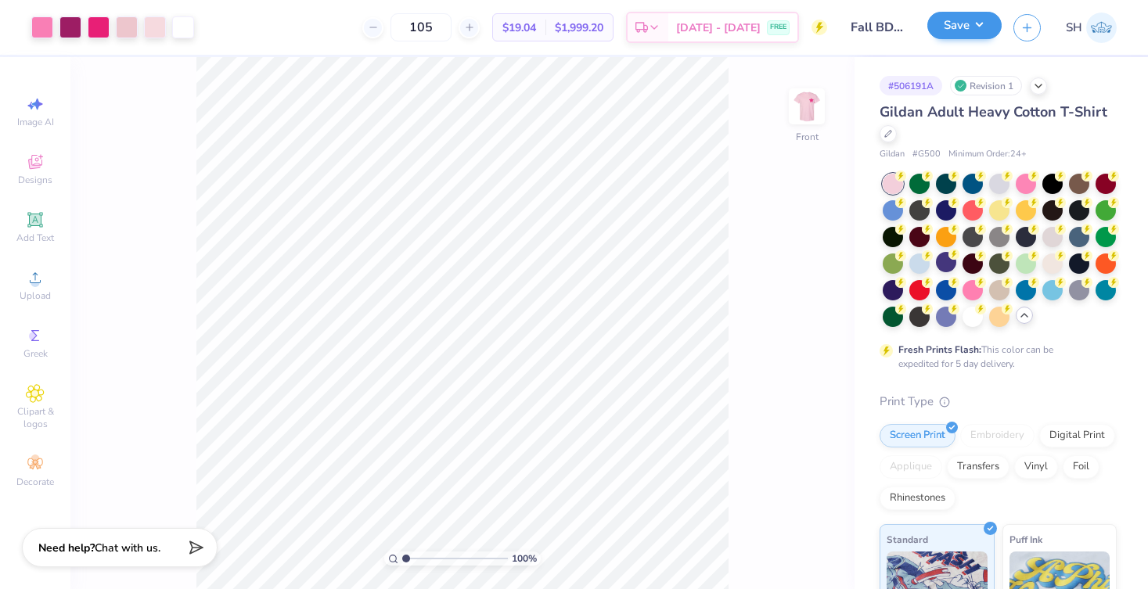
click at [969, 30] on button "Save" at bounding box center [964, 25] width 74 height 27
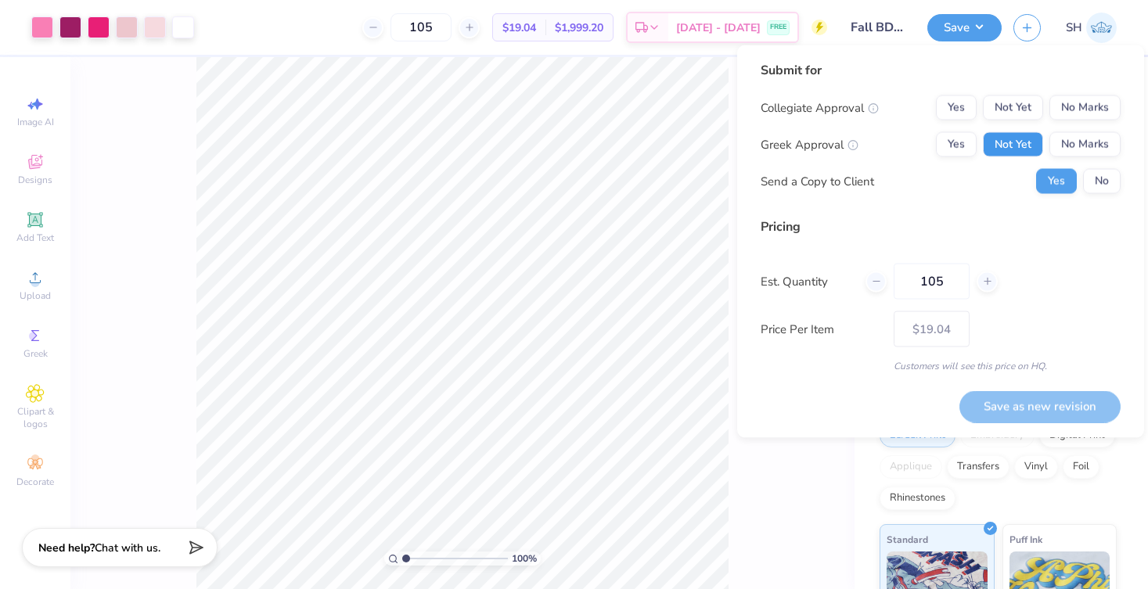
click at [1014, 148] on button "Not Yet" at bounding box center [1013, 144] width 60 height 25
click at [1013, 106] on button "Not Yet" at bounding box center [1013, 107] width 60 height 25
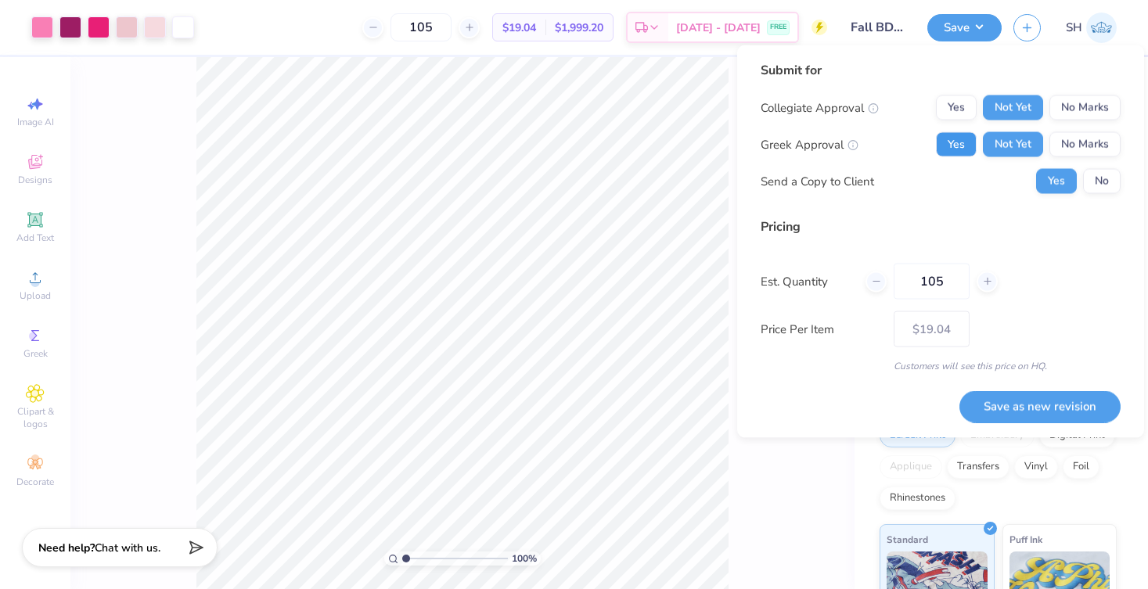
click at [951, 136] on button "Yes" at bounding box center [956, 144] width 41 height 25
click at [958, 110] on button "Yes" at bounding box center [956, 107] width 41 height 25
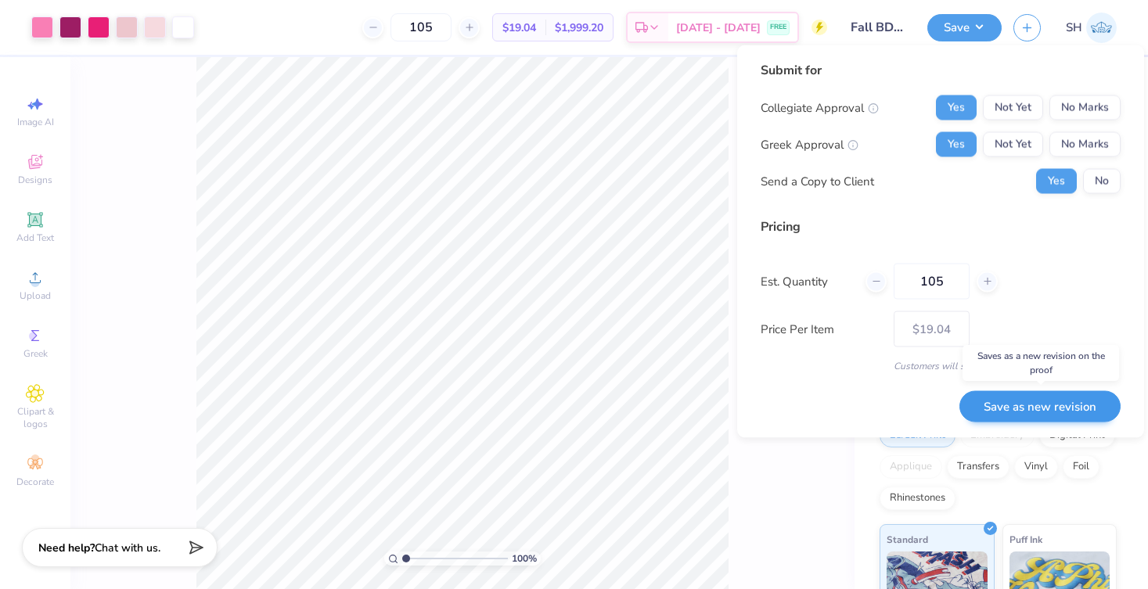
click at [1006, 394] on button "Save as new revision" at bounding box center [1039, 406] width 161 height 32
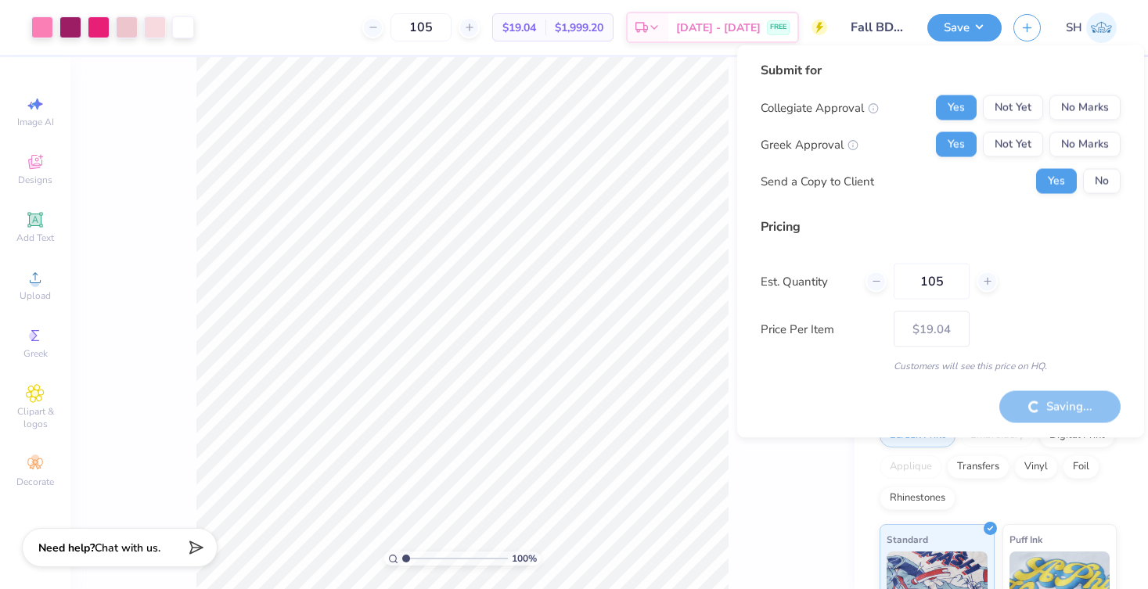
type input "– –"
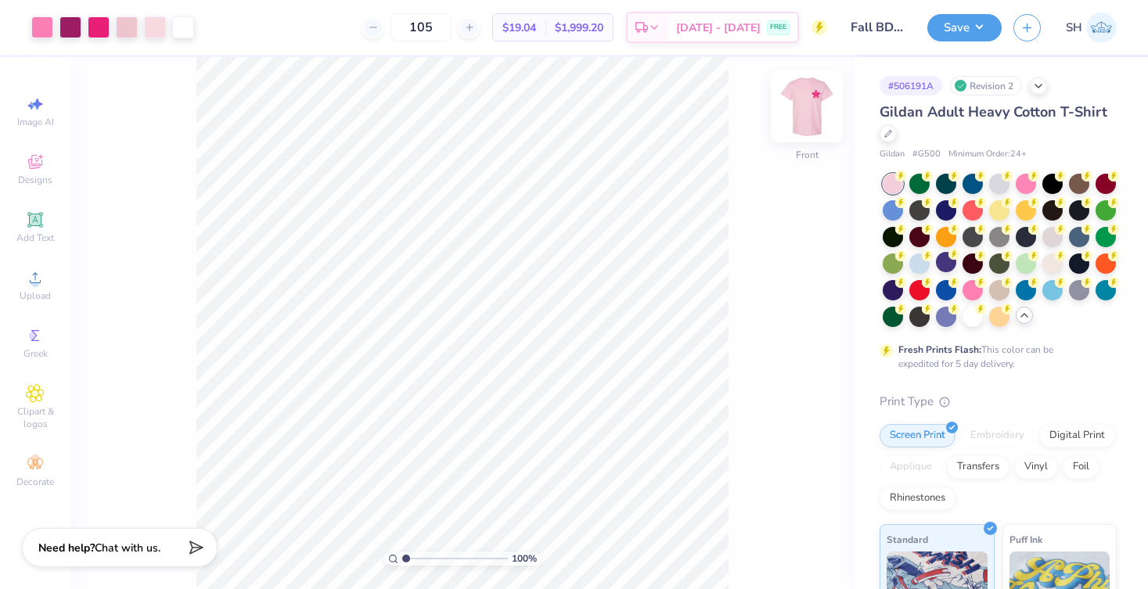
click at [821, 94] on img at bounding box center [806, 106] width 63 height 63
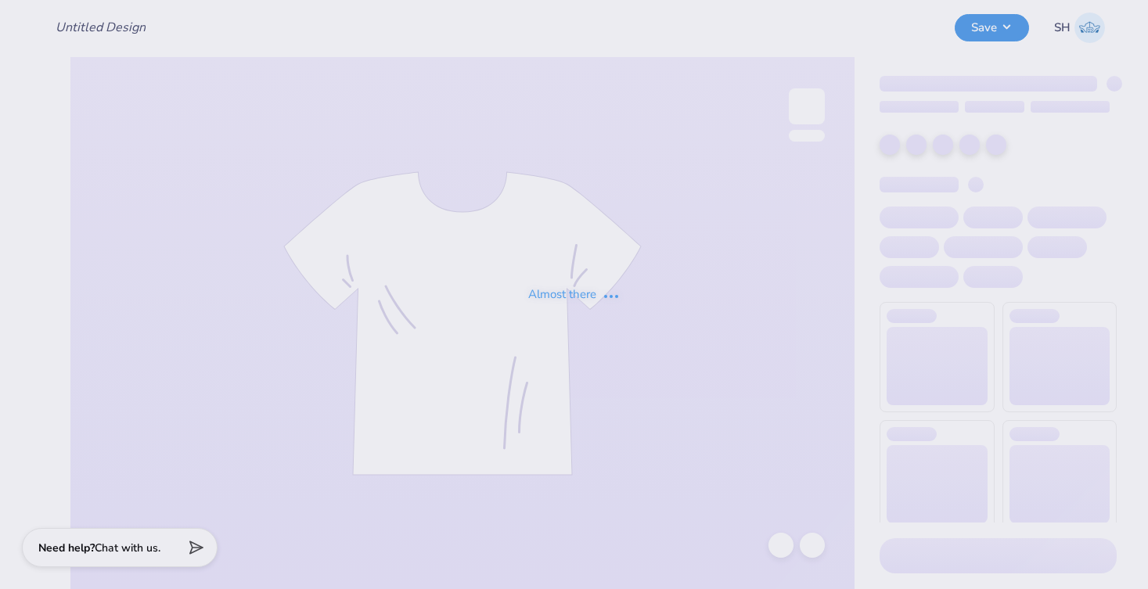
type input "Fall BD (cheap shirt, switch back design to og)"
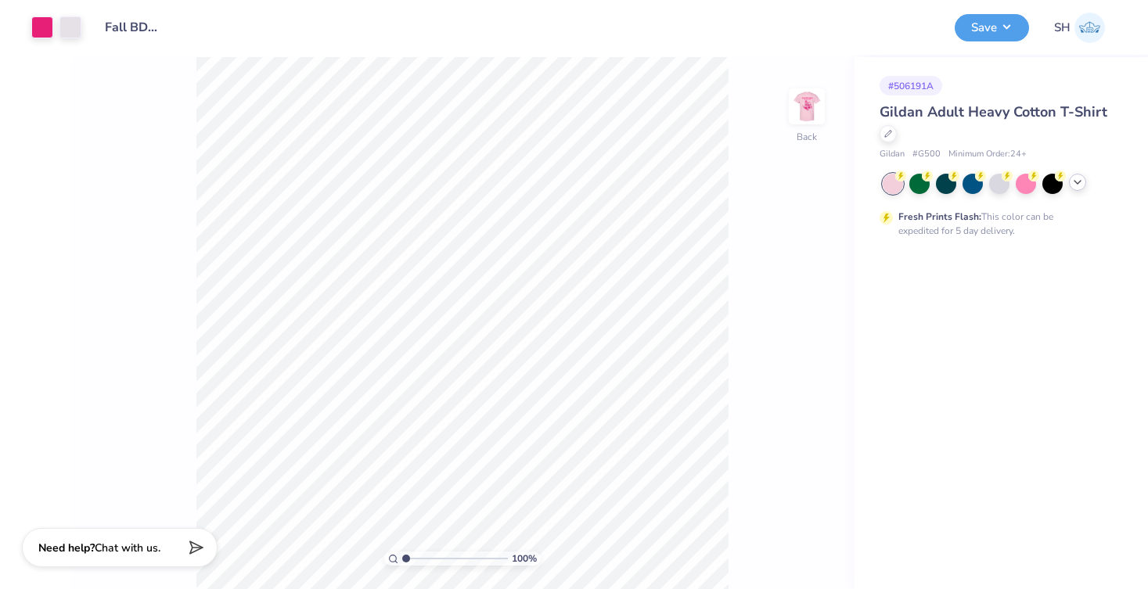
click at [1082, 187] on icon at bounding box center [1077, 182] width 13 height 13
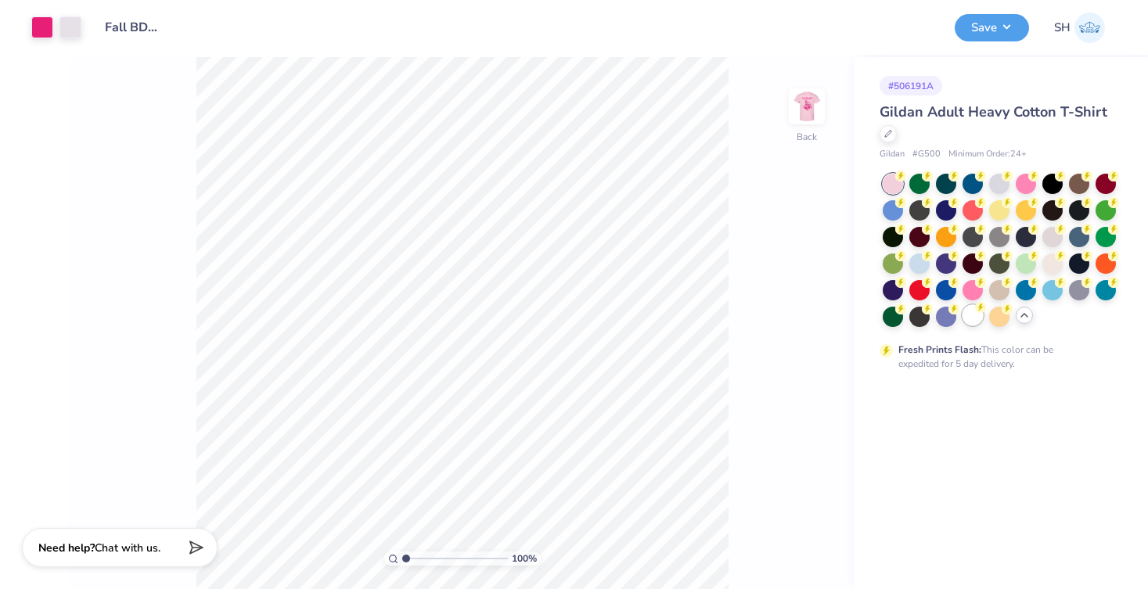
click at [974, 320] on div at bounding box center [972, 315] width 20 height 20
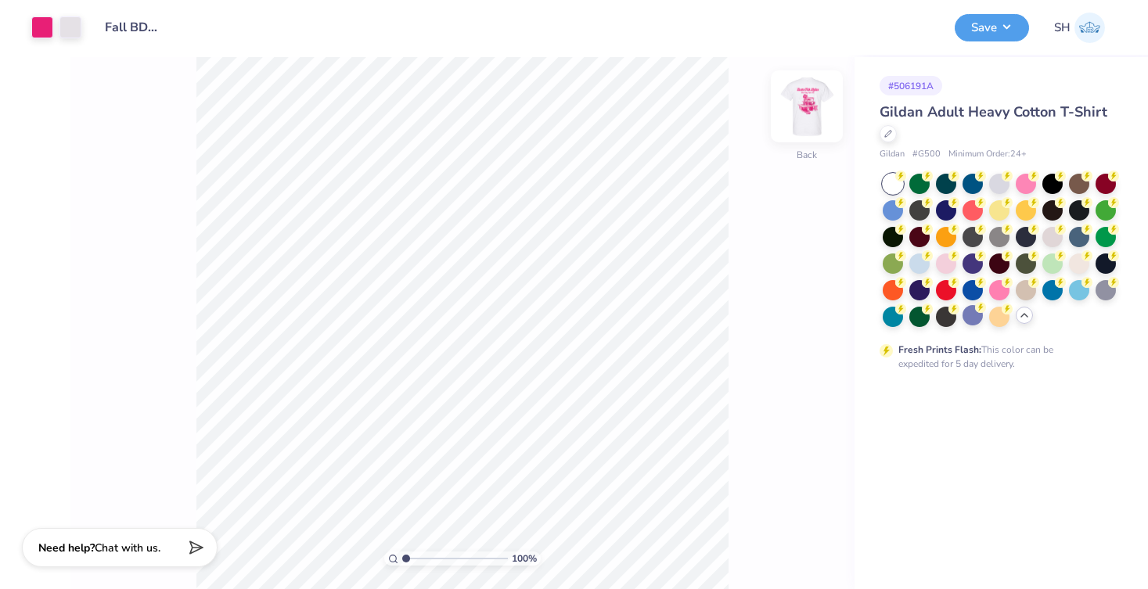
click at [815, 104] on img at bounding box center [806, 106] width 63 height 63
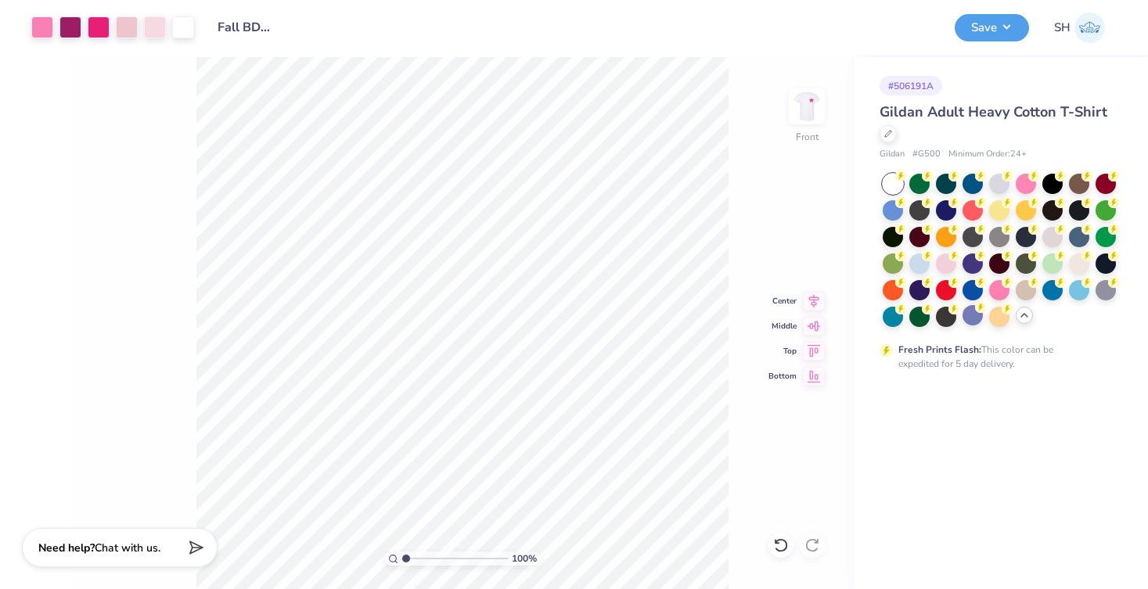
click at [185, 12] on div "Art colors" at bounding box center [97, 27] width 194 height 55
click at [185, 35] on div at bounding box center [183, 26] width 22 height 22
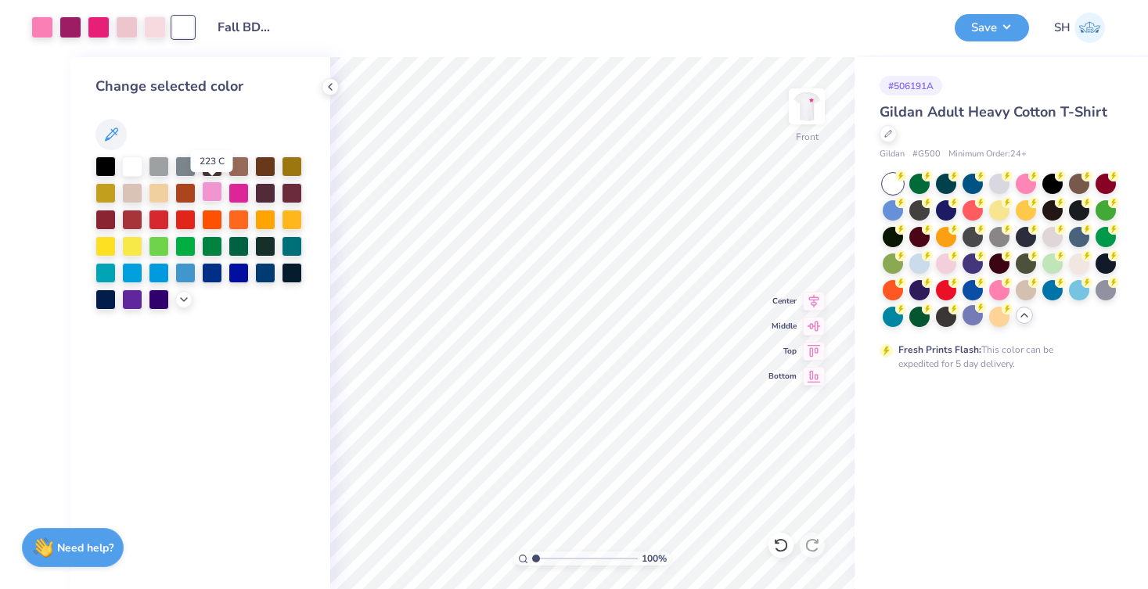
click at [207, 196] on div at bounding box center [212, 191] width 20 height 20
click at [133, 167] on div at bounding box center [132, 165] width 20 height 20
click at [213, 196] on div at bounding box center [212, 191] width 20 height 20
click at [133, 165] on div at bounding box center [132, 165] width 20 height 20
click at [112, 141] on icon at bounding box center [111, 134] width 19 height 19
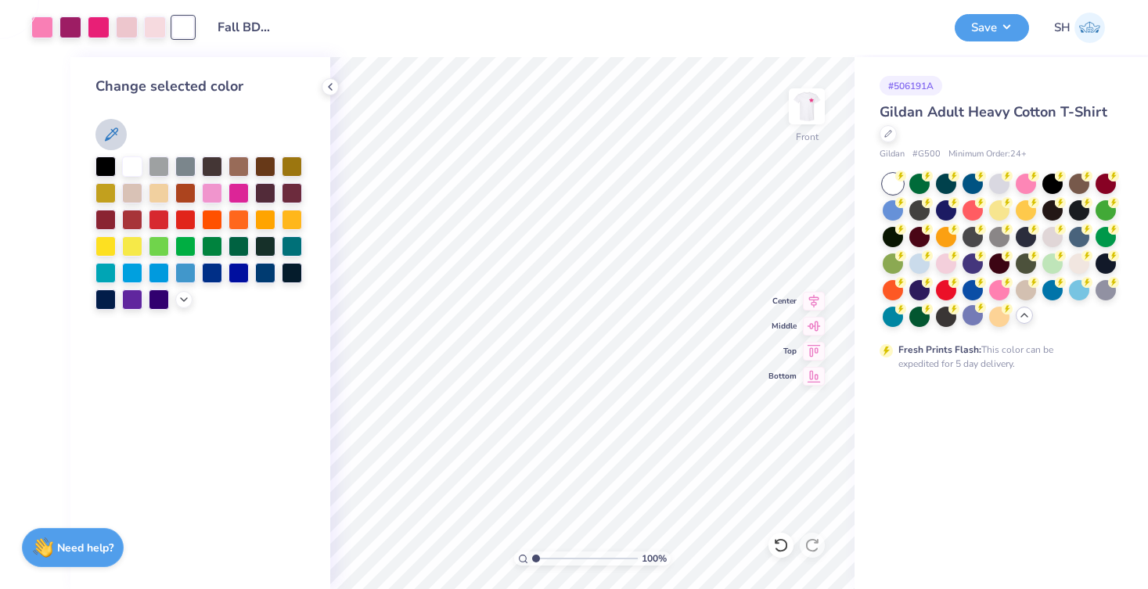
click at [111, 135] on icon at bounding box center [111, 134] width 19 height 19
click at [179, 300] on icon at bounding box center [184, 298] width 13 height 13
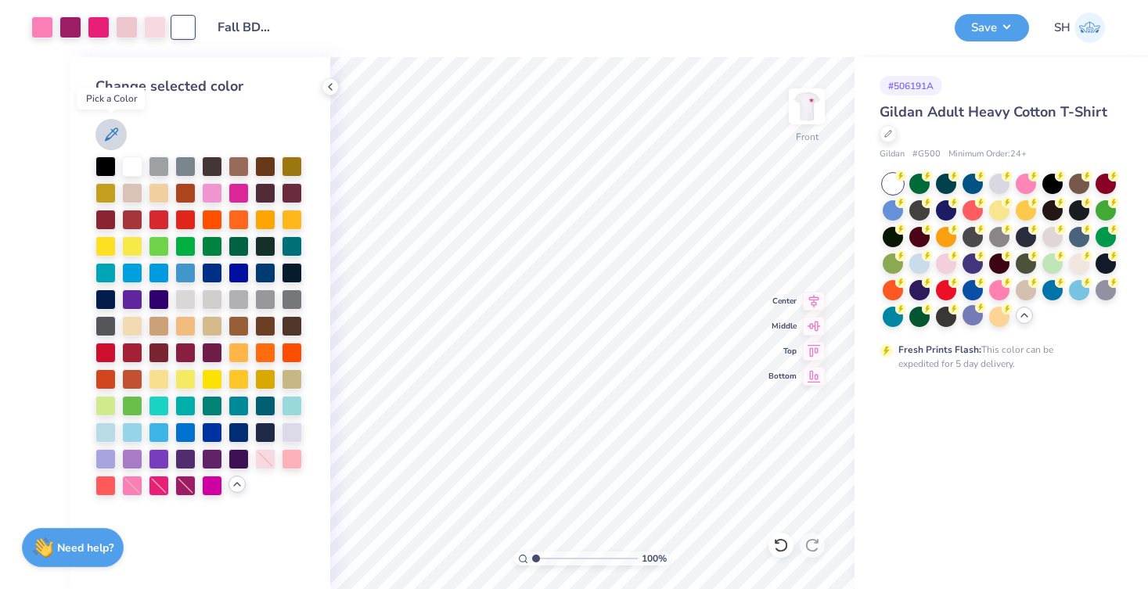
click at [113, 136] on icon at bounding box center [111, 134] width 19 height 19
click at [210, 480] on div at bounding box center [212, 484] width 20 height 20
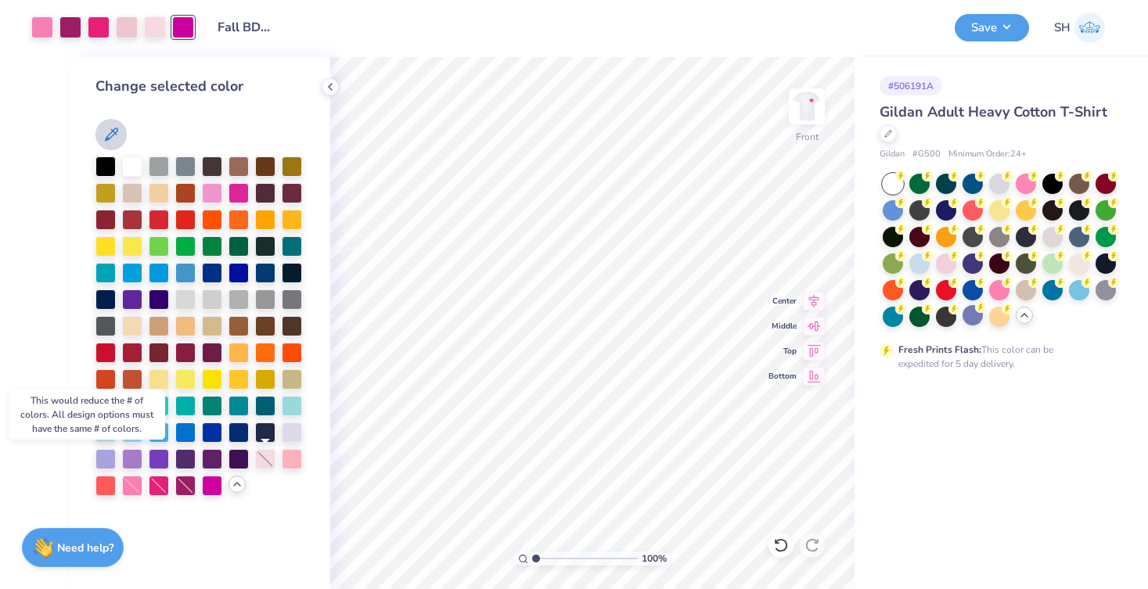
click at [272, 457] on div at bounding box center [265, 459] width 20 height 20
click at [302, 459] on div at bounding box center [292, 457] width 20 height 20
click at [333, 89] on icon at bounding box center [330, 87] width 13 height 13
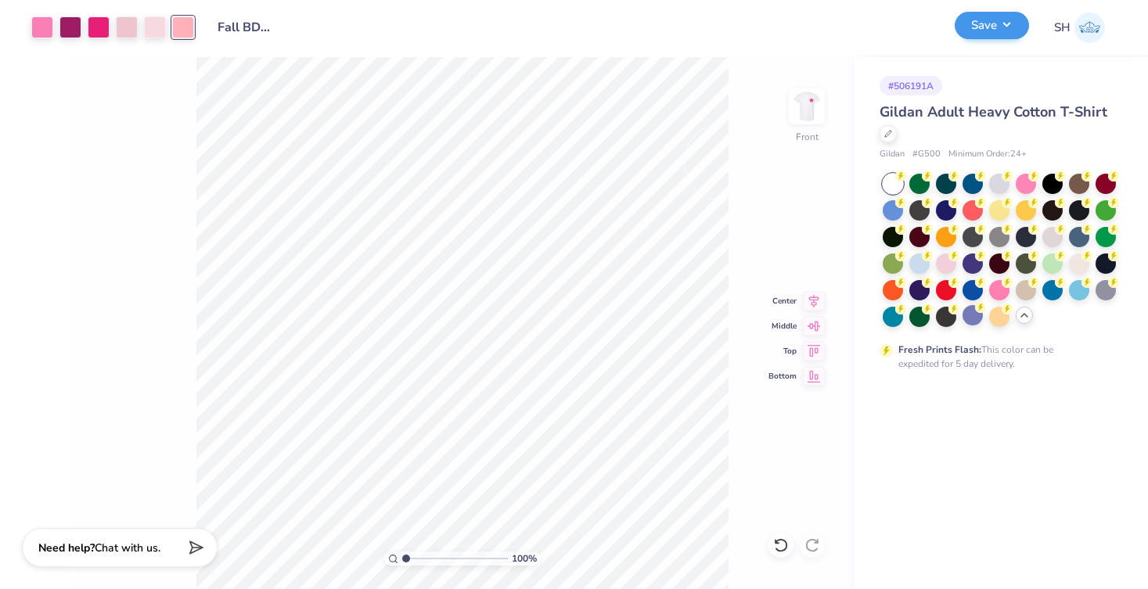
click at [993, 26] on button "Save" at bounding box center [991, 25] width 74 height 27
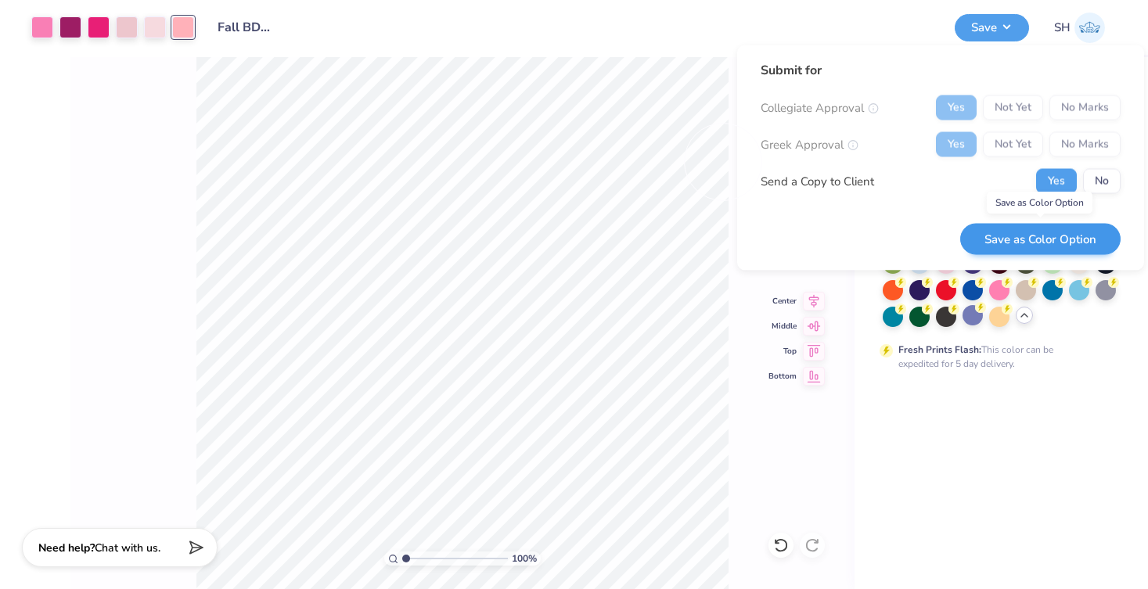
click at [1025, 238] on button "Save as Color Option" at bounding box center [1040, 239] width 160 height 32
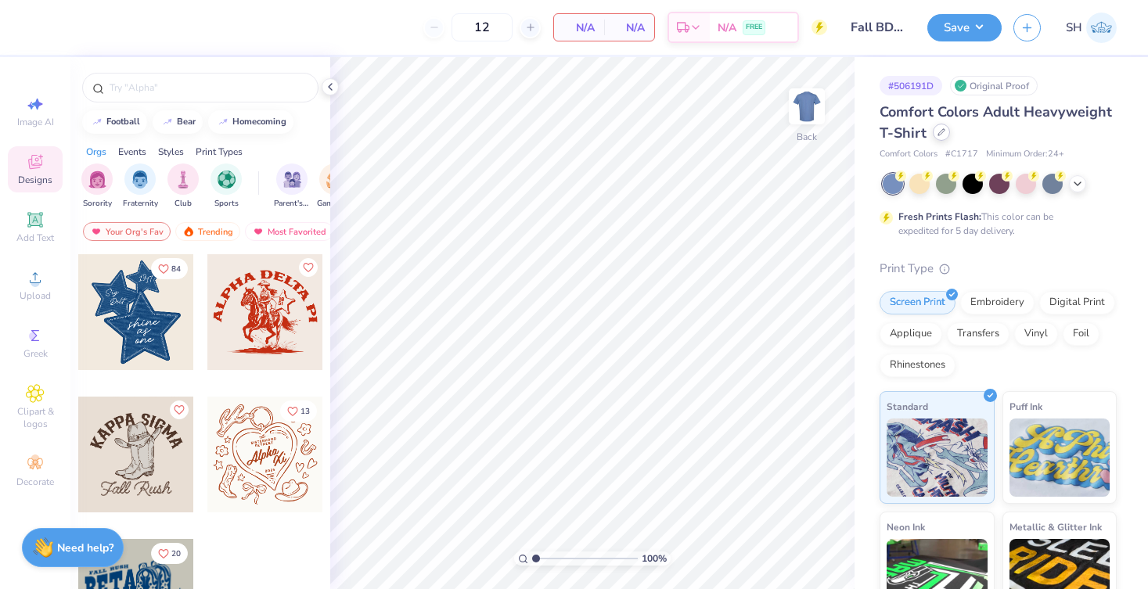
click at [943, 130] on icon at bounding box center [941, 132] width 8 height 8
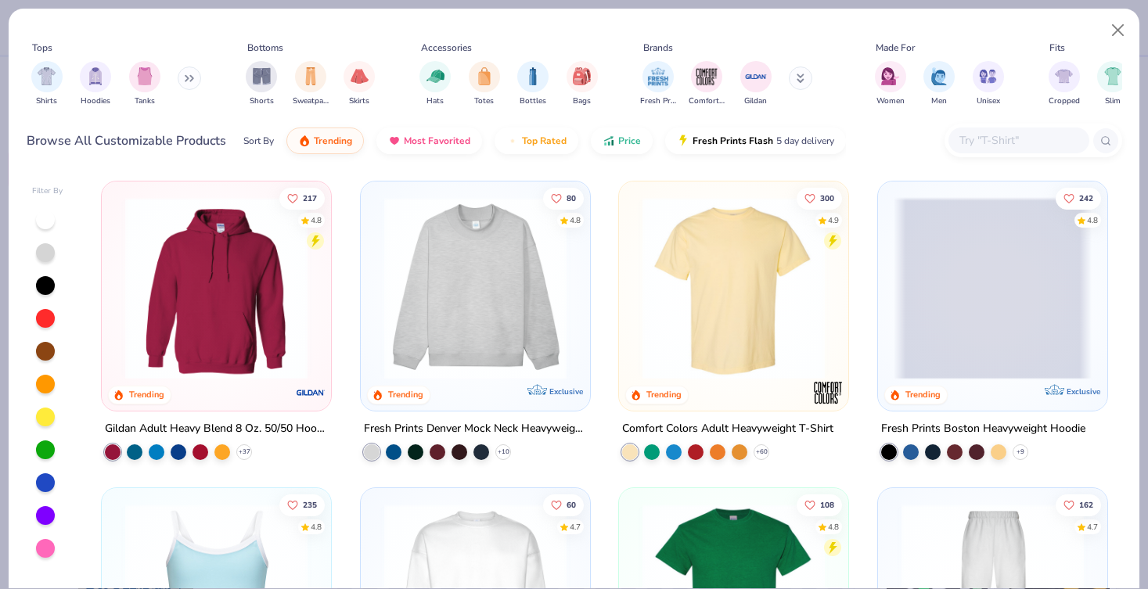
click at [977, 140] on input "text" at bounding box center [1018, 140] width 120 height 18
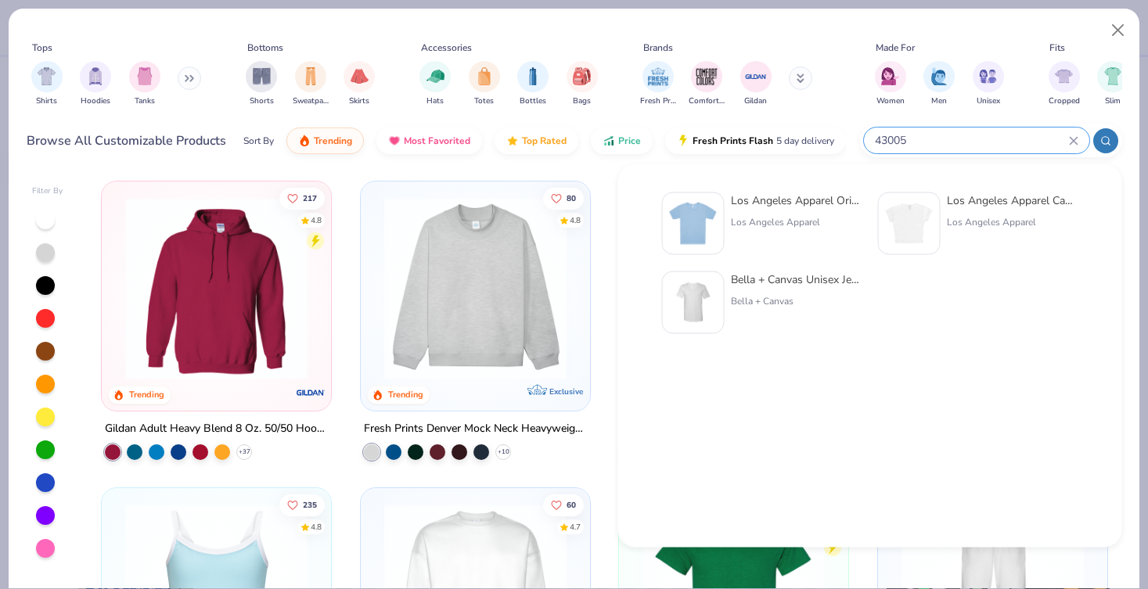
type input "43005"
click at [784, 210] on div "Los Angeles Apparel Original Baby Rib Tee Los Angeles Apparel" at bounding box center [796, 223] width 131 height 63
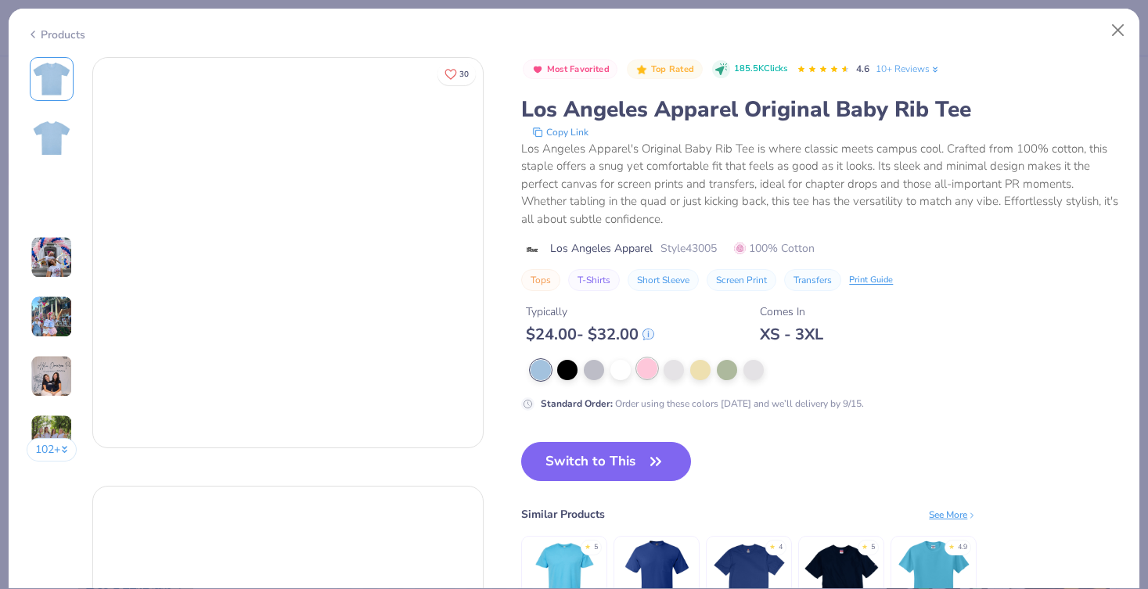
click at [649, 365] on div at bounding box center [647, 368] width 20 height 20
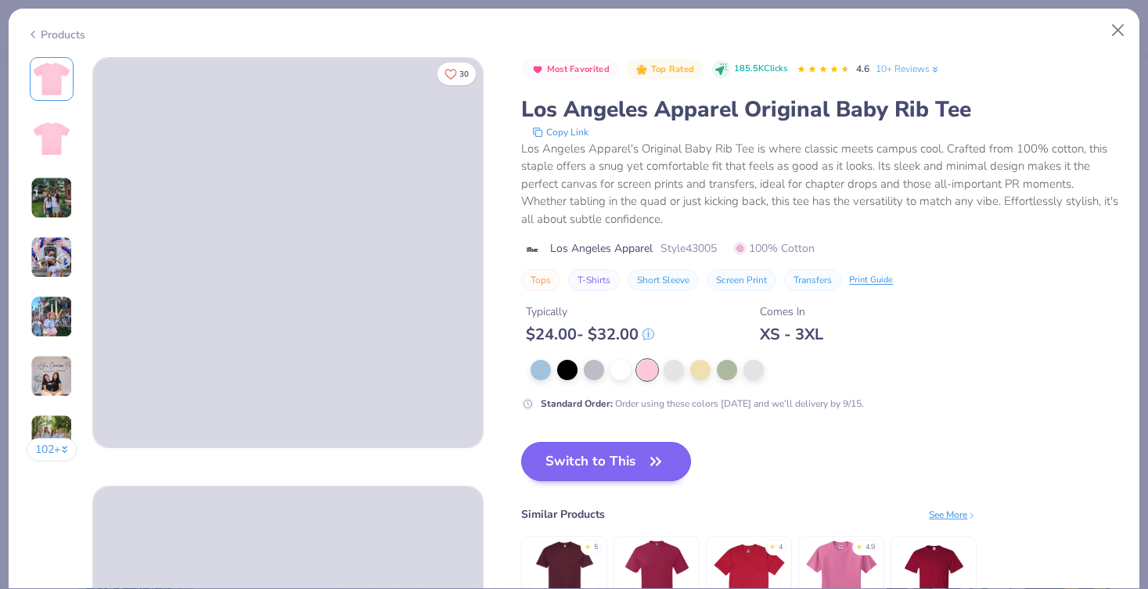
click at [632, 465] on button "Switch to This" at bounding box center [606, 461] width 170 height 39
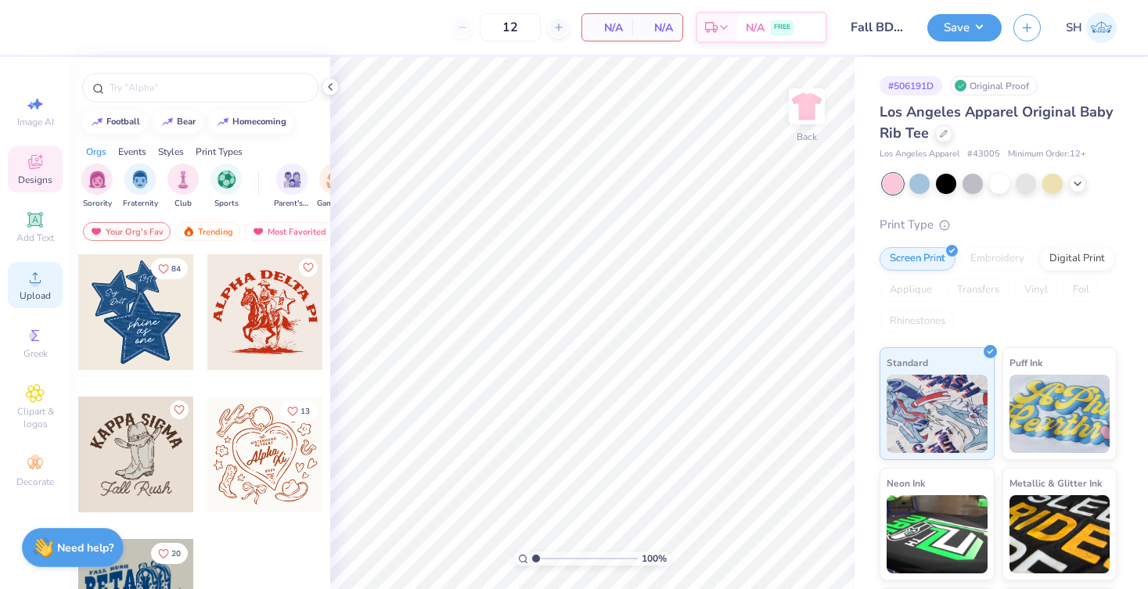
click at [52, 289] on div "Upload" at bounding box center [35, 285] width 55 height 46
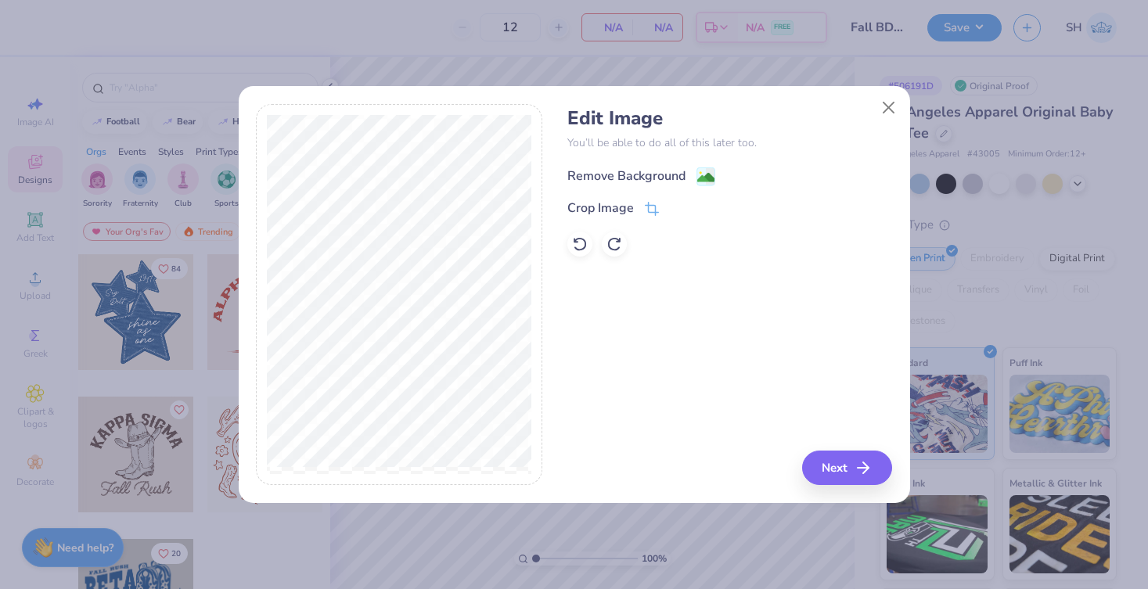
click at [660, 183] on div "Remove Background" at bounding box center [626, 176] width 118 height 19
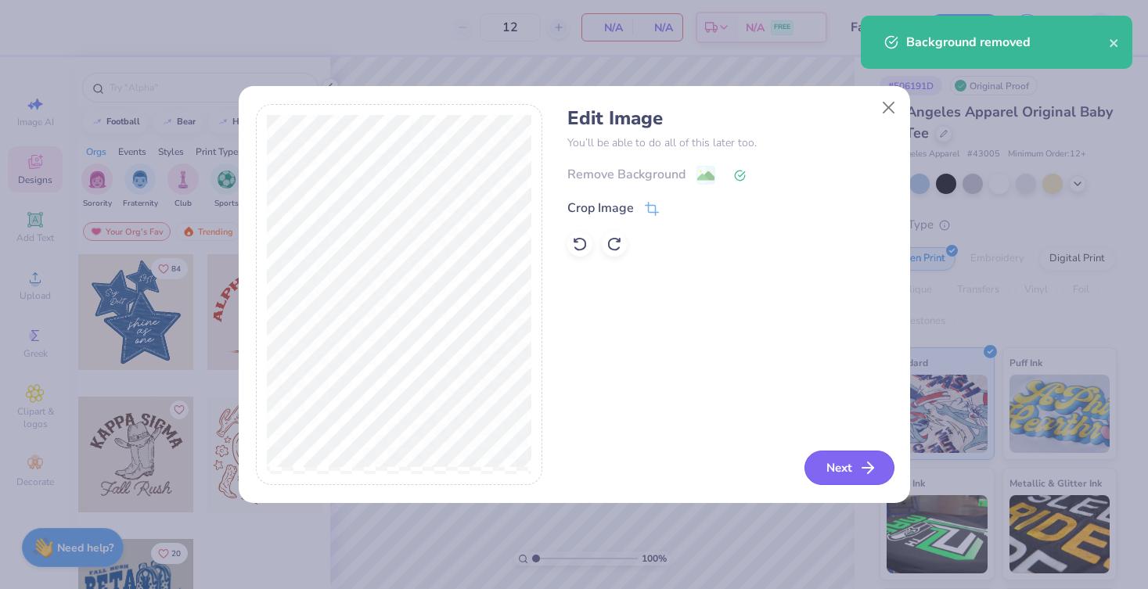
click at [840, 464] on button "Next" at bounding box center [849, 468] width 90 height 34
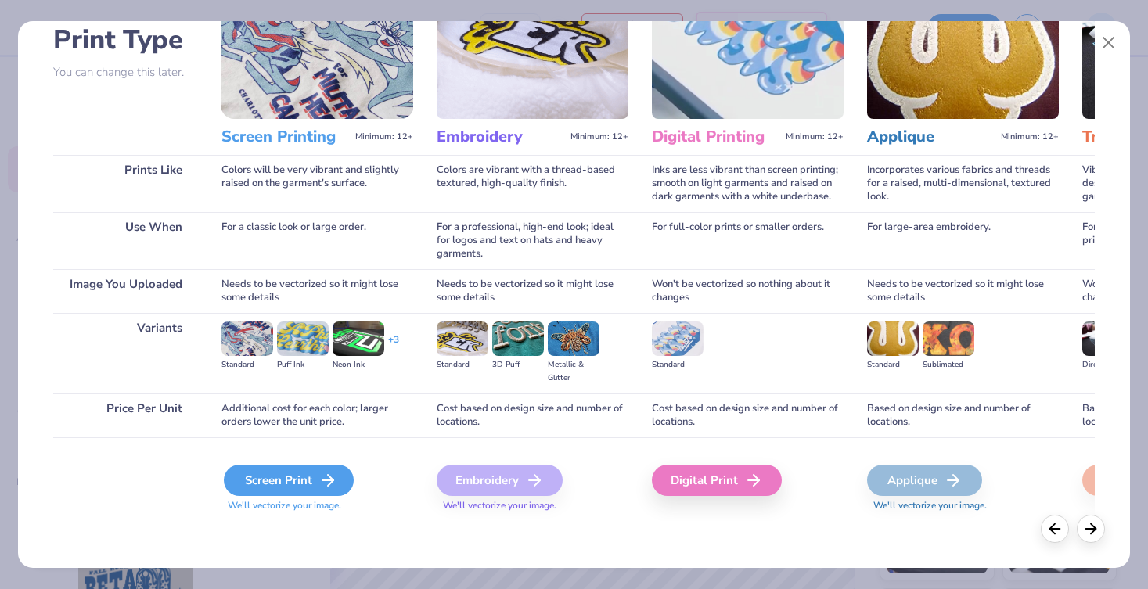
scroll to position [113, 0]
click at [287, 484] on div "Screen Print" at bounding box center [289, 480] width 130 height 31
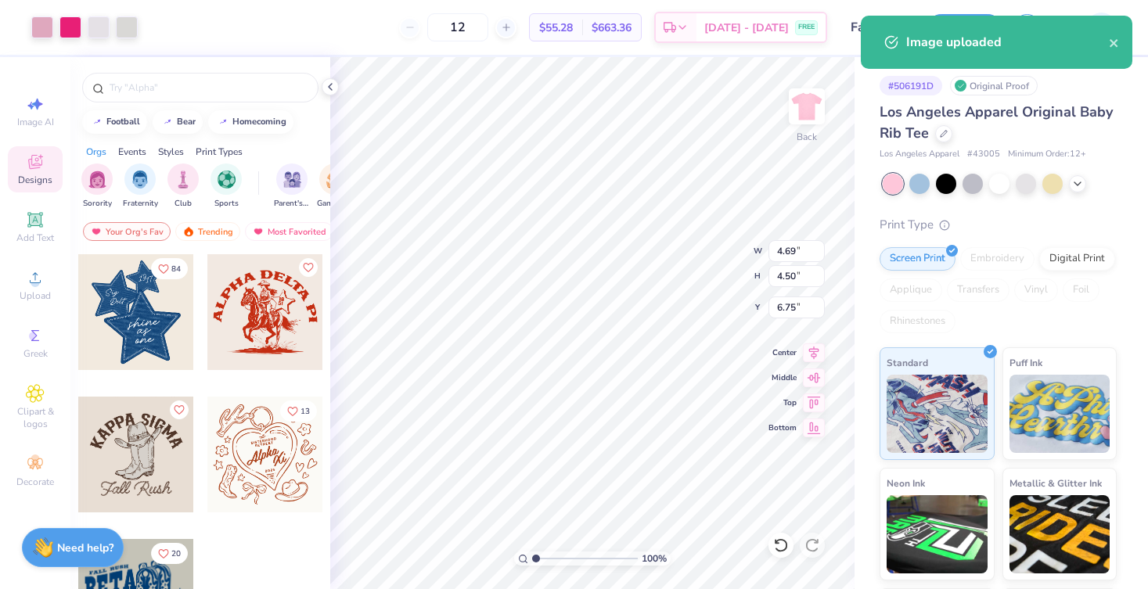
type input "2.19"
type input "2.10"
type input "9.15"
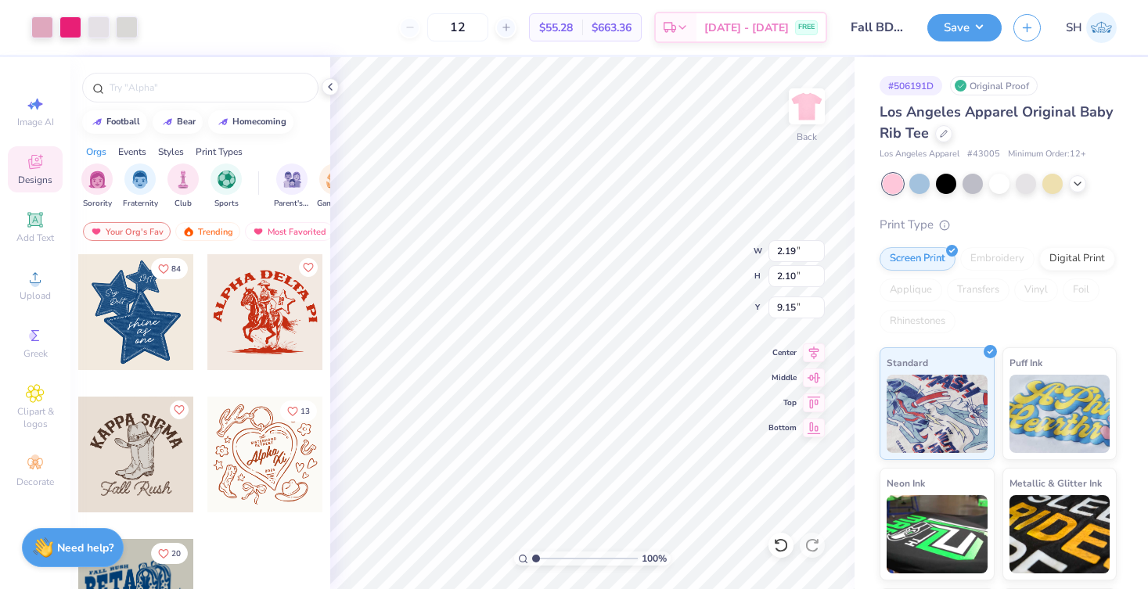
type input "3.50"
type input "3.35"
type input "2.30"
click at [799, 115] on img at bounding box center [806, 106] width 63 height 63
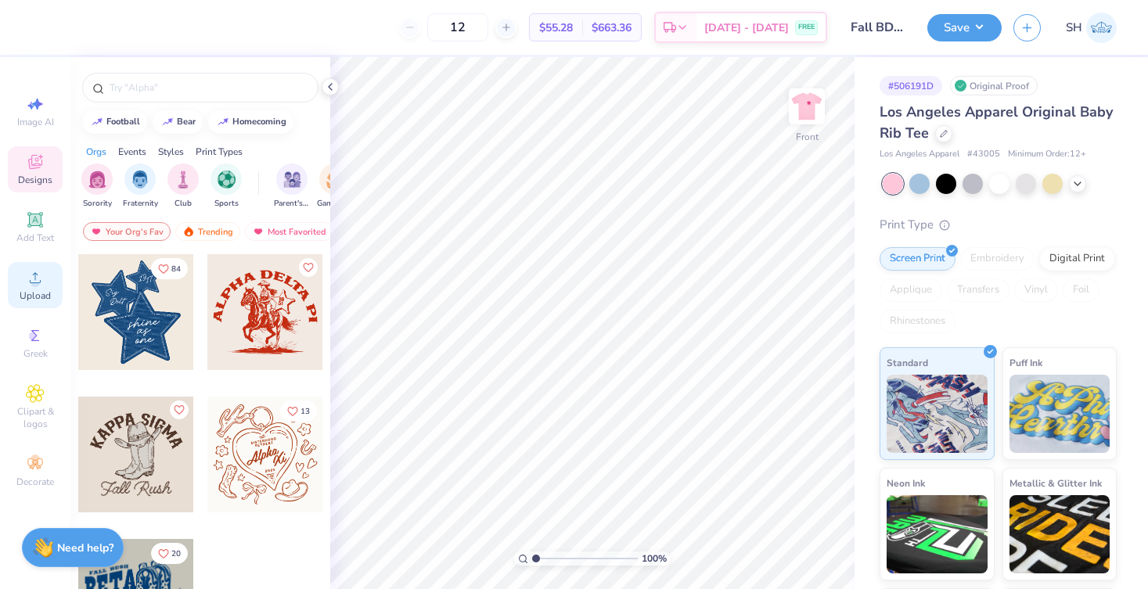
click at [37, 284] on circle at bounding box center [35, 282] width 9 height 9
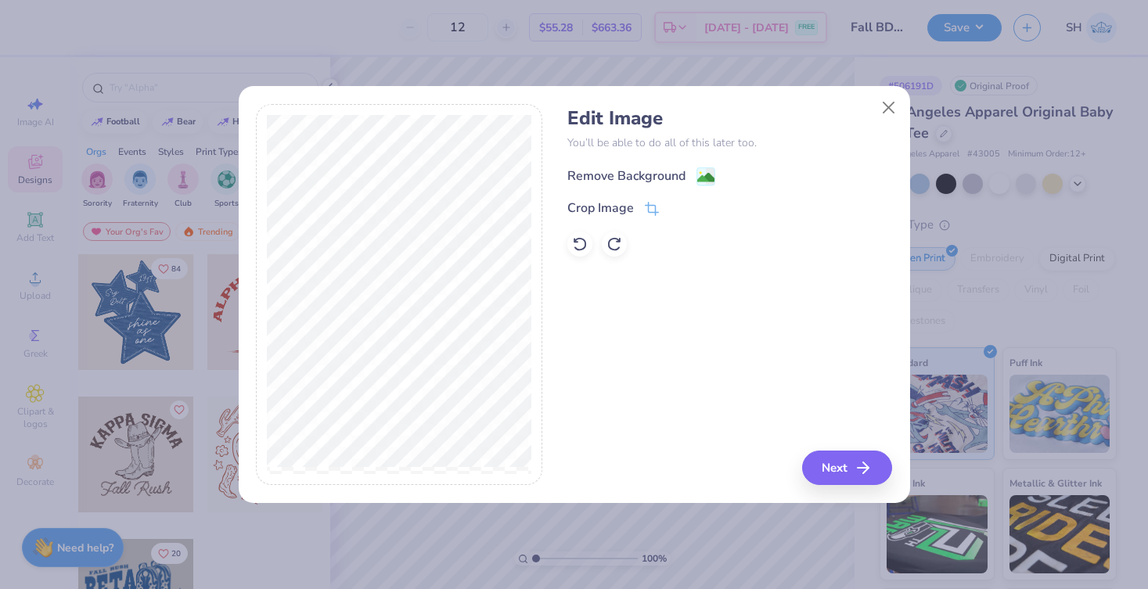
click at [649, 178] on div "Remove Background" at bounding box center [626, 176] width 118 height 19
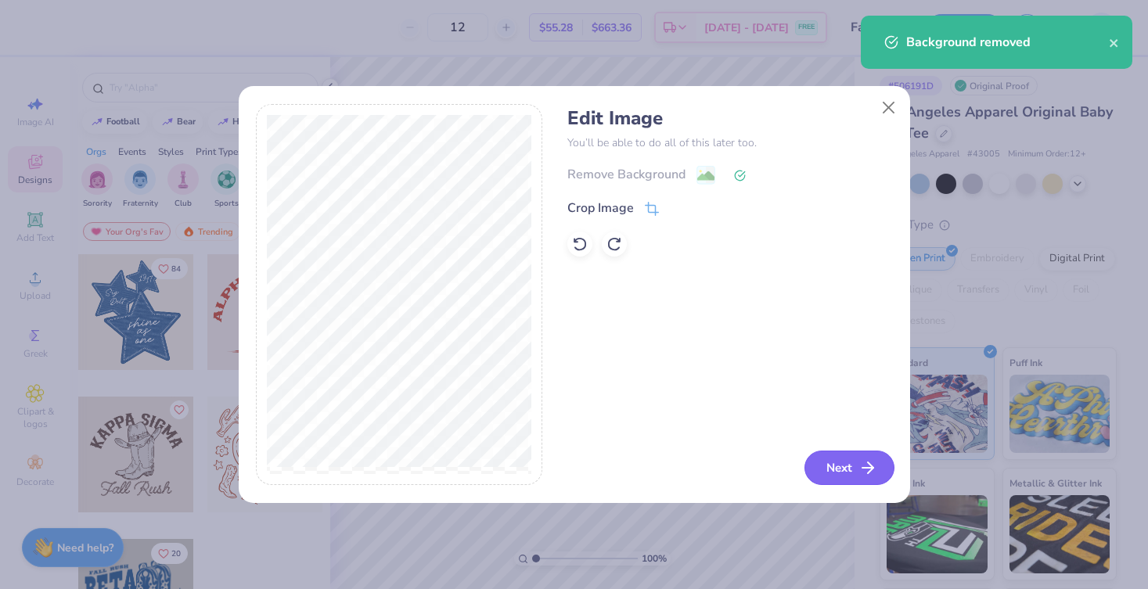
click at [839, 464] on button "Next" at bounding box center [849, 468] width 90 height 34
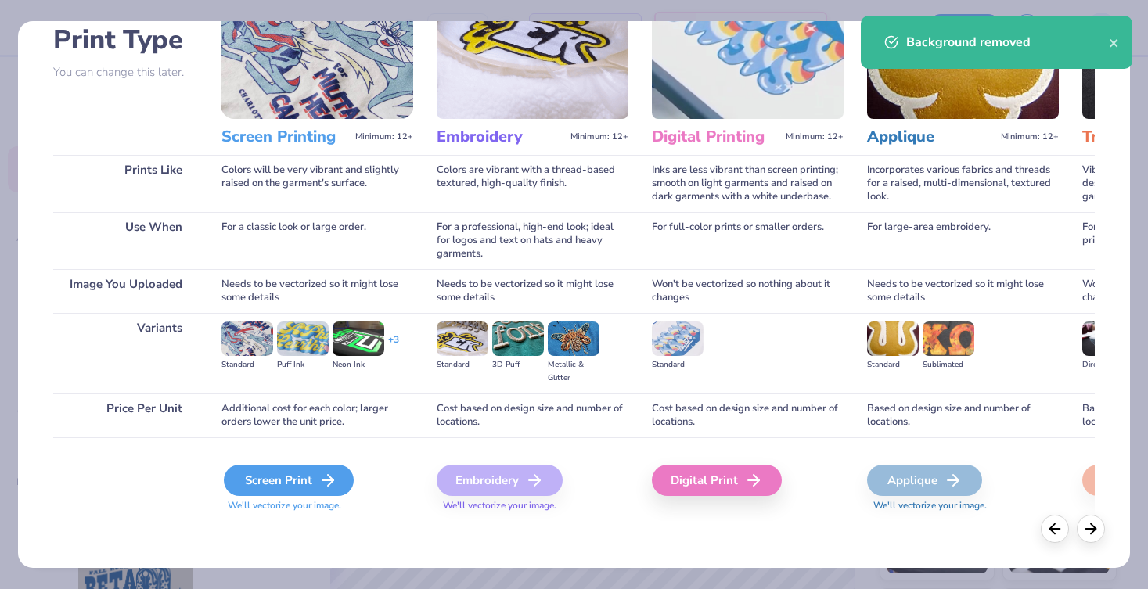
click at [265, 490] on div "Screen Print" at bounding box center [289, 480] width 130 height 31
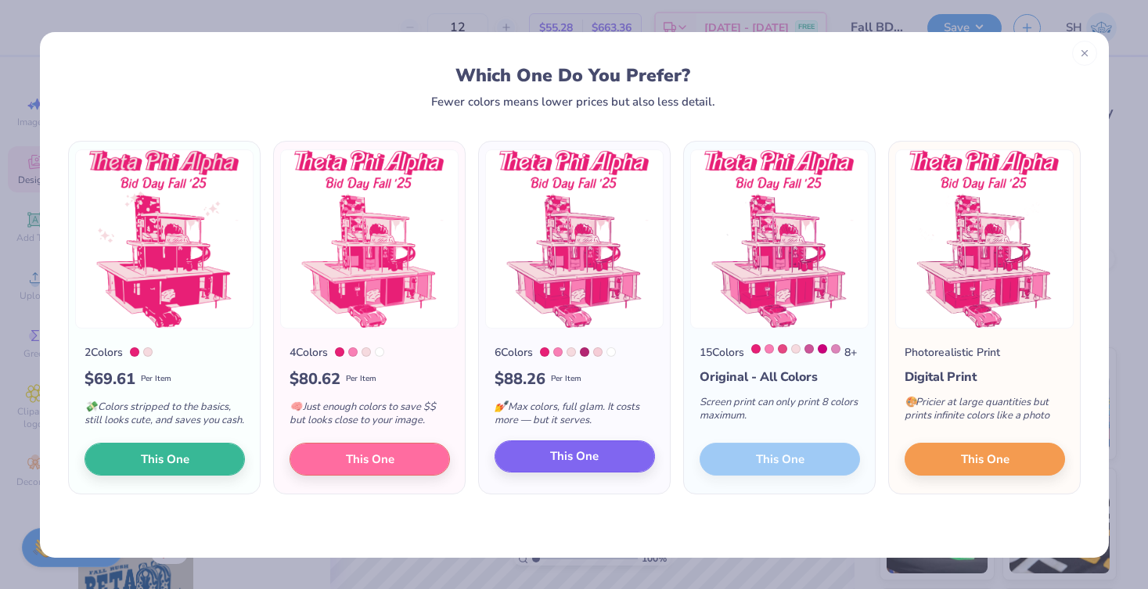
click at [604, 473] on button "This One" at bounding box center [574, 456] width 160 height 33
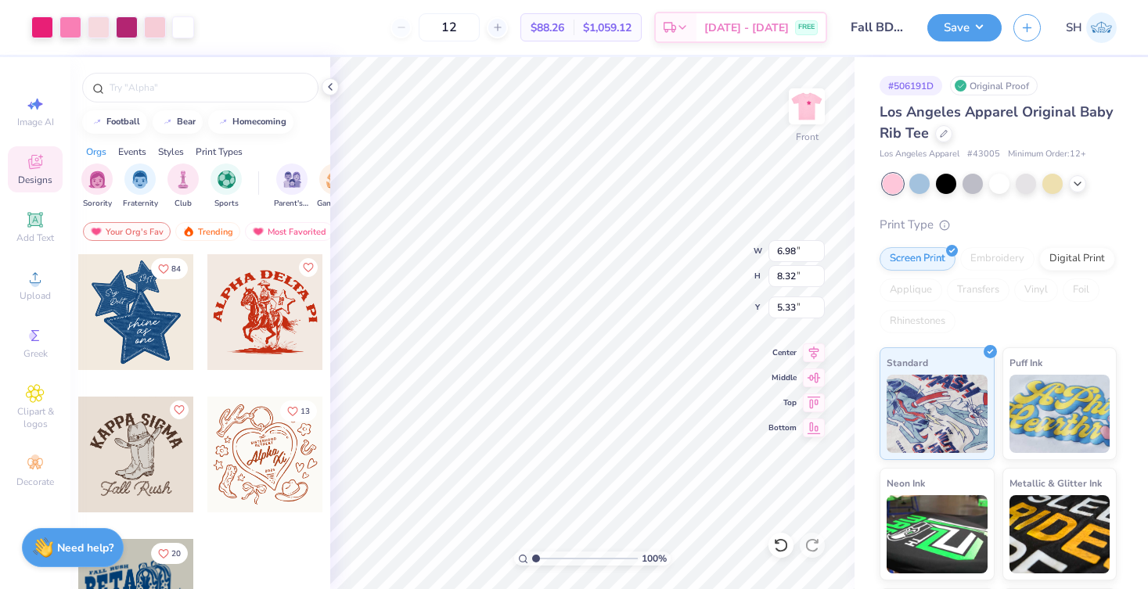
type input "5.21"
click at [806, 131] on img at bounding box center [806, 106] width 63 height 63
type input "2.45"
type input "2.52"
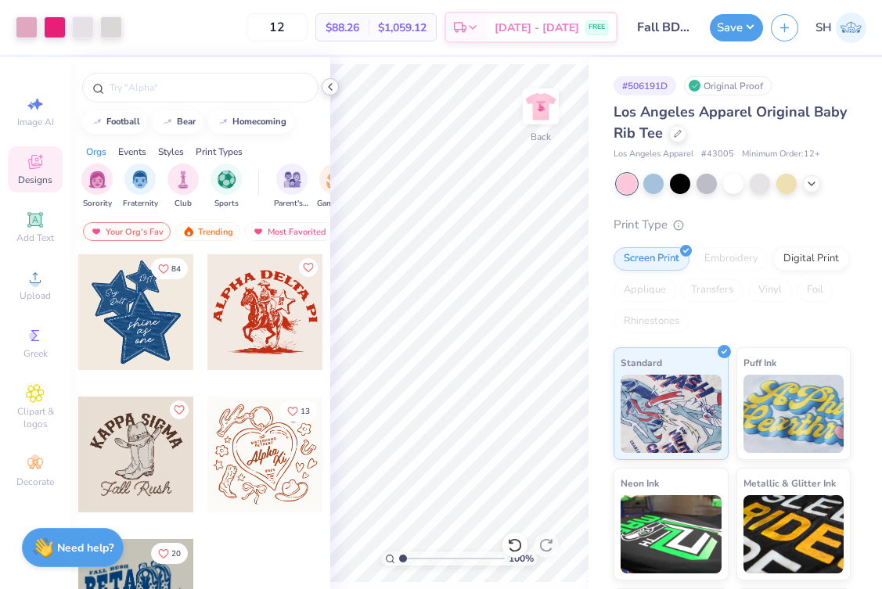
click at [331, 91] on icon at bounding box center [330, 87] width 13 height 13
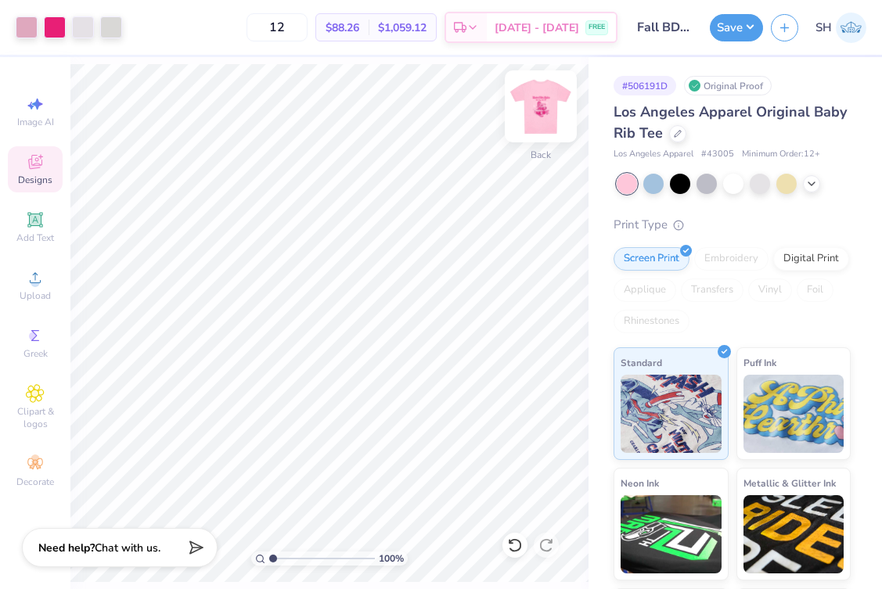
click at [541, 105] on img at bounding box center [540, 106] width 63 height 63
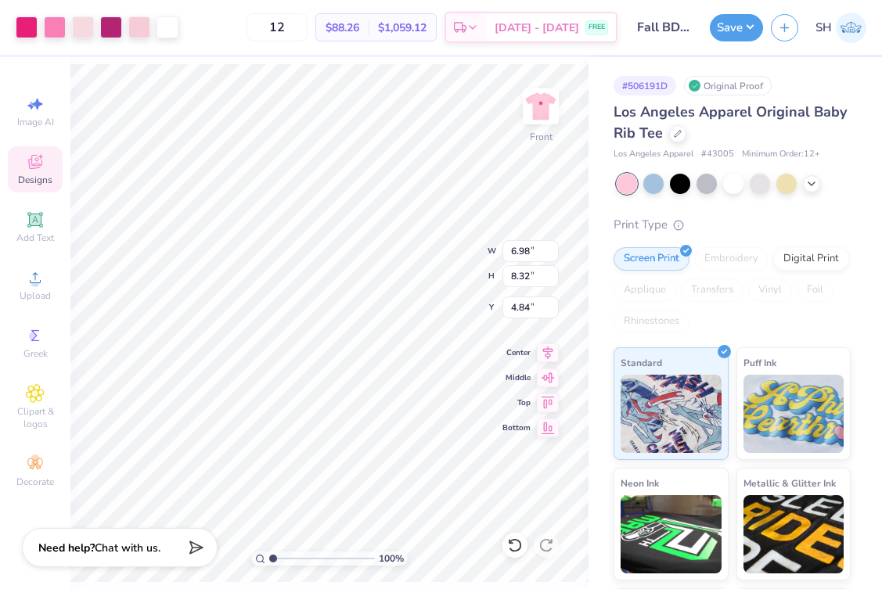
type input "3.00"
click at [730, 30] on button "Save" at bounding box center [736, 25] width 53 height 27
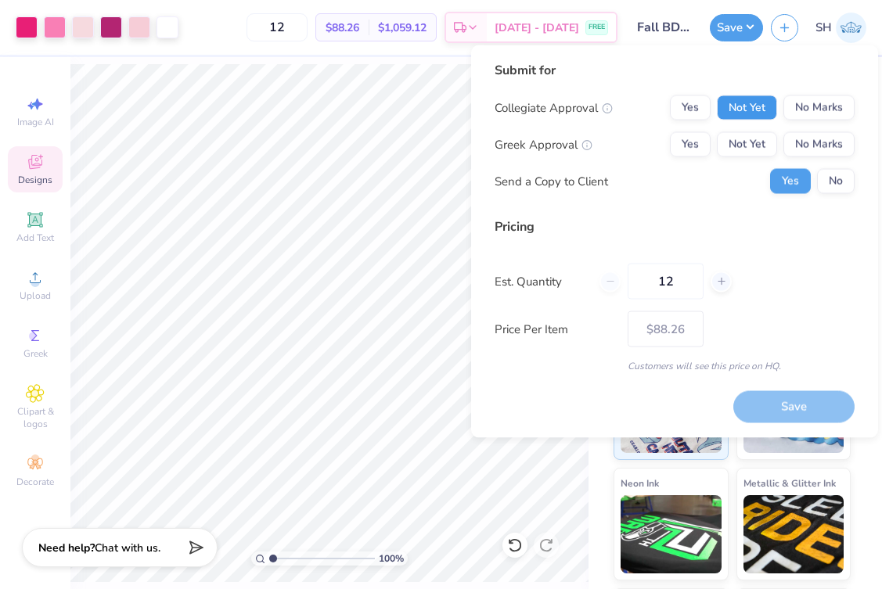
click at [763, 106] on button "Not Yet" at bounding box center [747, 107] width 60 height 25
click at [754, 139] on button "Not Yet" at bounding box center [747, 144] width 60 height 25
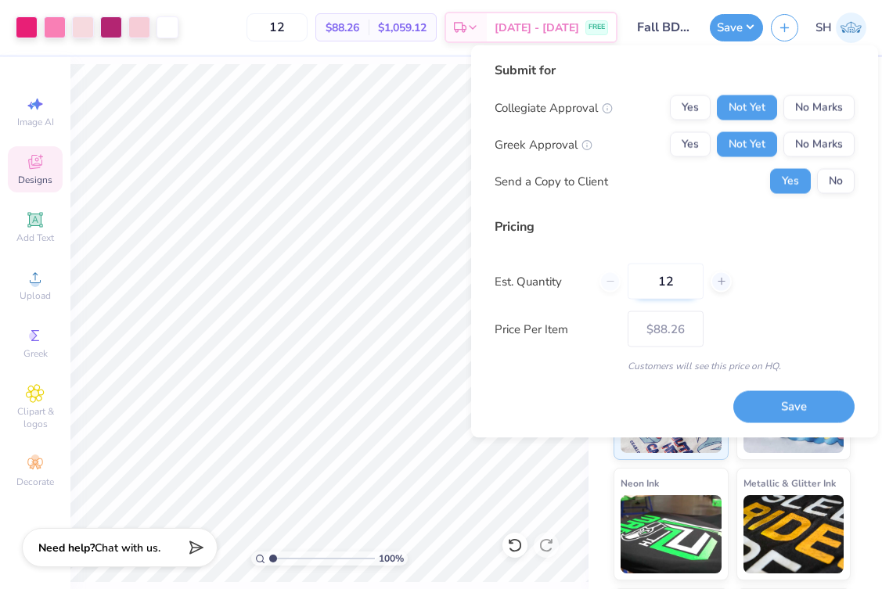
click at [670, 282] on input "12" at bounding box center [665, 282] width 76 height 36
type input "1"
type input "15"
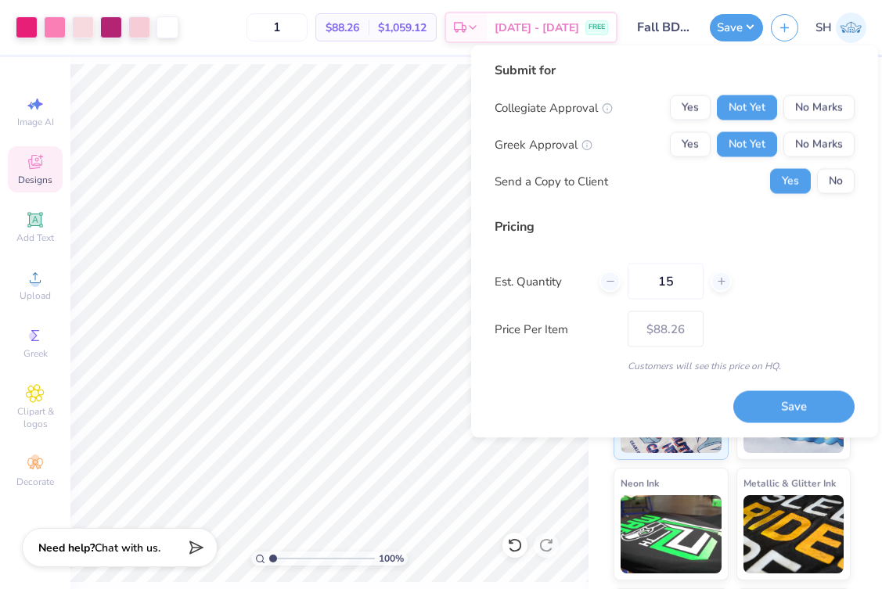
type input "15"
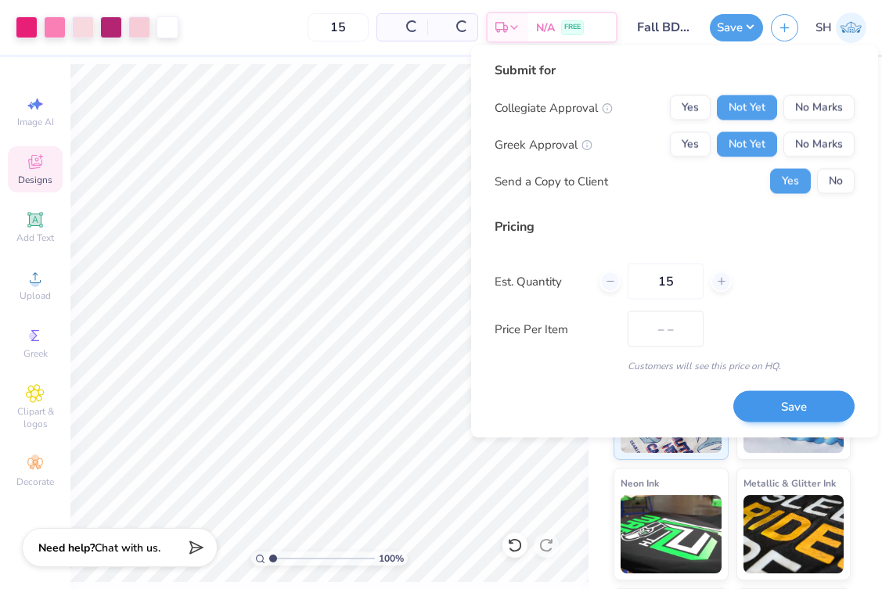
type input "$81.76"
type input "15"
click at [805, 408] on button "Save" at bounding box center [793, 406] width 121 height 32
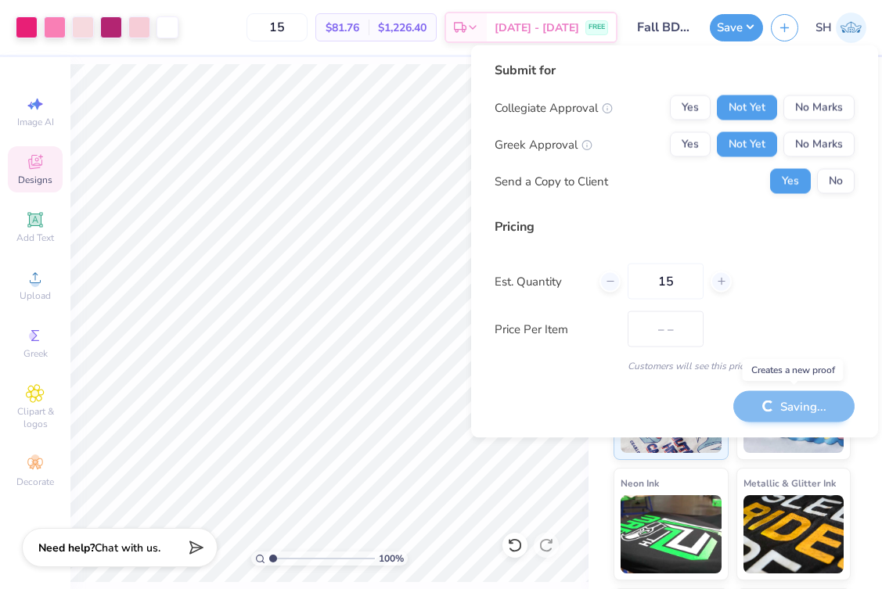
type input "$81.76"
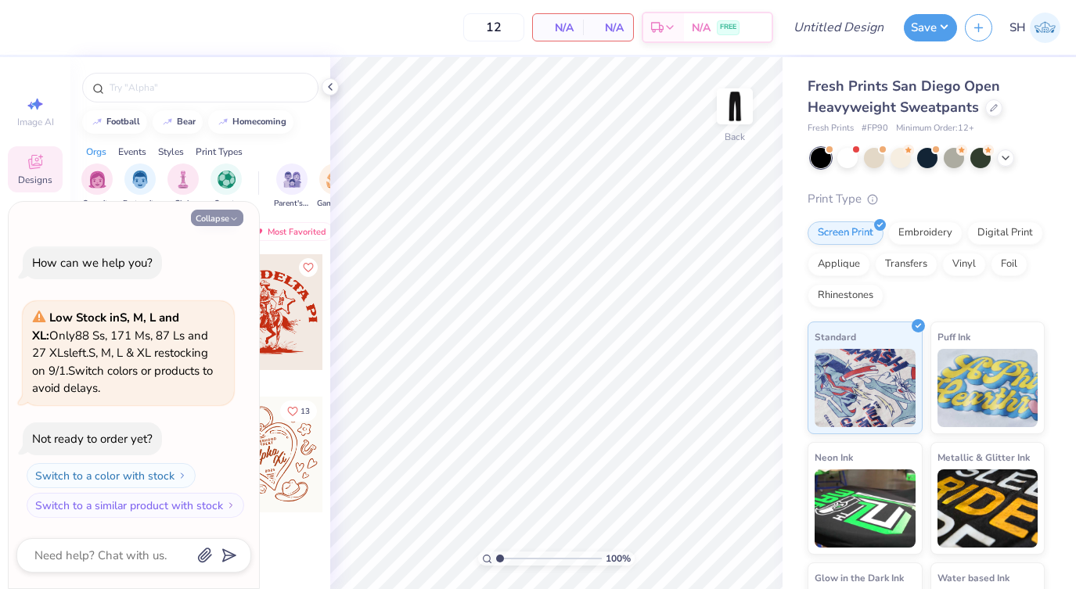
click at [232, 222] on icon "button" at bounding box center [233, 218] width 9 height 9
type textarea "x"
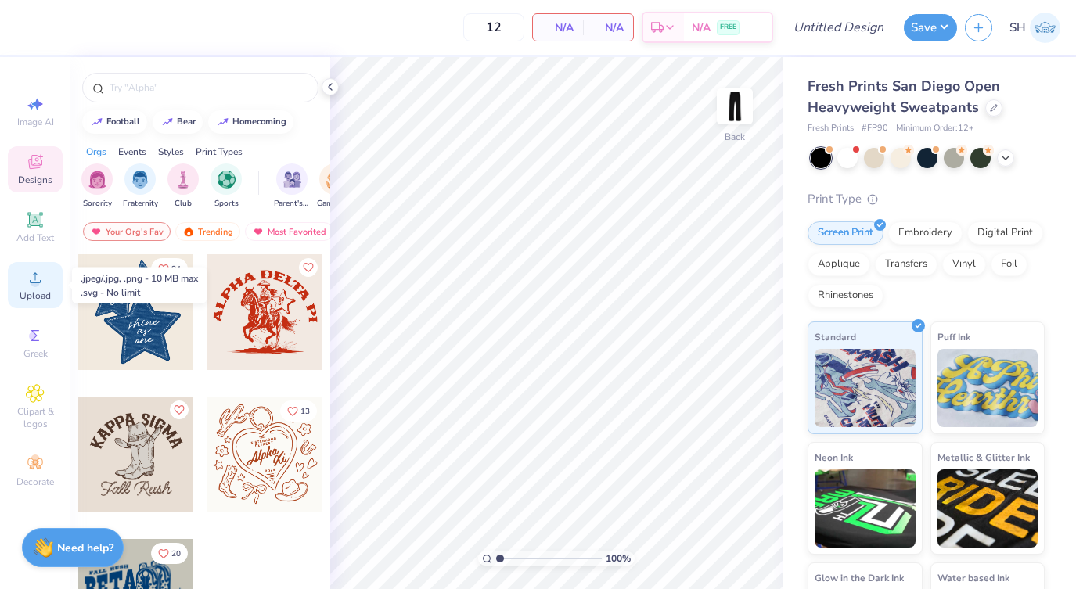
click at [25, 293] on span "Upload" at bounding box center [35, 295] width 31 height 13
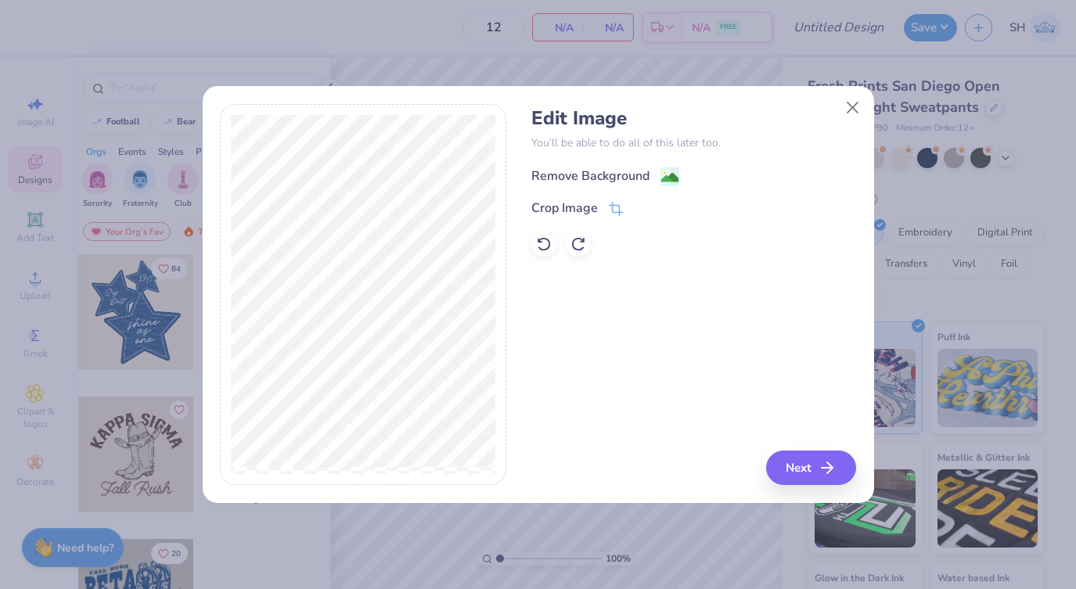
click at [660, 172] on rect at bounding box center [669, 176] width 18 height 18
click at [812, 472] on button "Next" at bounding box center [813, 468] width 90 height 34
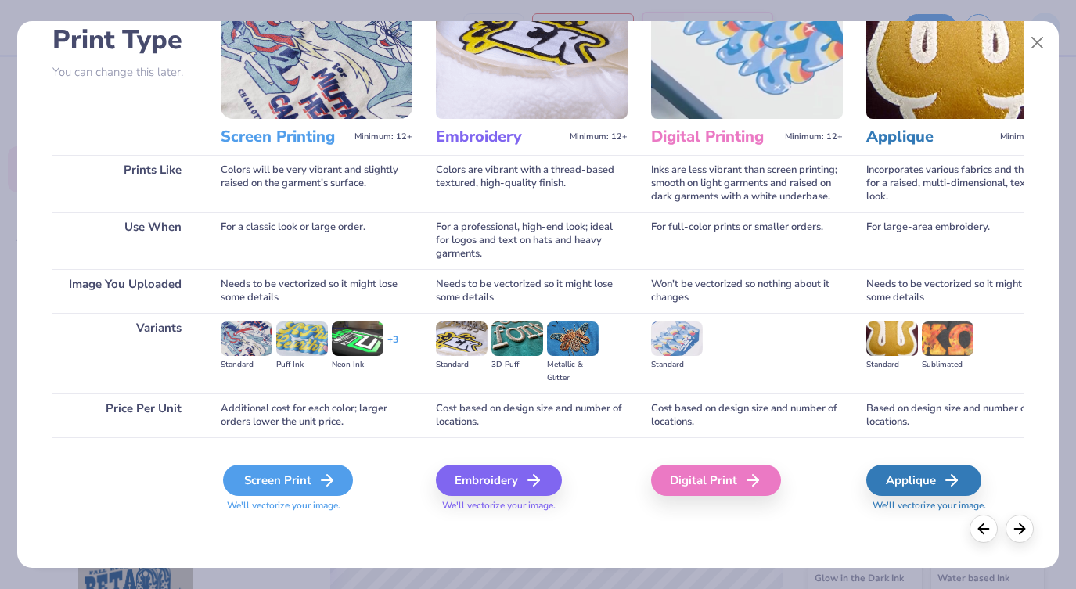
click at [304, 467] on div "Screen Print" at bounding box center [288, 480] width 130 height 31
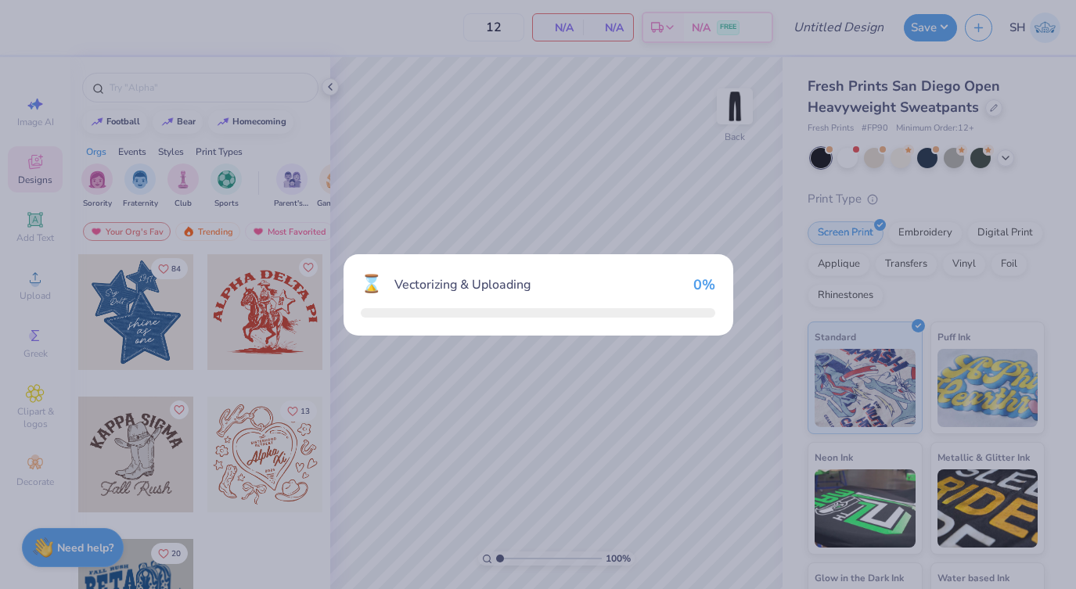
scroll to position [113, 0]
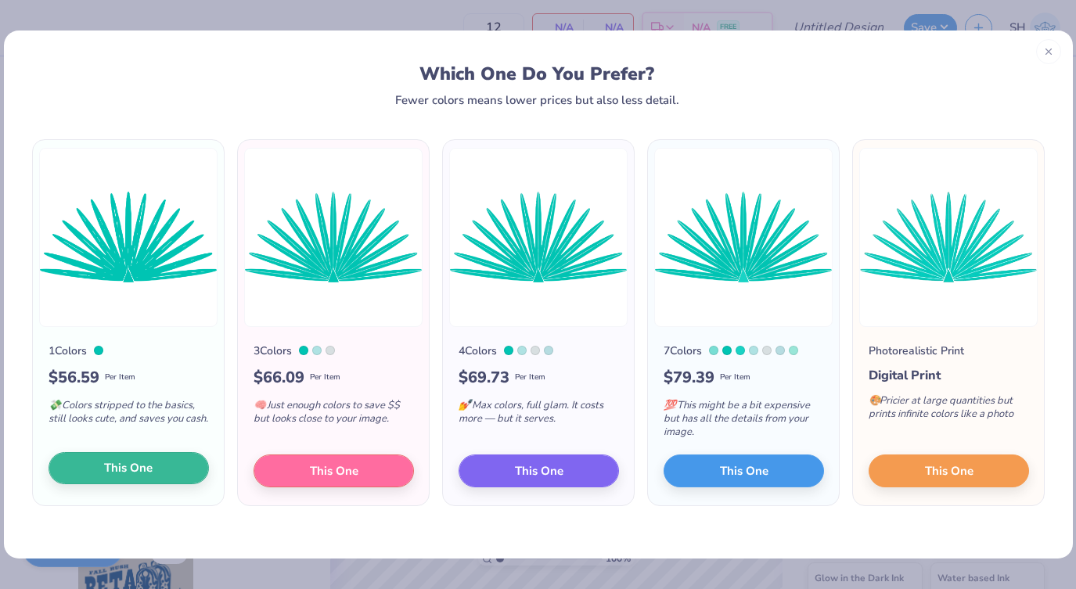
click at [150, 470] on span "This One" at bounding box center [128, 468] width 49 height 18
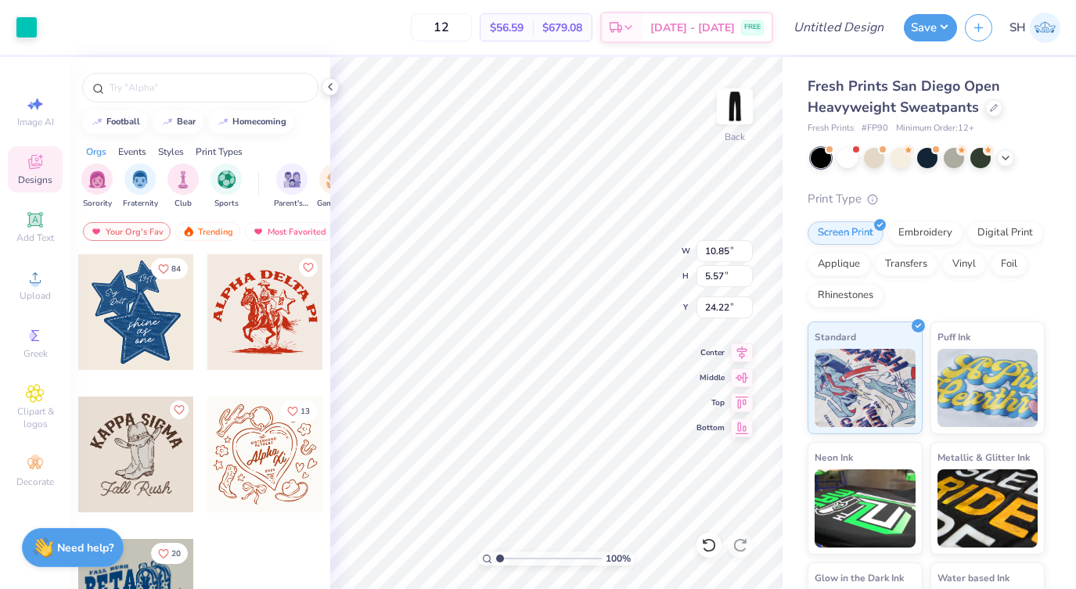
type input "4.66"
type input "2.39"
type input "1.86"
type input "6.19"
type input "3.18"
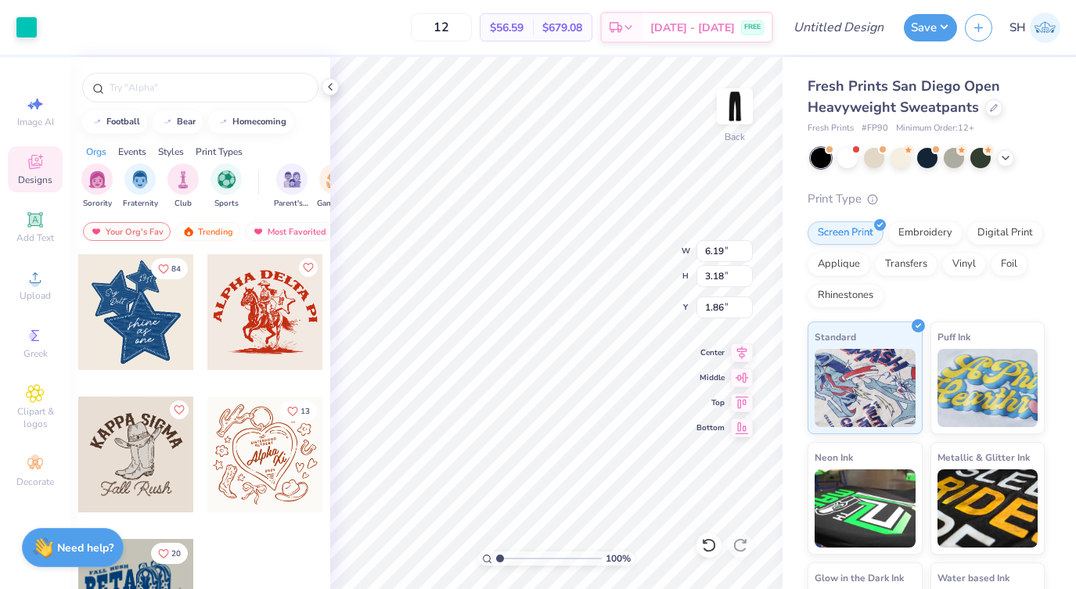
type input "2.23"
click at [36, 235] on span "Add Text" at bounding box center [35, 238] width 38 height 13
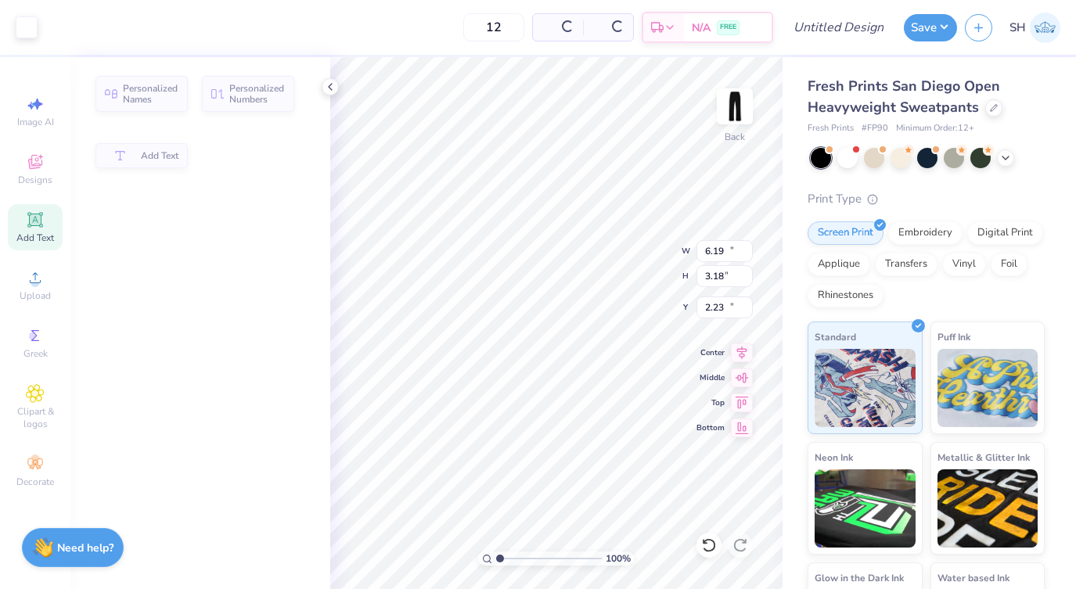
type input "10.97"
type input "25.41"
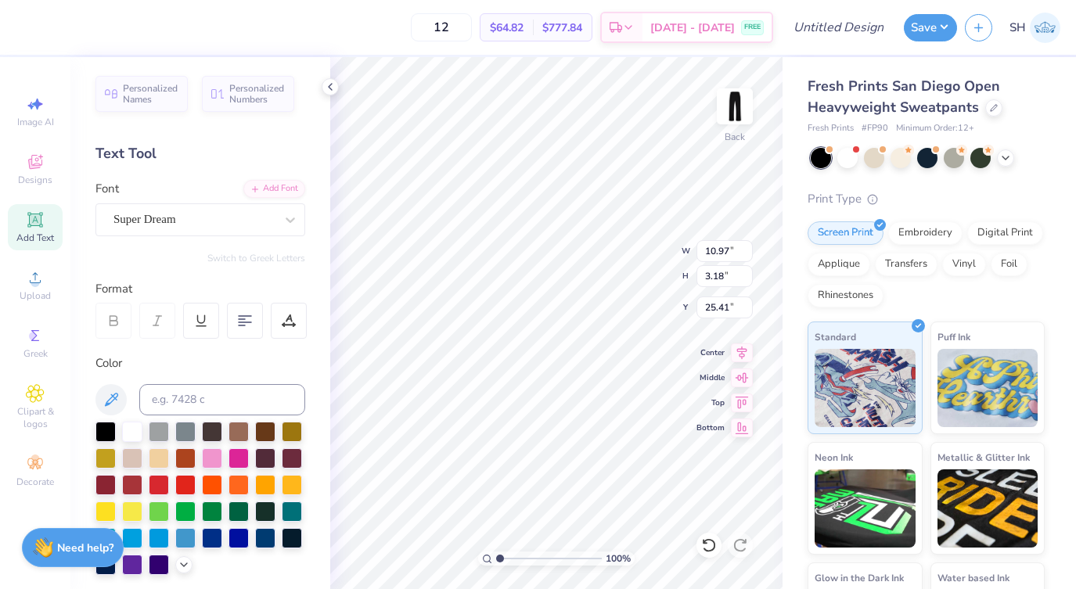
type textarea "5"
type textarea "405"
type input "5.41"
type input "2.57"
type input "1.02"
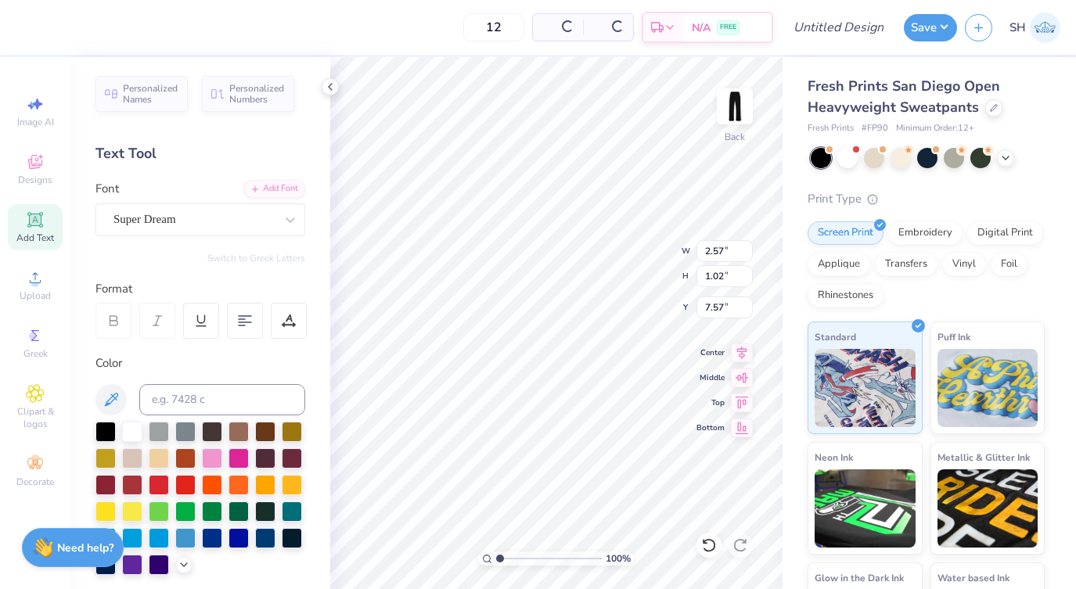
type input "5.93"
type input "6.02"
click at [163, 214] on span "Super Dream" at bounding box center [144, 219] width 63 height 18
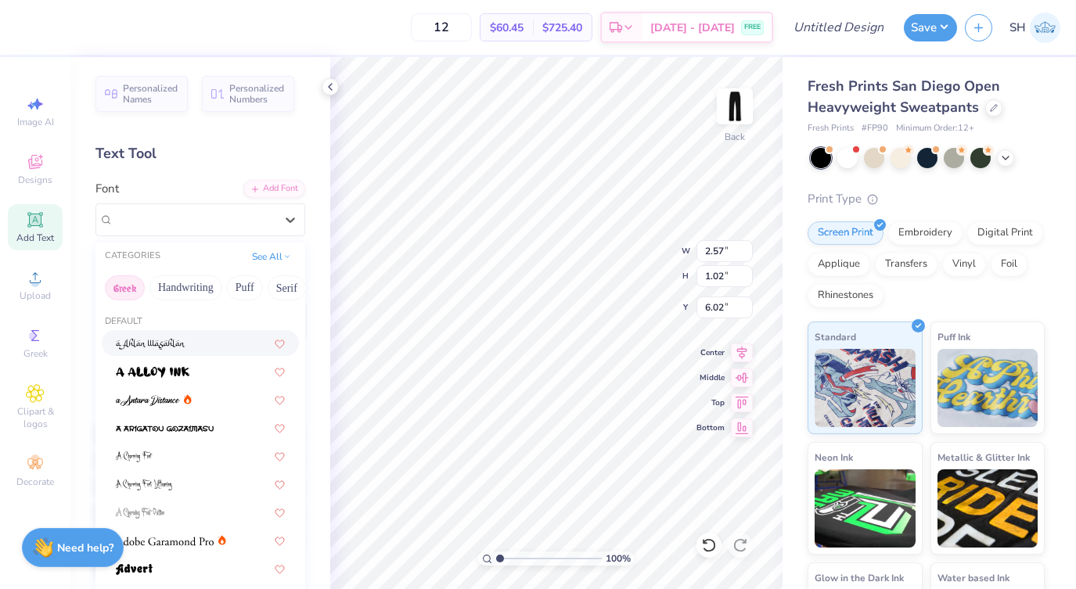
click at [121, 293] on button "Greek" at bounding box center [125, 287] width 40 height 25
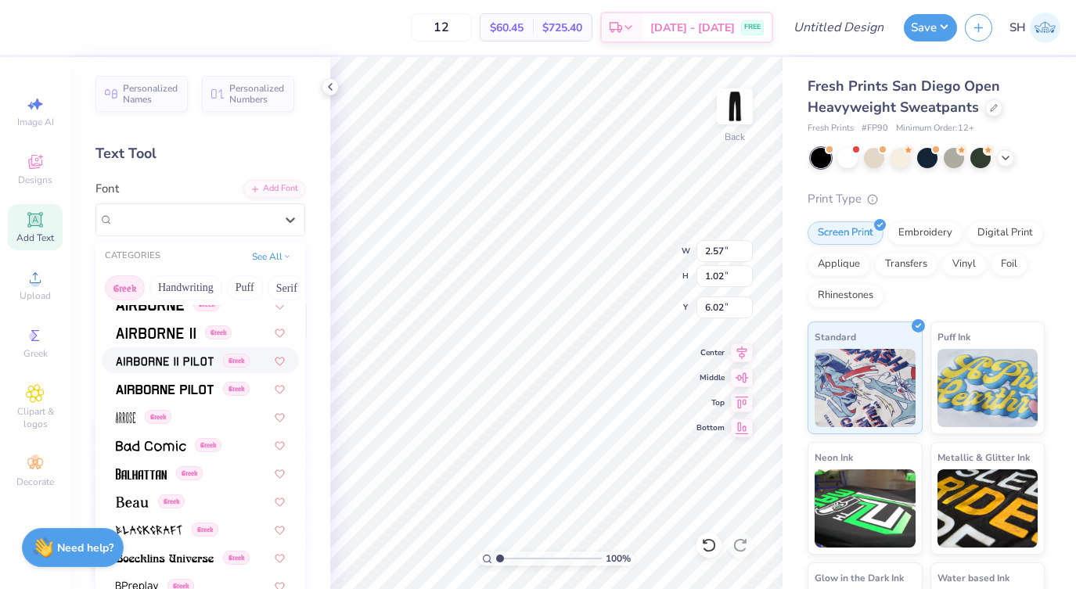
scroll to position [26, 0]
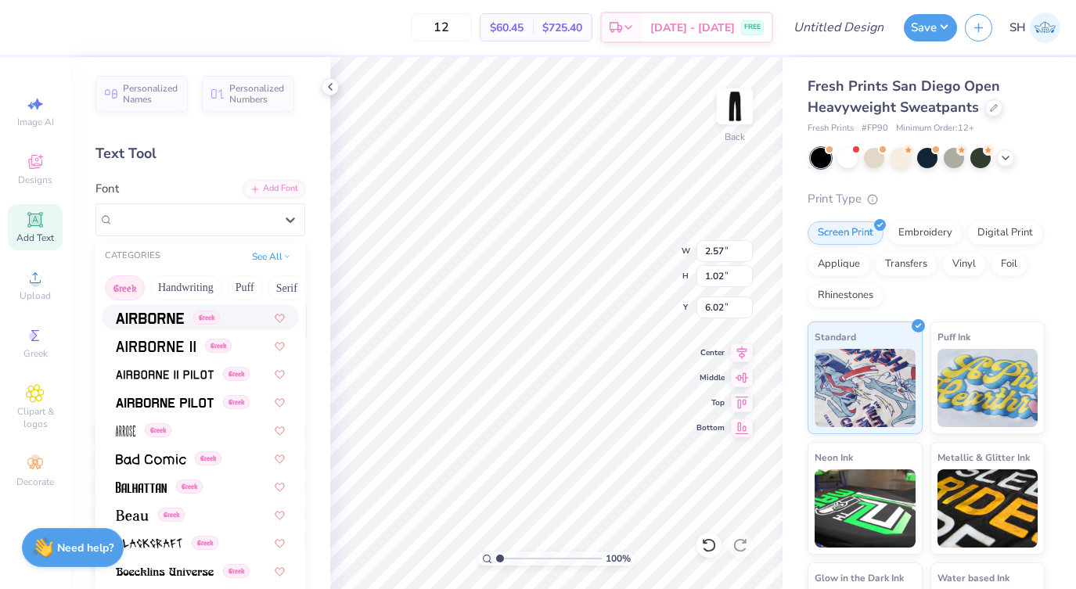
click at [152, 322] on img at bounding box center [150, 318] width 68 height 11
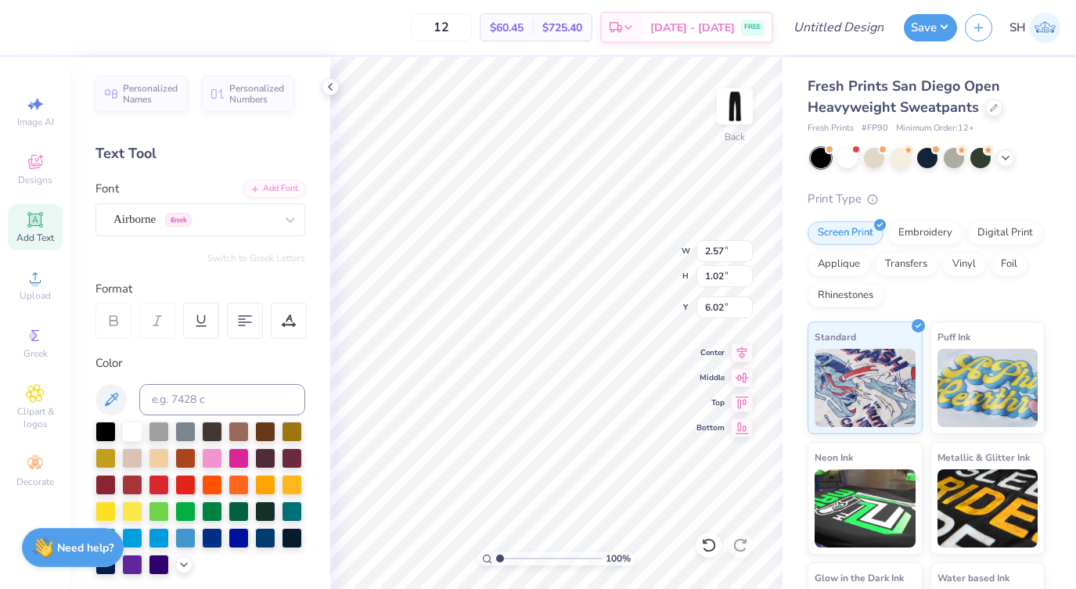
type input "2.61"
type input "1.06"
type input "5.99"
type input "2.19"
type input "0.89"
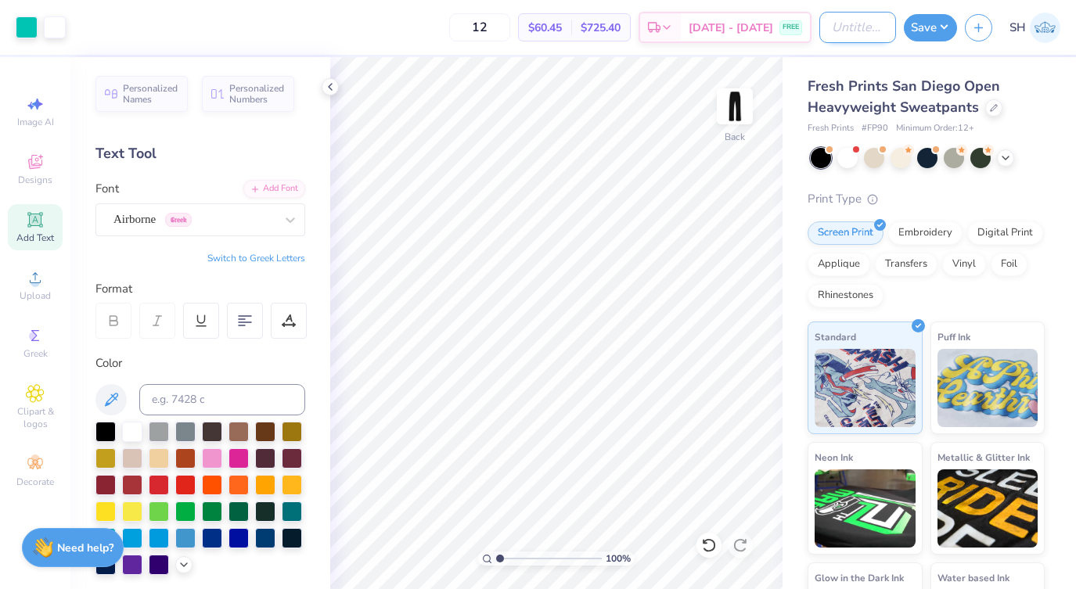
click at [841, 27] on input "Design Title" at bounding box center [857, 27] width 77 height 31
type input "sweatpants 405"
click at [932, 27] on button "Save" at bounding box center [930, 25] width 53 height 27
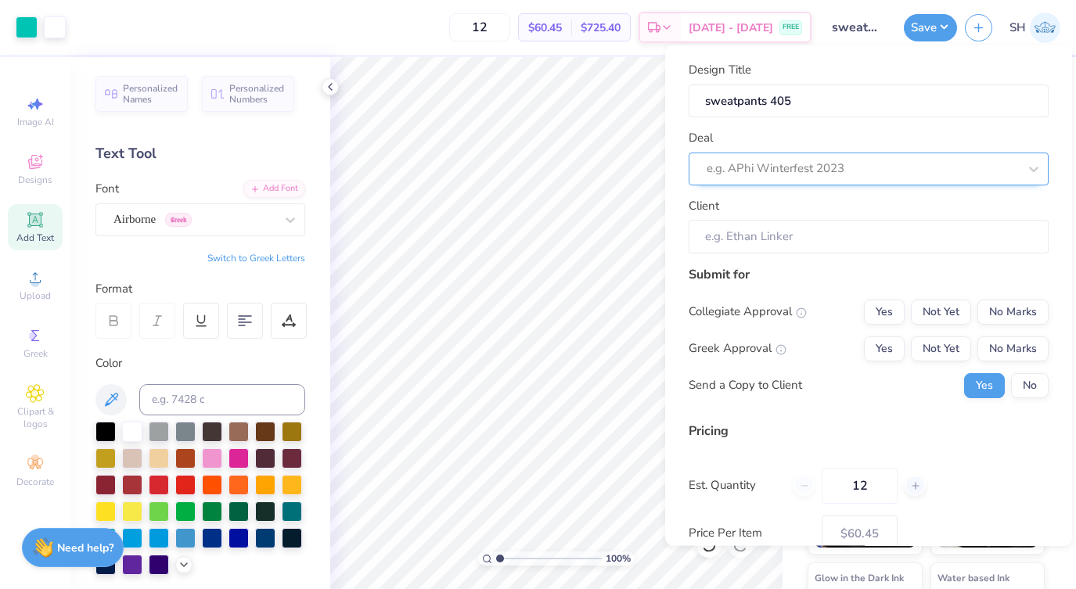
click at [823, 160] on div "e.g. APhi Winterfest 2023" at bounding box center [861, 169] width 311 height 18
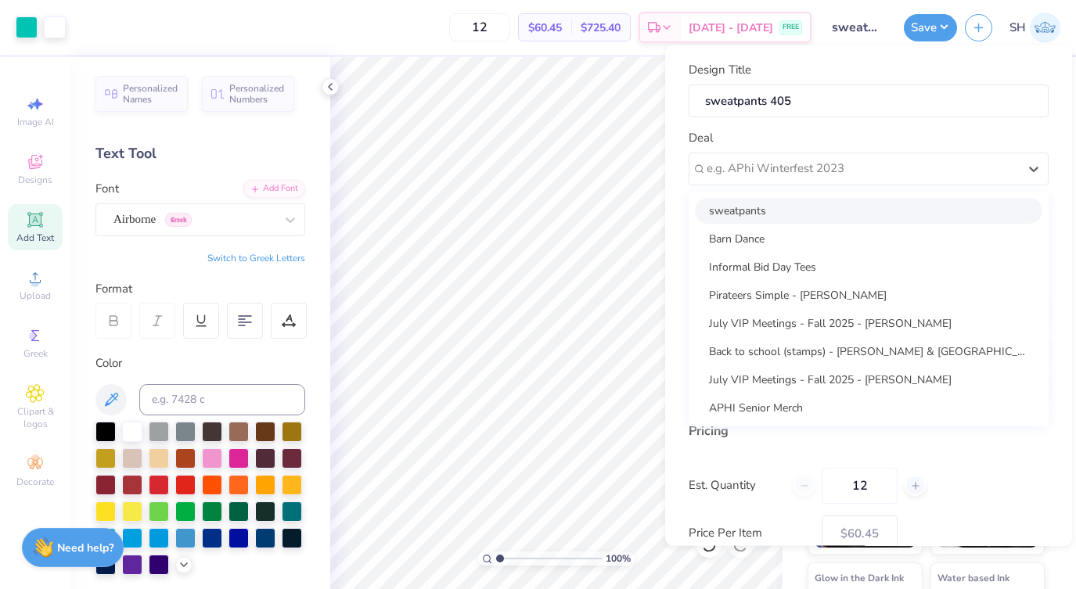
click at [792, 200] on div "sweatpants" at bounding box center [868, 210] width 347 height 26
type input "[PERSON_NAME]"
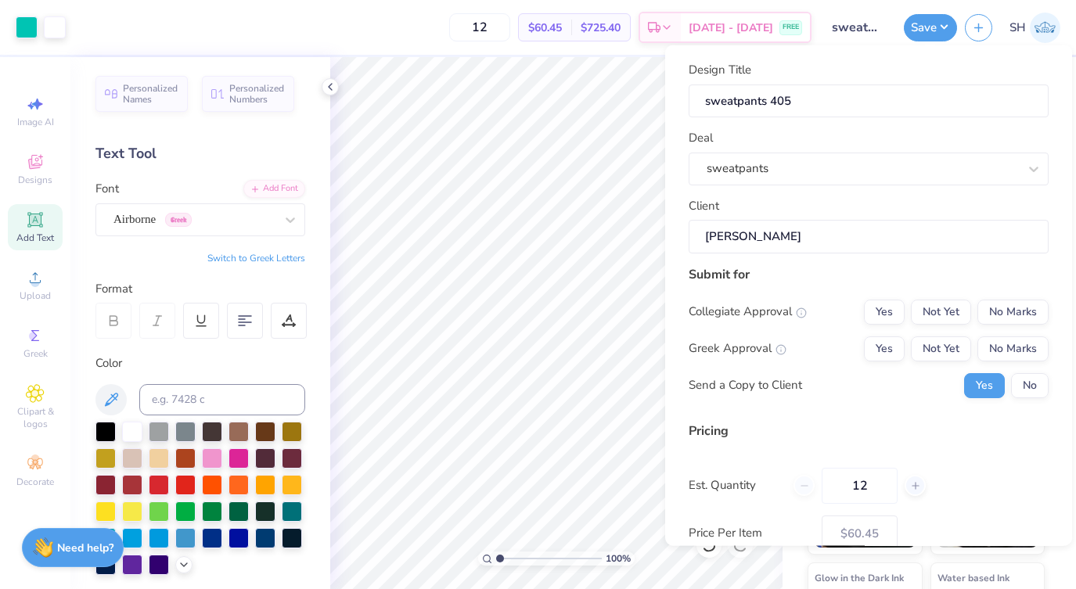
click at [785, 237] on input "[PERSON_NAME]" at bounding box center [868, 237] width 360 height 34
click at [1028, 378] on button "No" at bounding box center [1030, 384] width 38 height 25
click at [937, 308] on button "Not Yet" at bounding box center [941, 311] width 60 height 25
click at [937, 338] on button "Not Yet" at bounding box center [941, 348] width 60 height 25
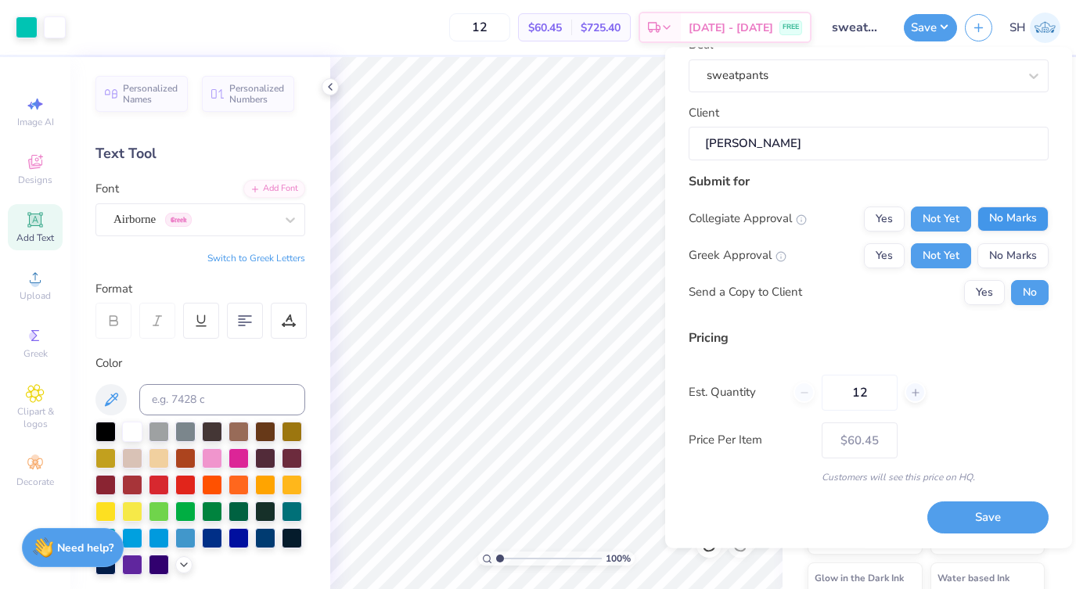
scroll to position [94, 0]
click at [1006, 219] on button "No Marks" at bounding box center [1012, 219] width 71 height 25
click at [1007, 242] on div "Collegiate Approval Yes Not Yet No Marks Greek Approval Yes Not Yet No Marks Se…" at bounding box center [868, 256] width 360 height 99
click at [1001, 257] on button "No Marks" at bounding box center [1012, 256] width 71 height 25
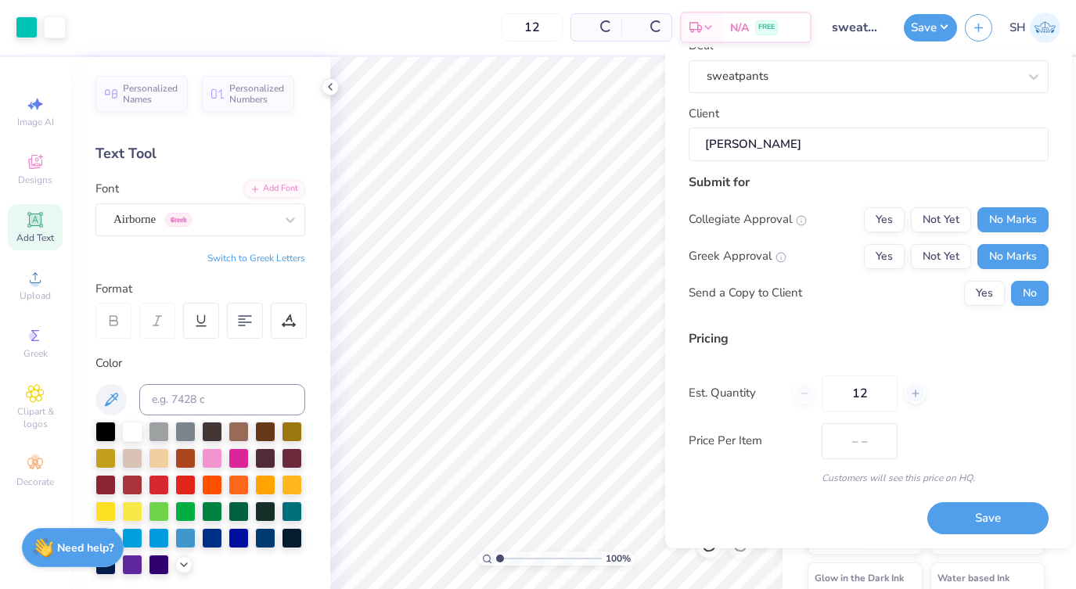
type input "$60.45"
click at [855, 389] on input "12" at bounding box center [859, 393] width 76 height 36
type input "120"
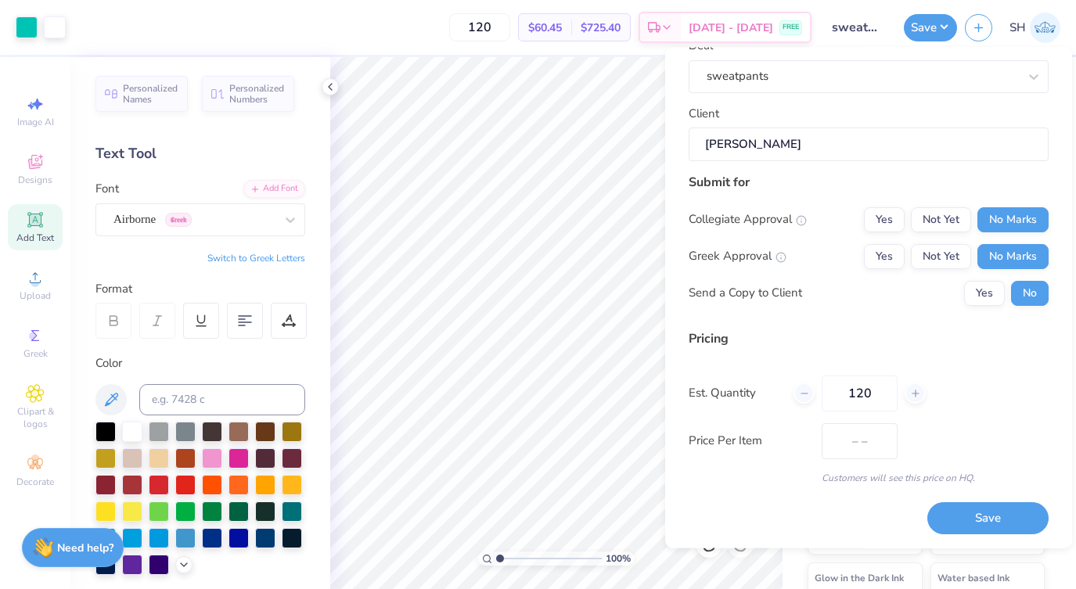
type input "$45.99"
type input "120"
click at [978, 515] on button "Save" at bounding box center [987, 519] width 121 height 32
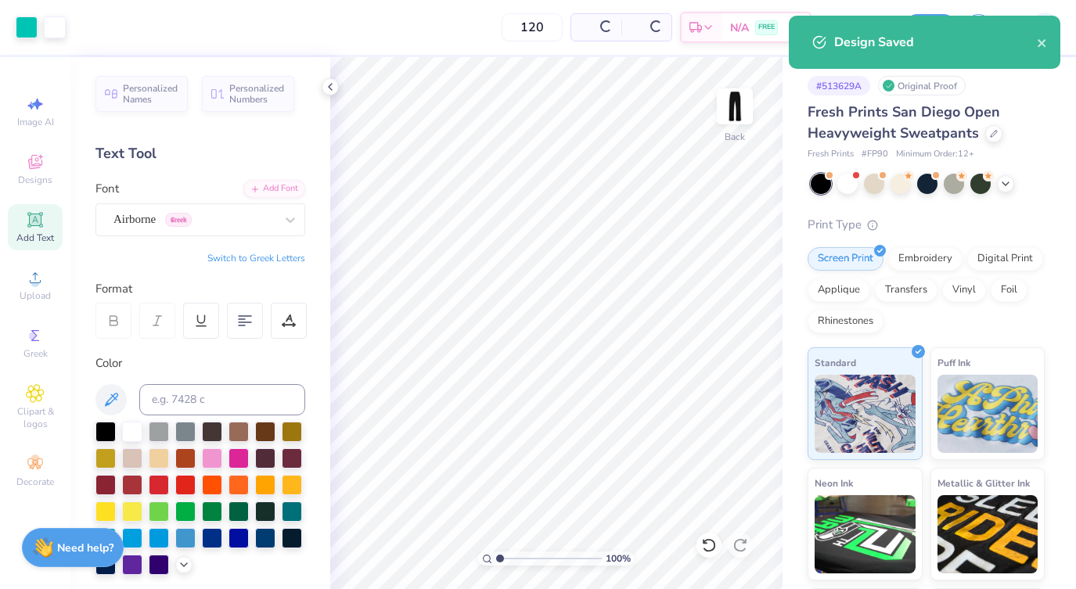
type input "$45.99"
